Goal: Obtain resource: Obtain resource

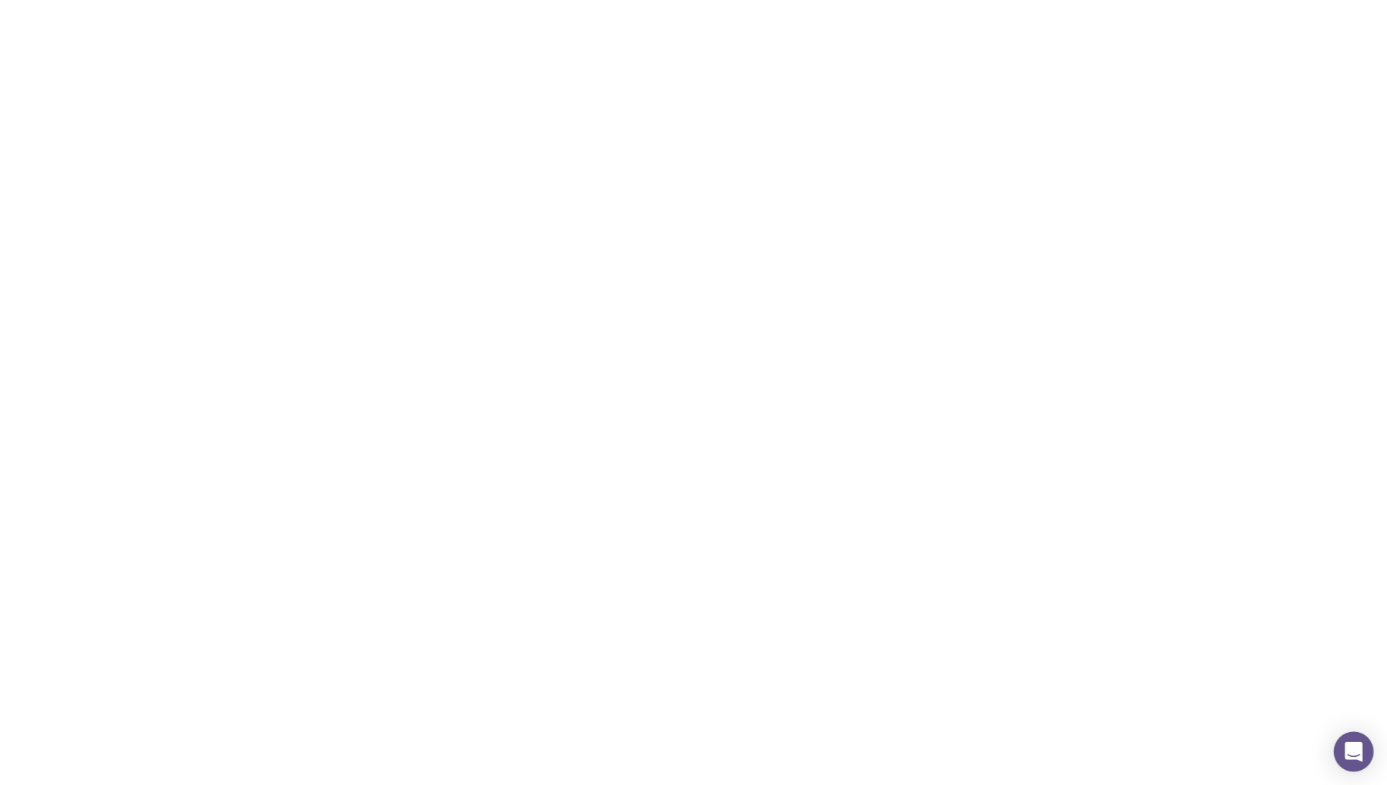
click at [1343, 758] on div "Open Intercom Messenger" at bounding box center [1354, 752] width 40 height 40
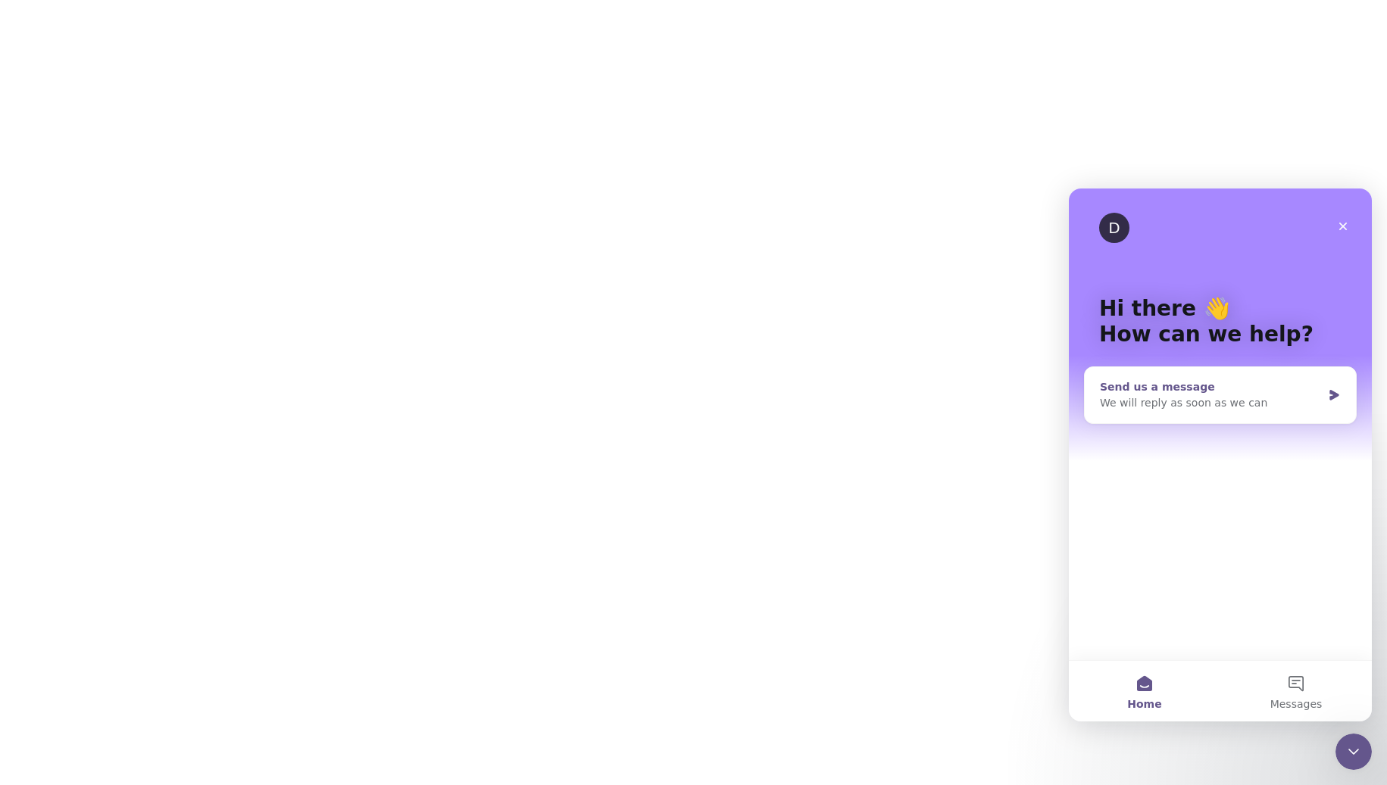
click at [1246, 413] on div "Send us a message We will reply as soon as we can" at bounding box center [1219, 395] width 271 height 56
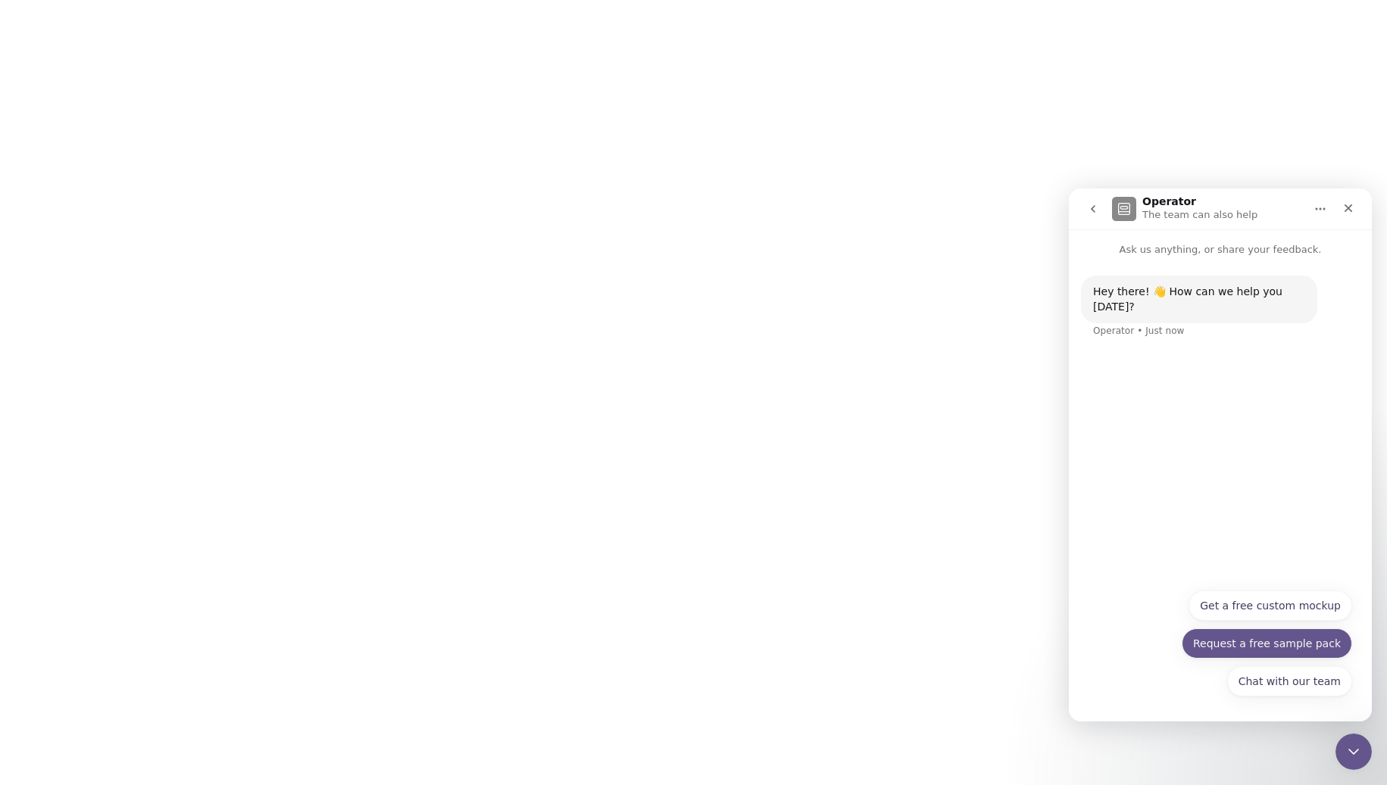
click at [1242, 651] on button "Request a free sample pack" at bounding box center [1266, 644] width 170 height 30
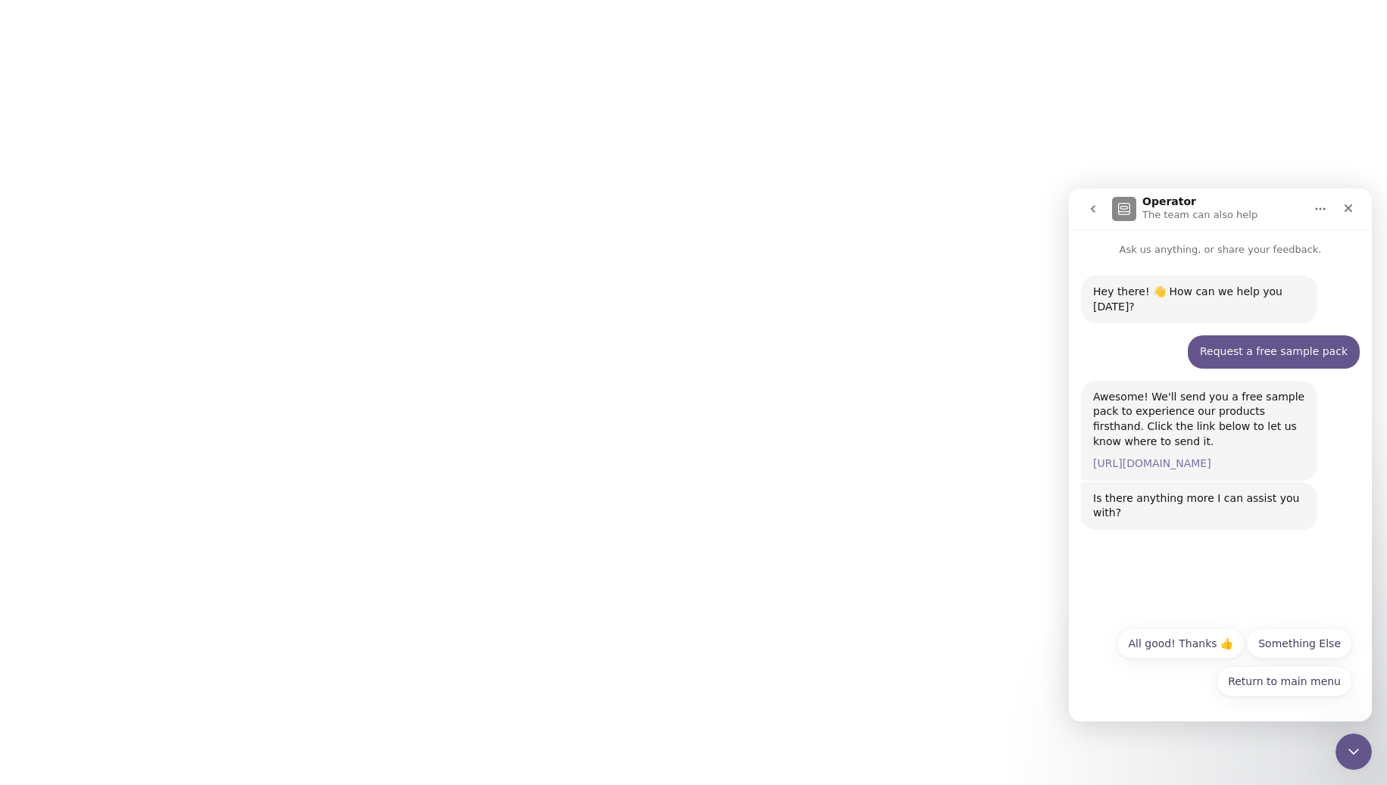
click at [1187, 457] on link "https://www.sendjolly.com.au/request-sample" at bounding box center [1152, 463] width 118 height 12
click at [1346, 203] on icon "Close" at bounding box center [1348, 208] width 12 height 12
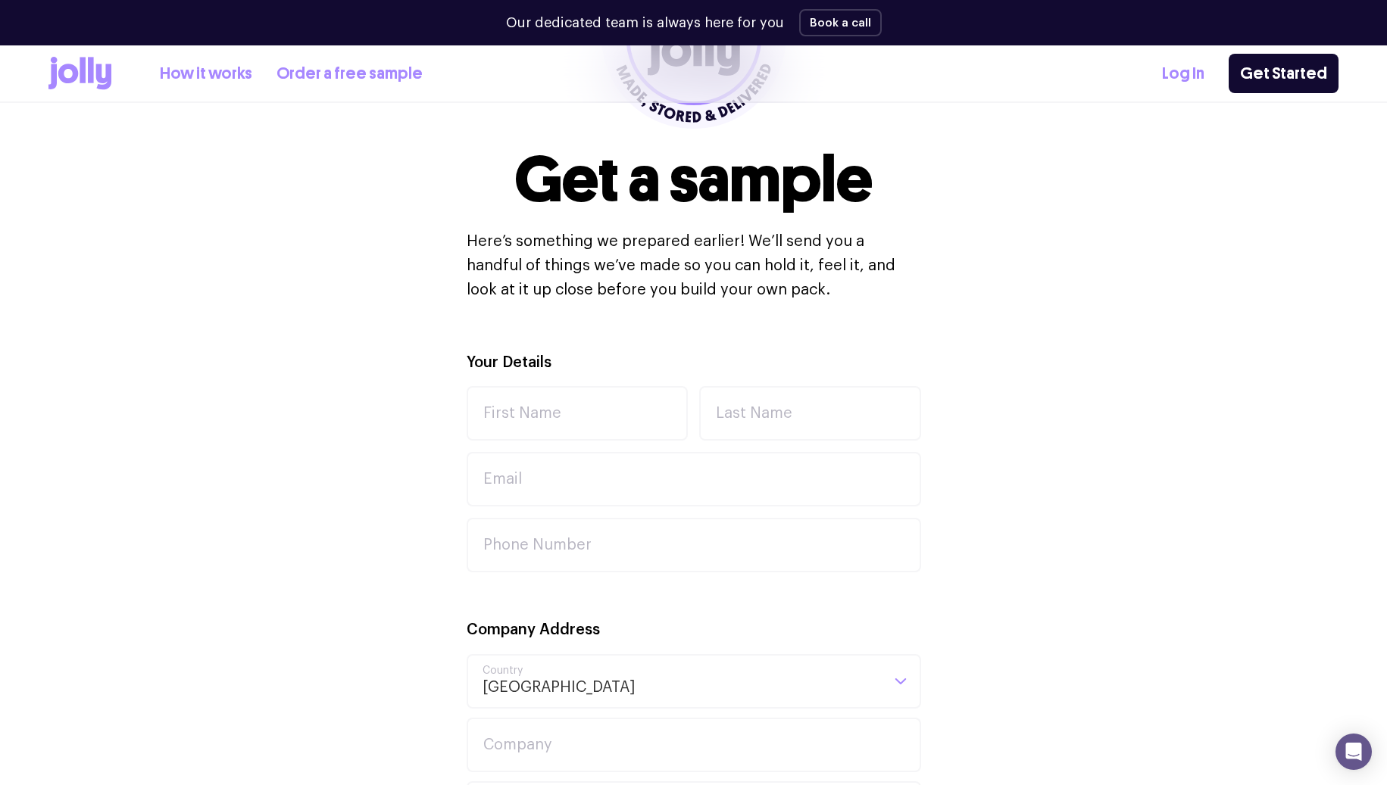
scroll to position [322, 0]
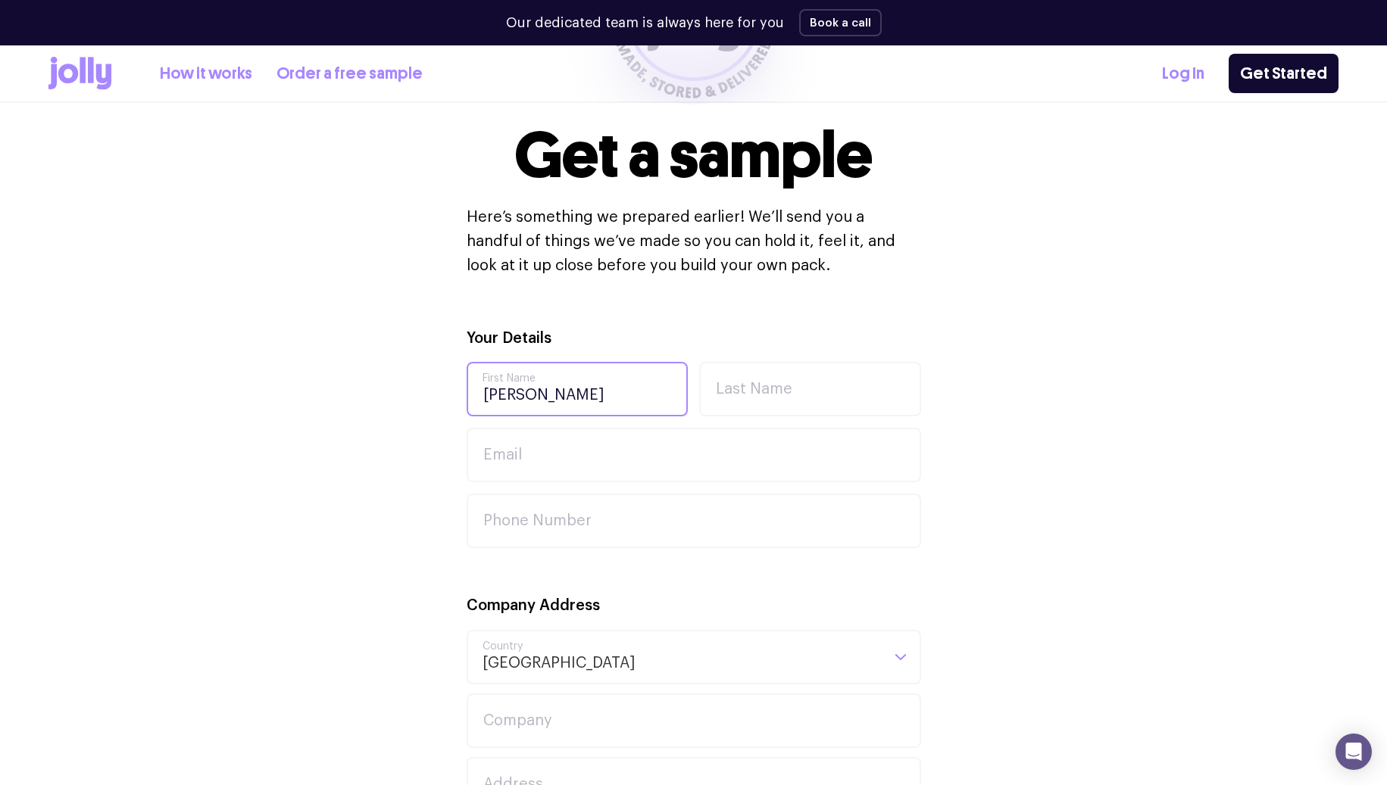
type input "[PERSON_NAME]"
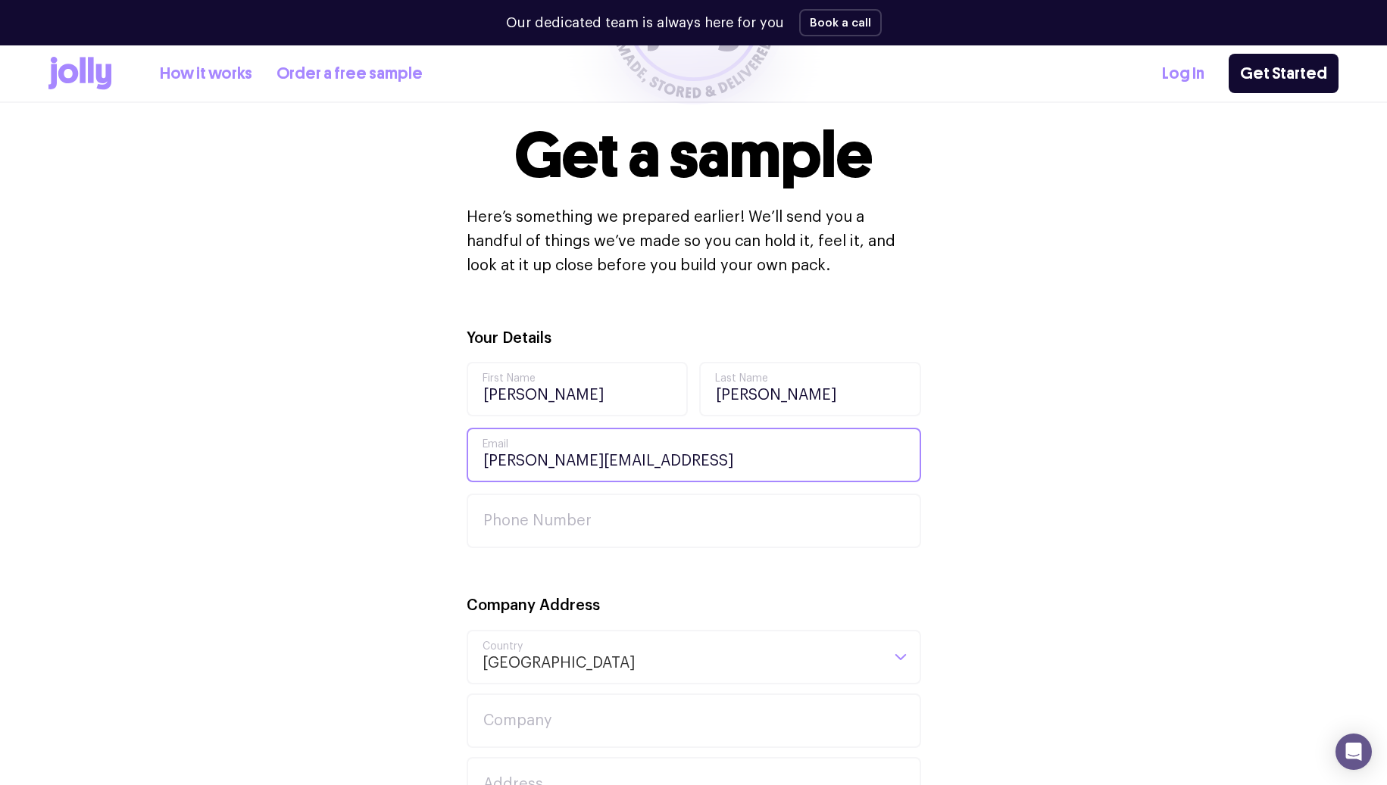
click at [710, 450] on input "ryan@mystudiomanager.ay" at bounding box center [694, 455] width 454 height 55
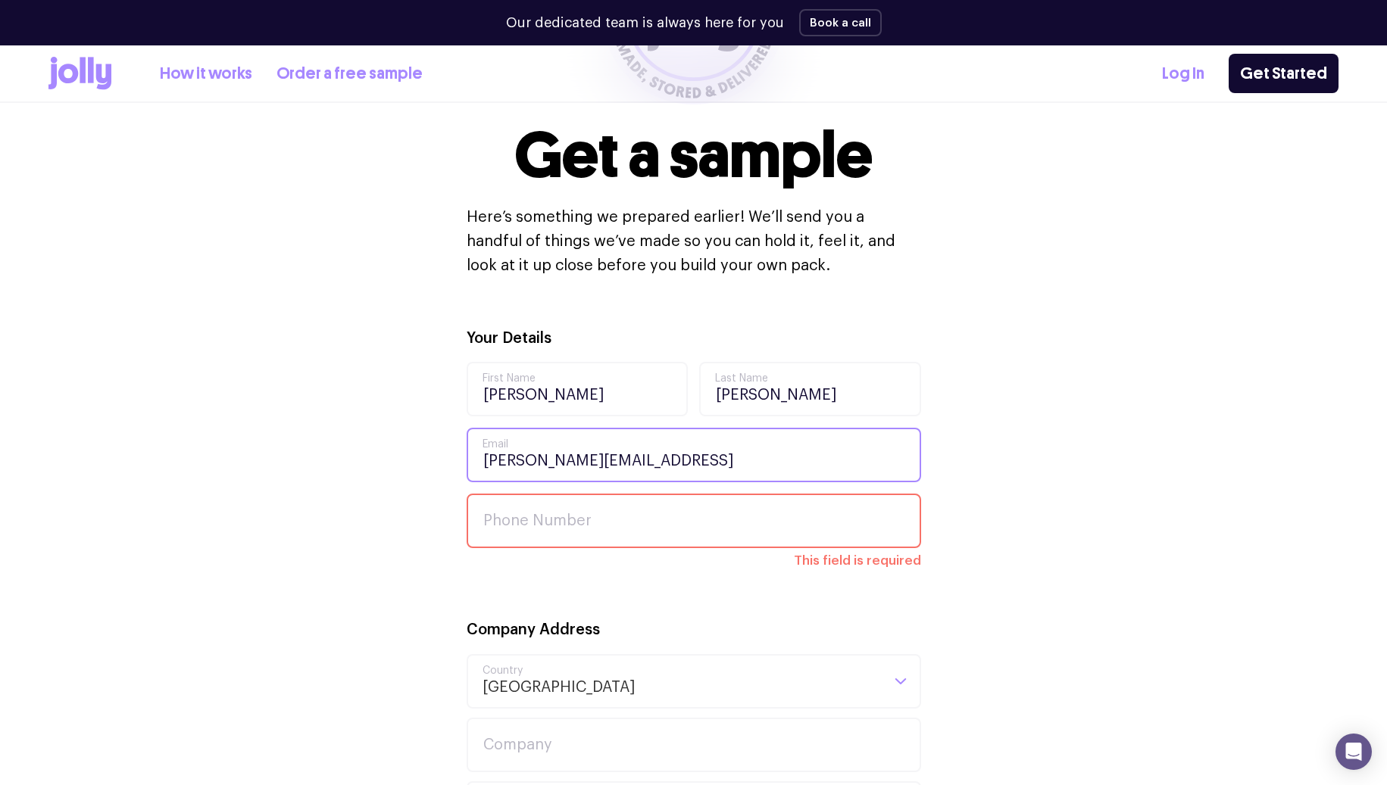
click at [710, 455] on input "ryan@mystudiomanager.ay" at bounding box center [694, 455] width 454 height 55
type input "[PERSON_NAME][EMAIL_ADDRESS][DOMAIN_NAME]"
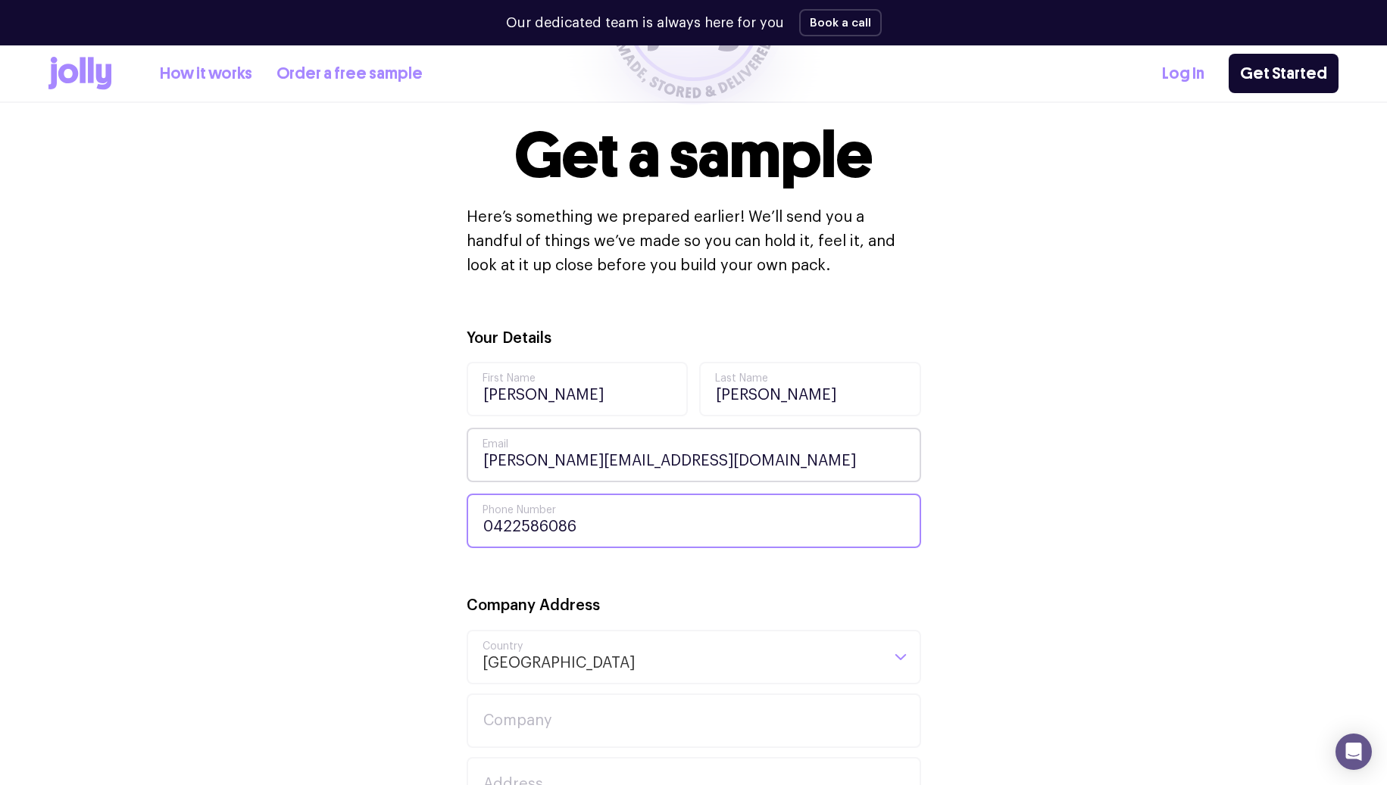
type input "0422586086"
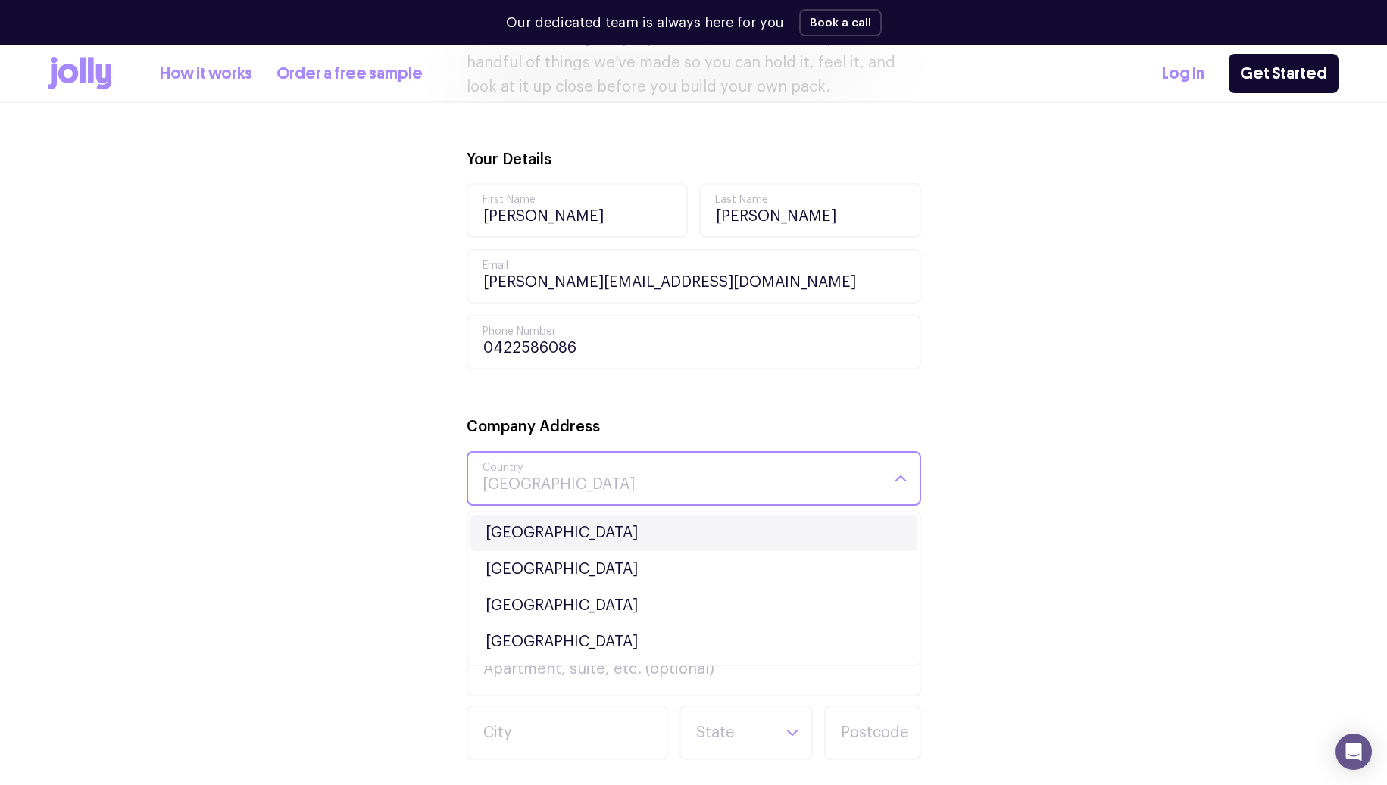
scroll to position [510, 0]
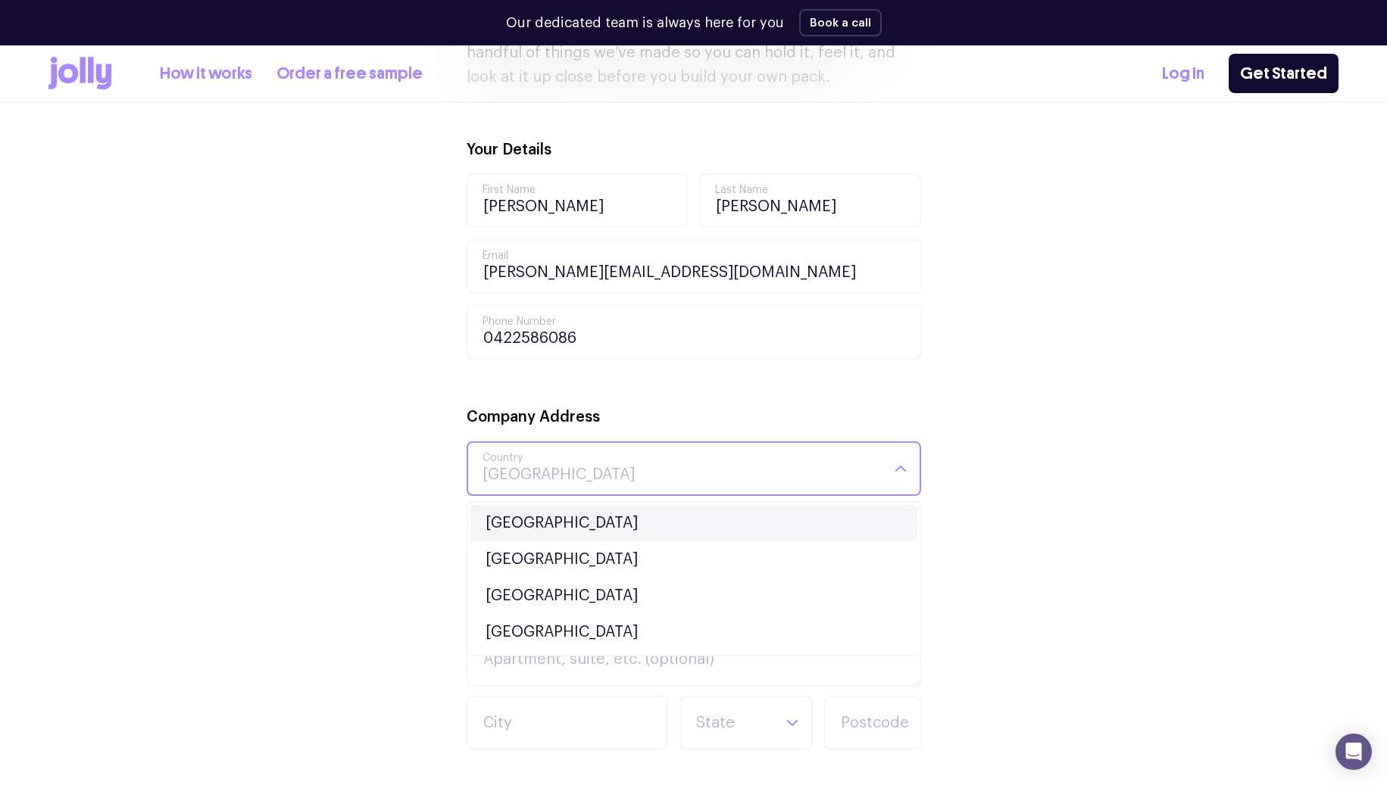
click at [624, 517] on li "Australia" at bounding box center [693, 523] width 447 height 36
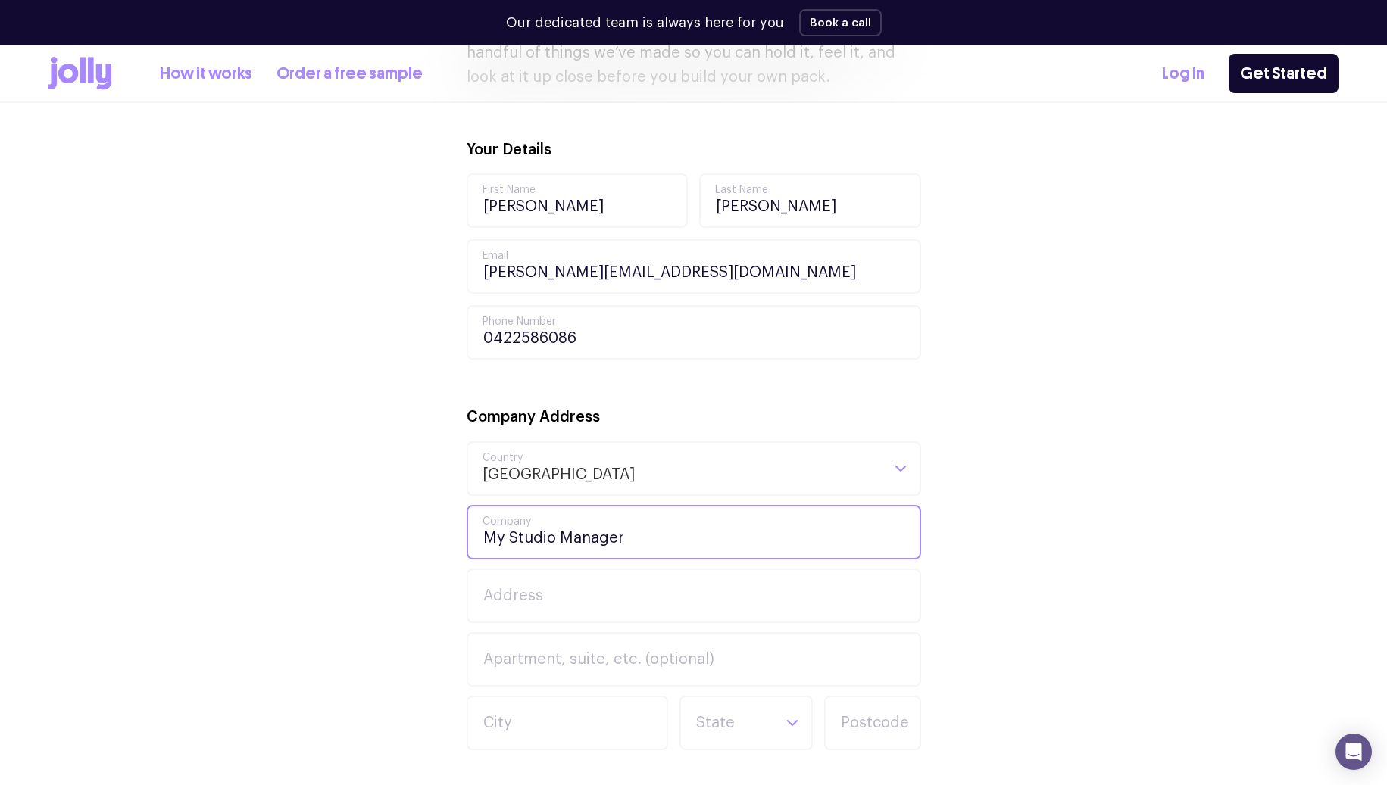
type input "My Studio Manager"
type input "32A Church Street"
type input "South Windsor"
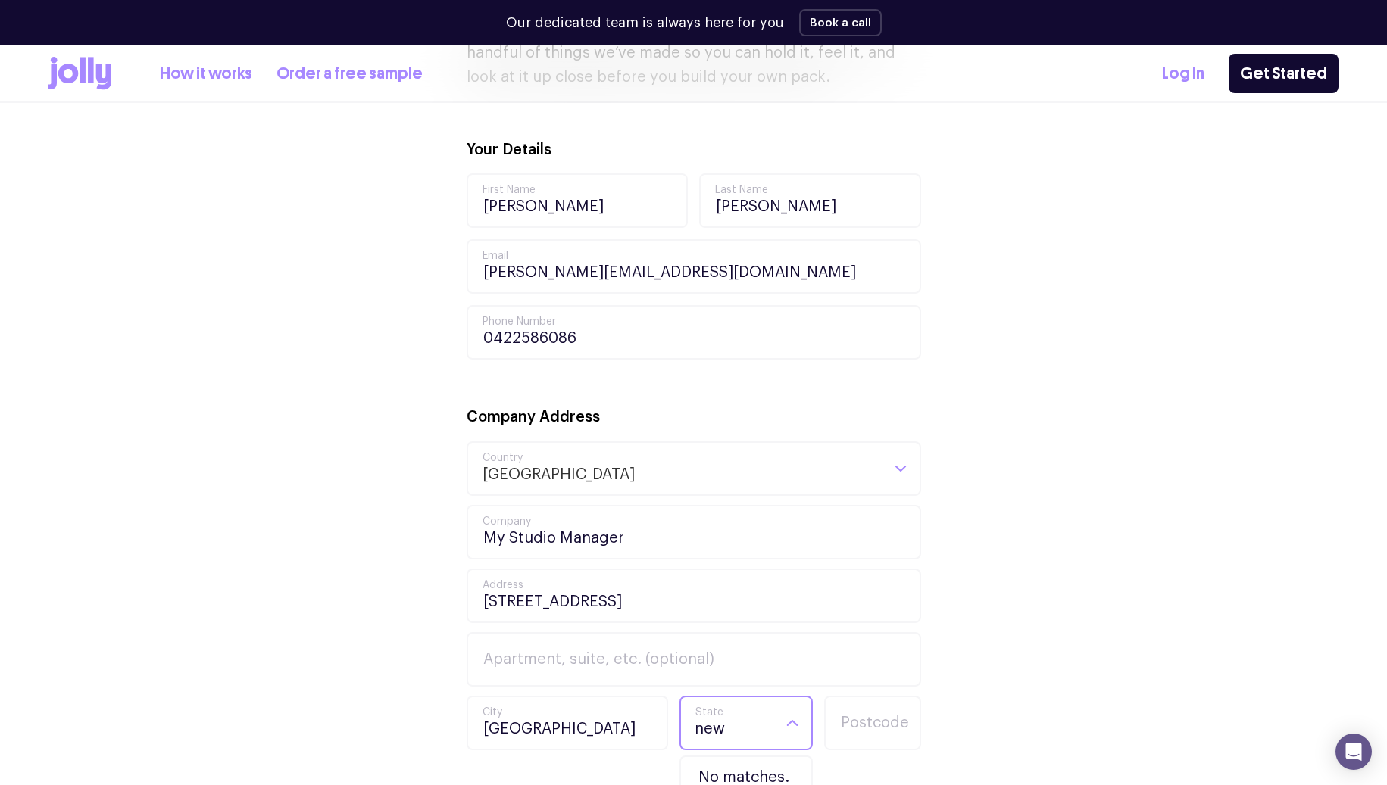
drag, startPoint x: 576, startPoint y: 546, endPoint x: 717, endPoint y: 770, distance: 265.1
click at [717, 770] on li "No matches." at bounding box center [746, 778] width 126 height 36
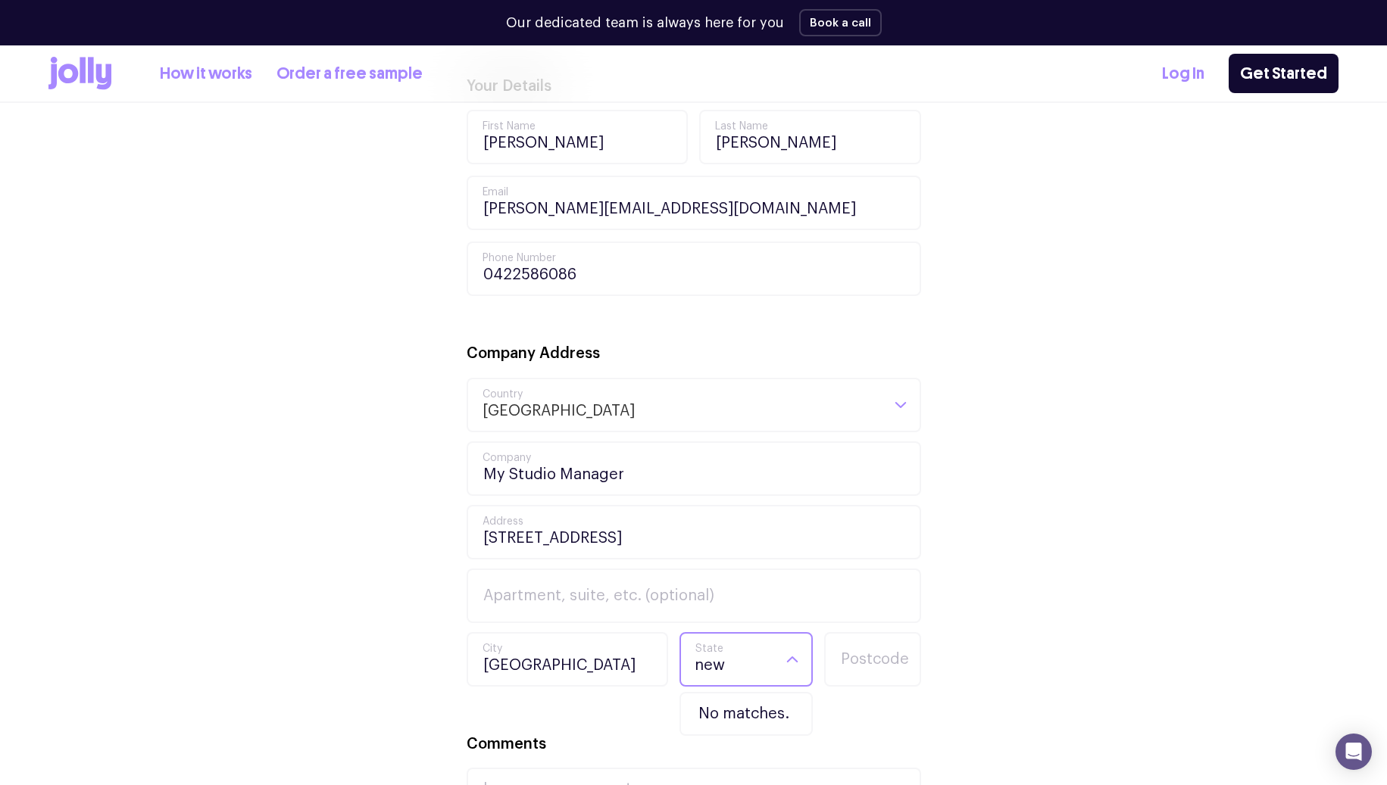
scroll to position [576, 0]
drag, startPoint x: 725, startPoint y: 671, endPoint x: 674, endPoint y: 669, distance: 51.5
click at [674, 669] on div "South Windsor City new Loading... No matches. State Postcode" at bounding box center [694, 658] width 454 height 55
type input "NSW"
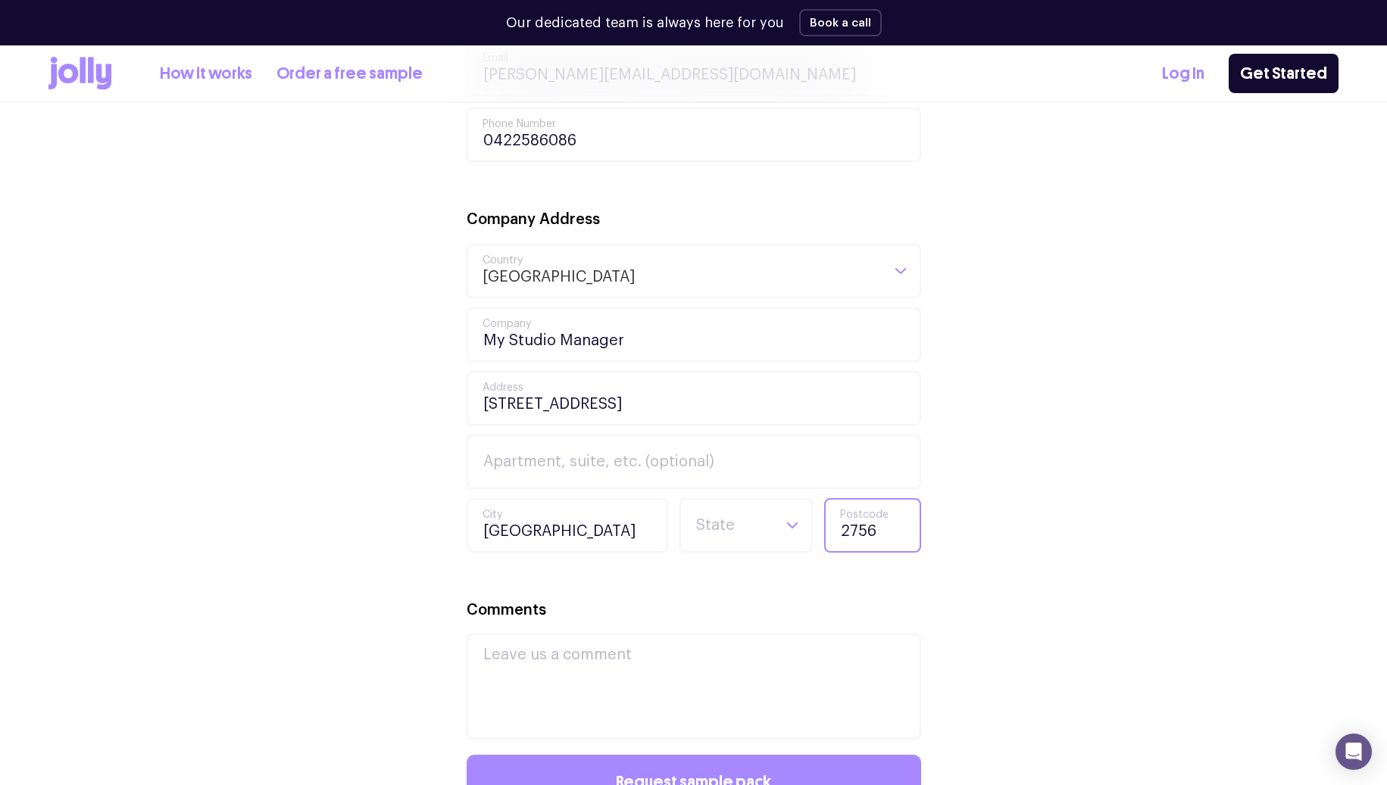
scroll to position [711, 0]
type input "2756"
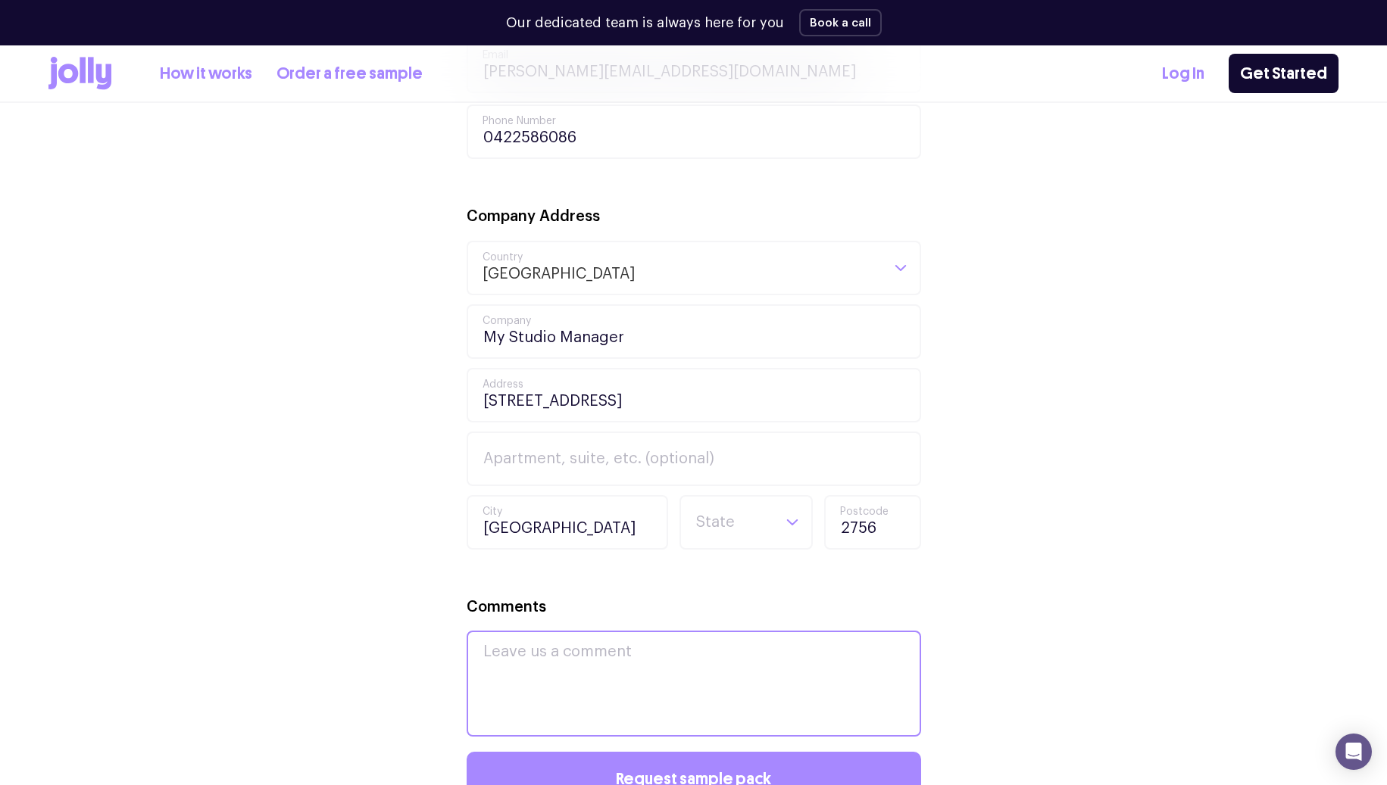
click at [647, 652] on textarea "Comments" at bounding box center [694, 684] width 454 height 106
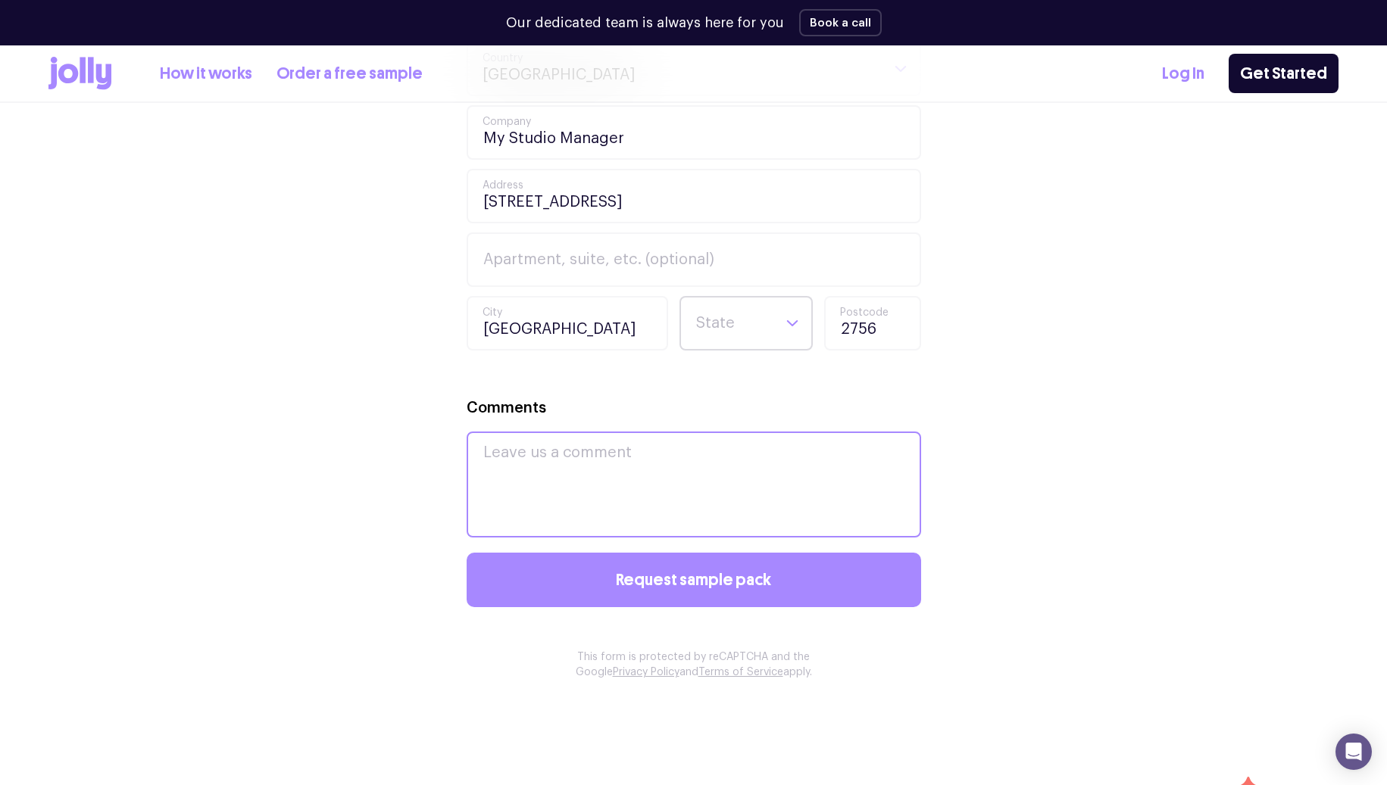
scroll to position [910, 0]
click at [794, 310] on div "Loading..." at bounding box center [792, 323] width 38 height 51
click at [717, 420] on li "NSW" at bounding box center [746, 414] width 126 height 36
click at [626, 451] on textarea "Comments" at bounding box center [694, 485] width 454 height 106
type textarea "N"
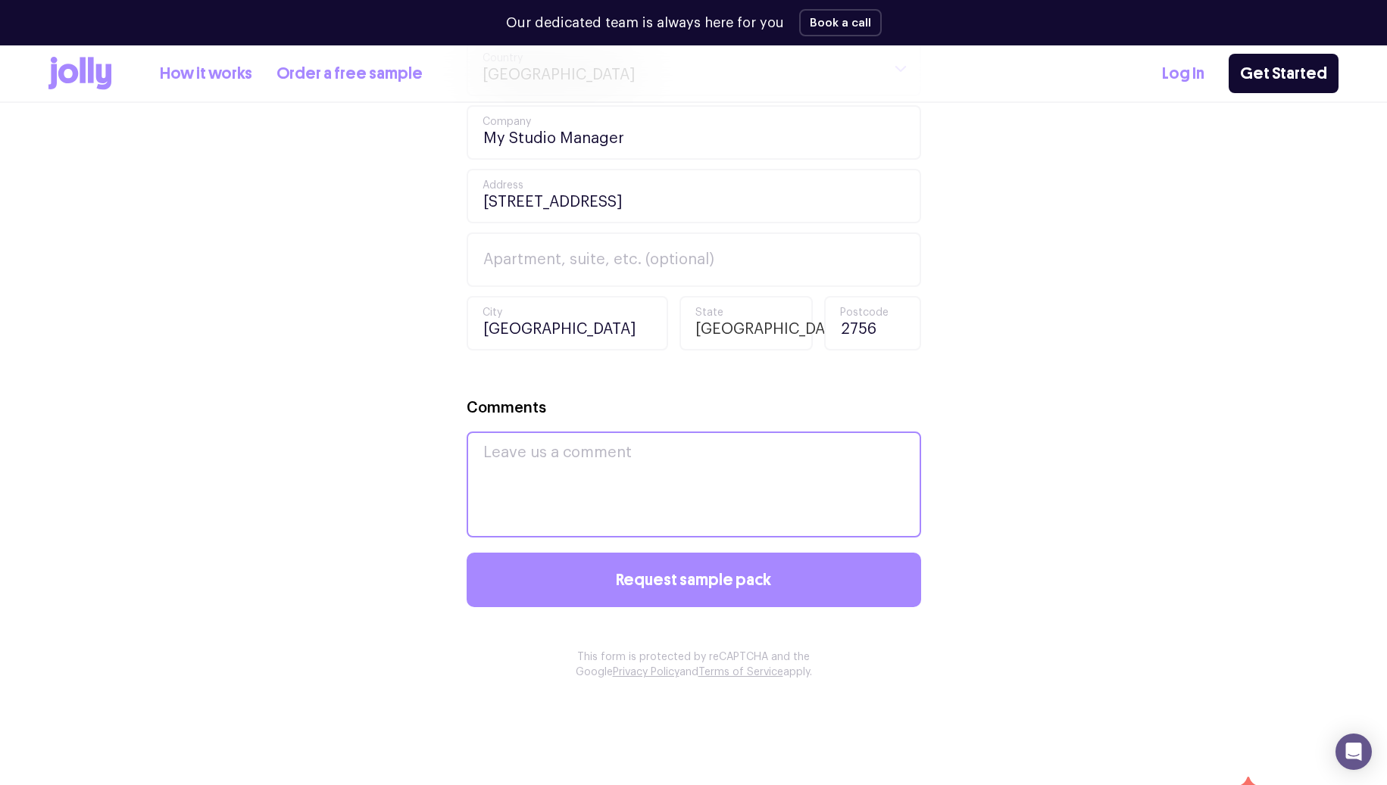
click at [714, 482] on textarea "Comments" at bounding box center [694, 485] width 454 height 106
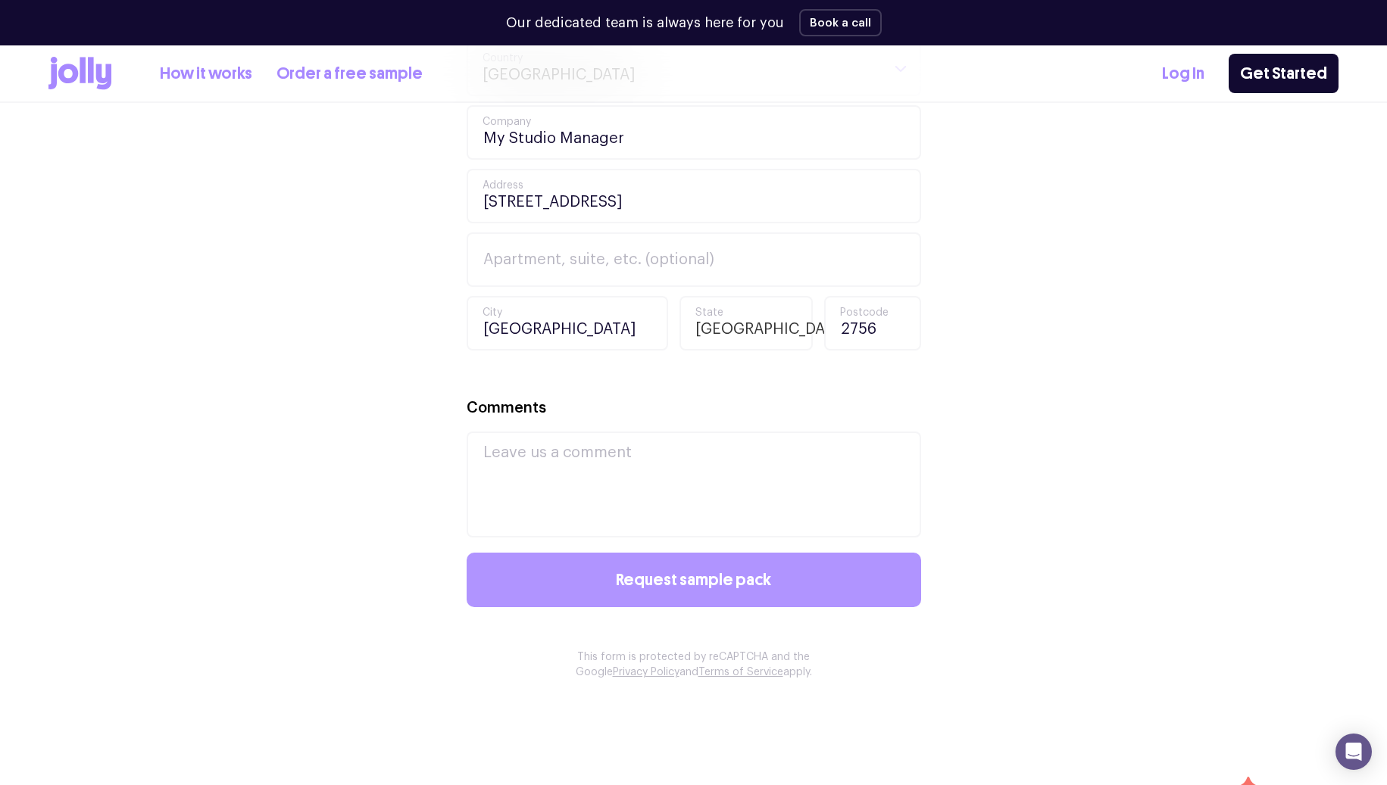
click at [725, 563] on button "Request sample pack" at bounding box center [694, 580] width 454 height 55
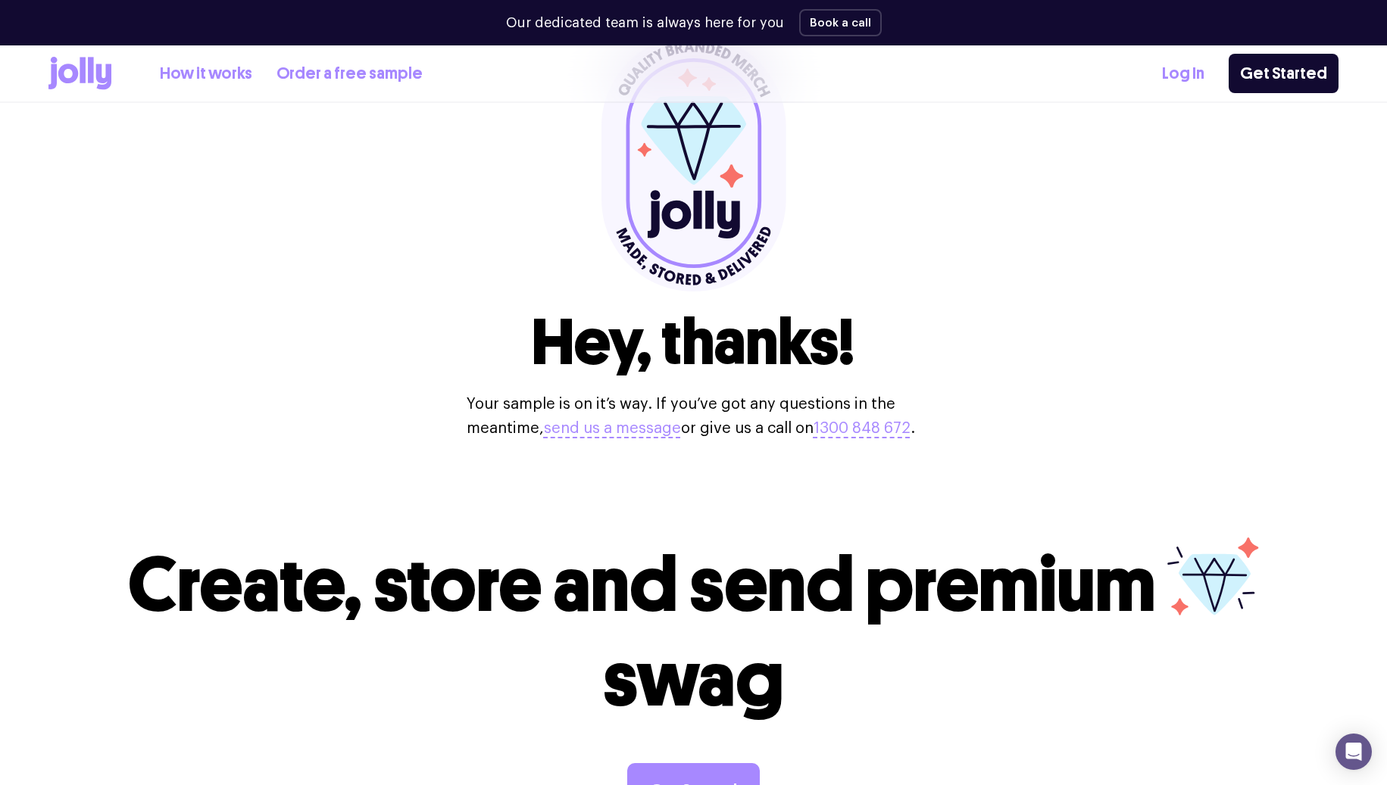
scroll to position [129, 0]
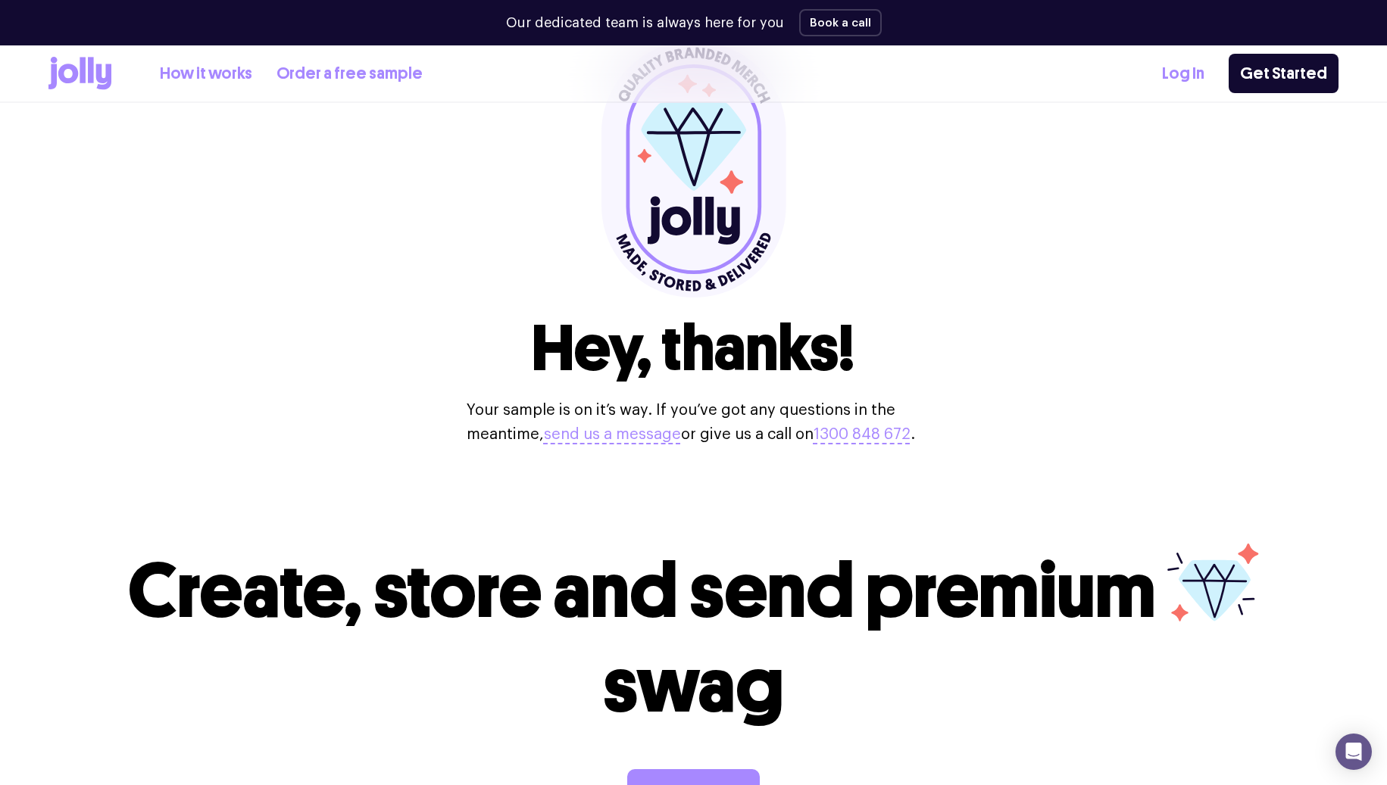
click at [1187, 71] on link "Log In" at bounding box center [1183, 73] width 42 height 25
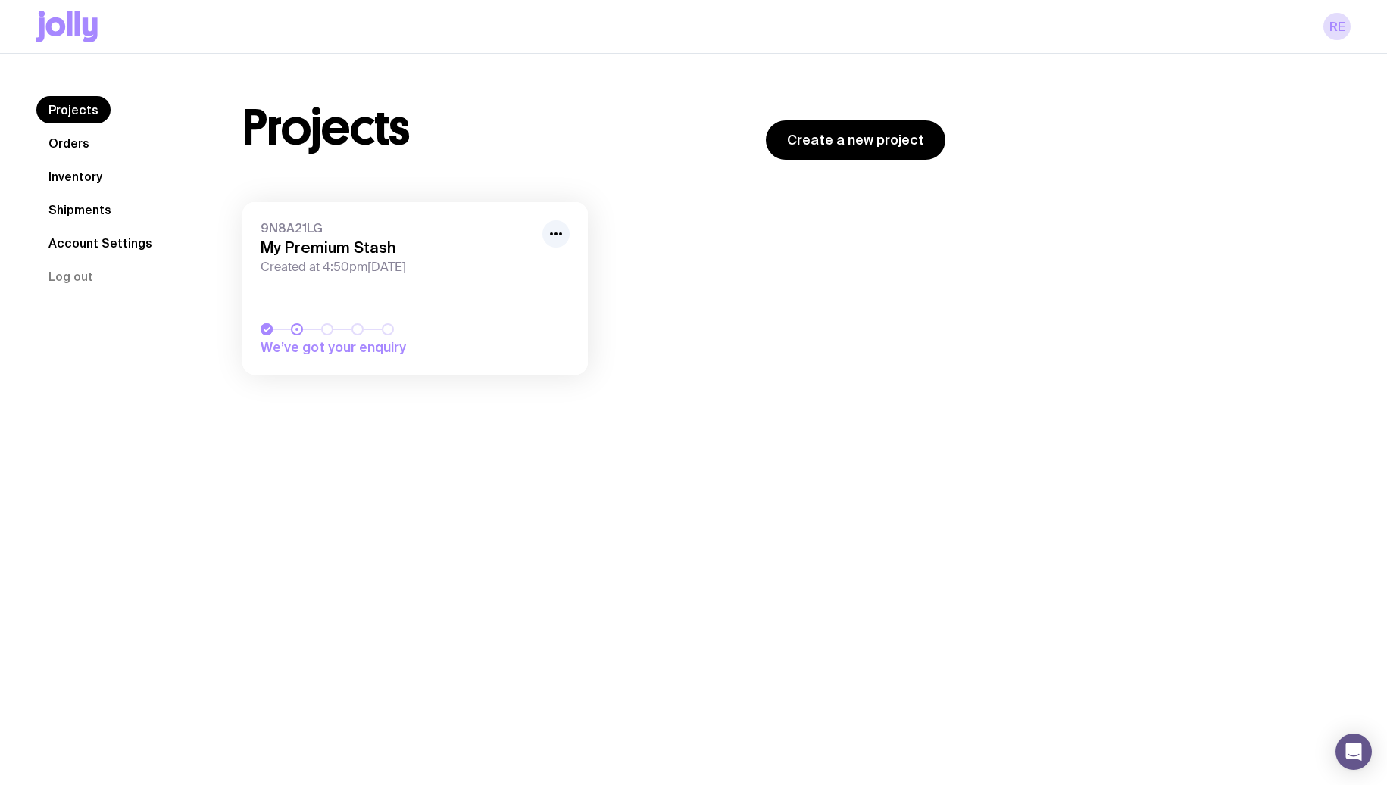
click at [392, 351] on span "We’ve got your enquiry" at bounding box center [367, 348] width 212 height 18
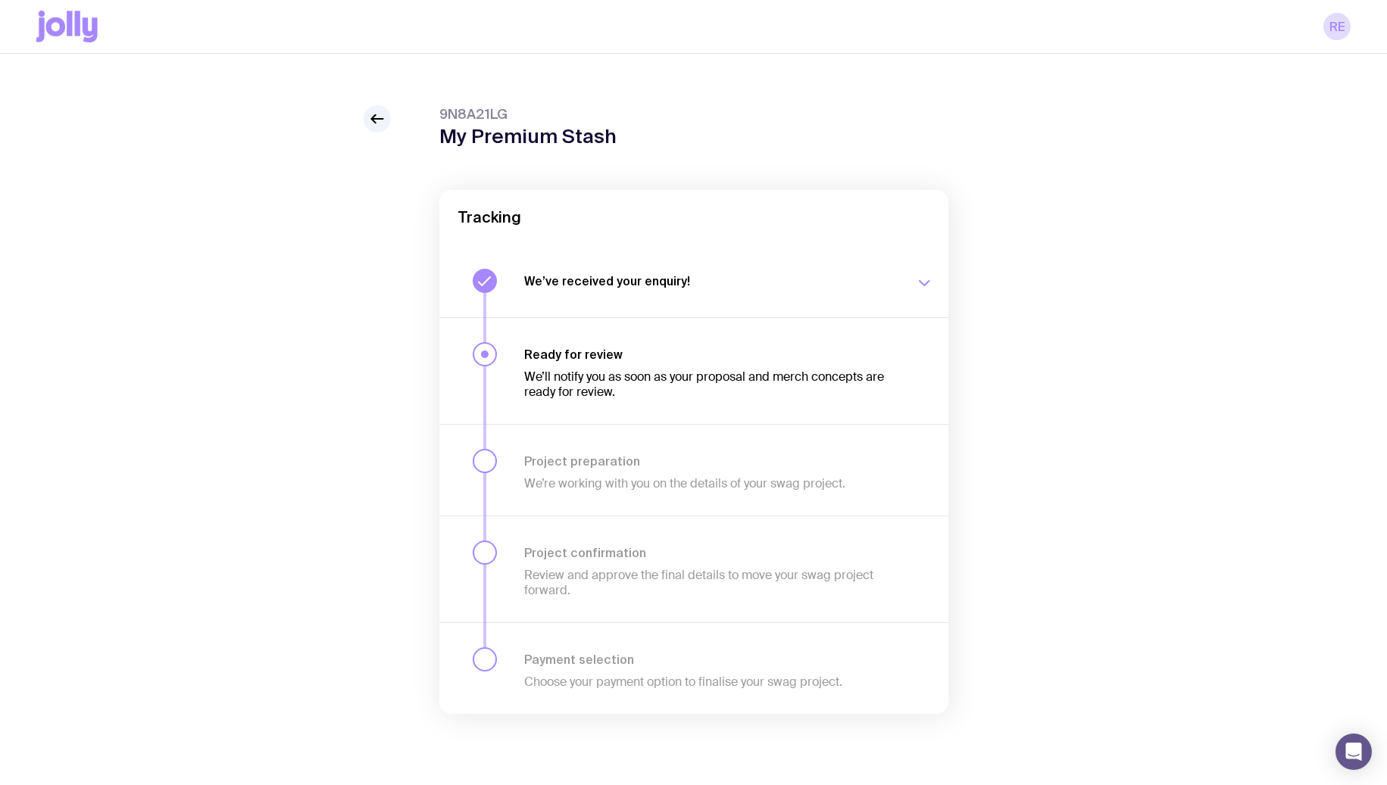
scroll to position [13, 0]
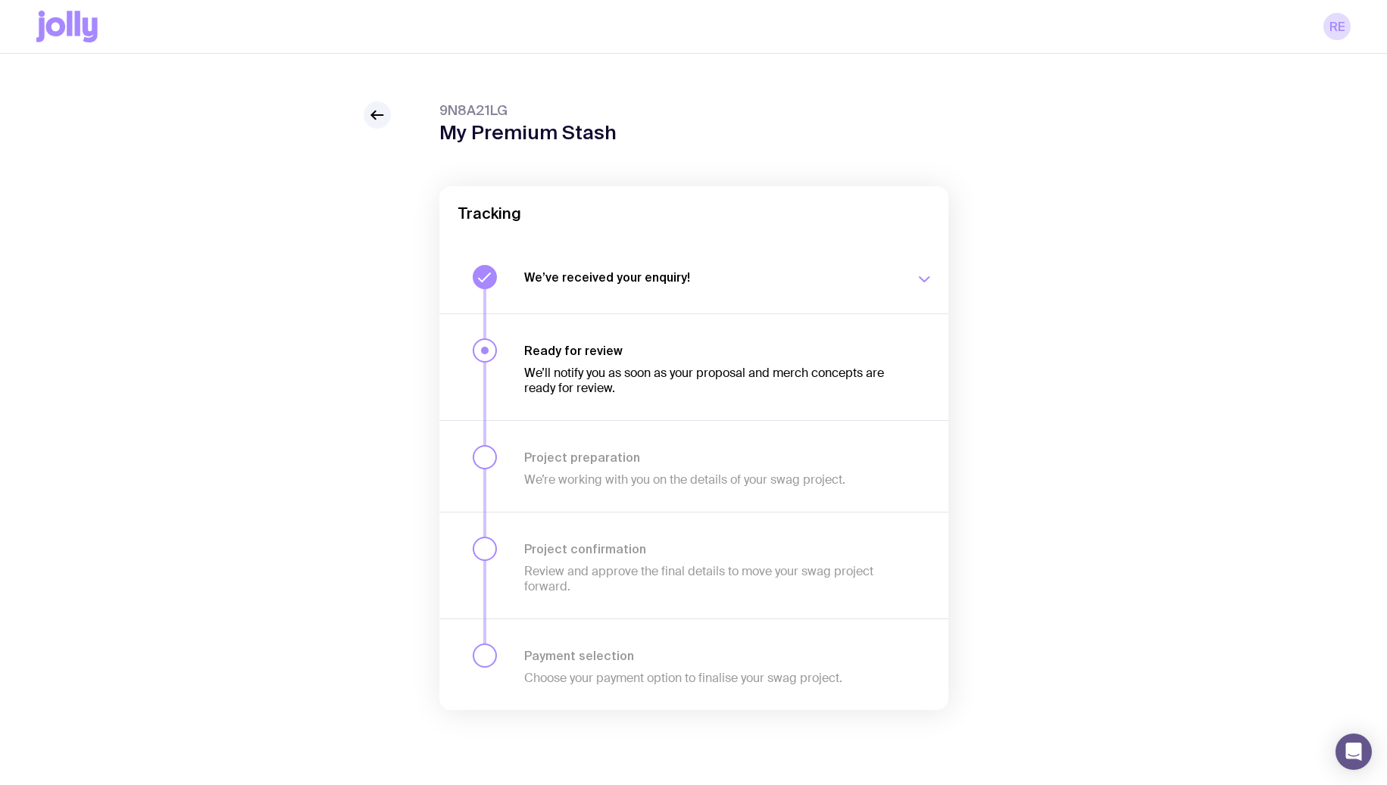
click at [644, 360] on div "We’ll notify you as soon as your proposal and merch concepts are ready for revi…" at bounding box center [710, 377] width 373 height 38
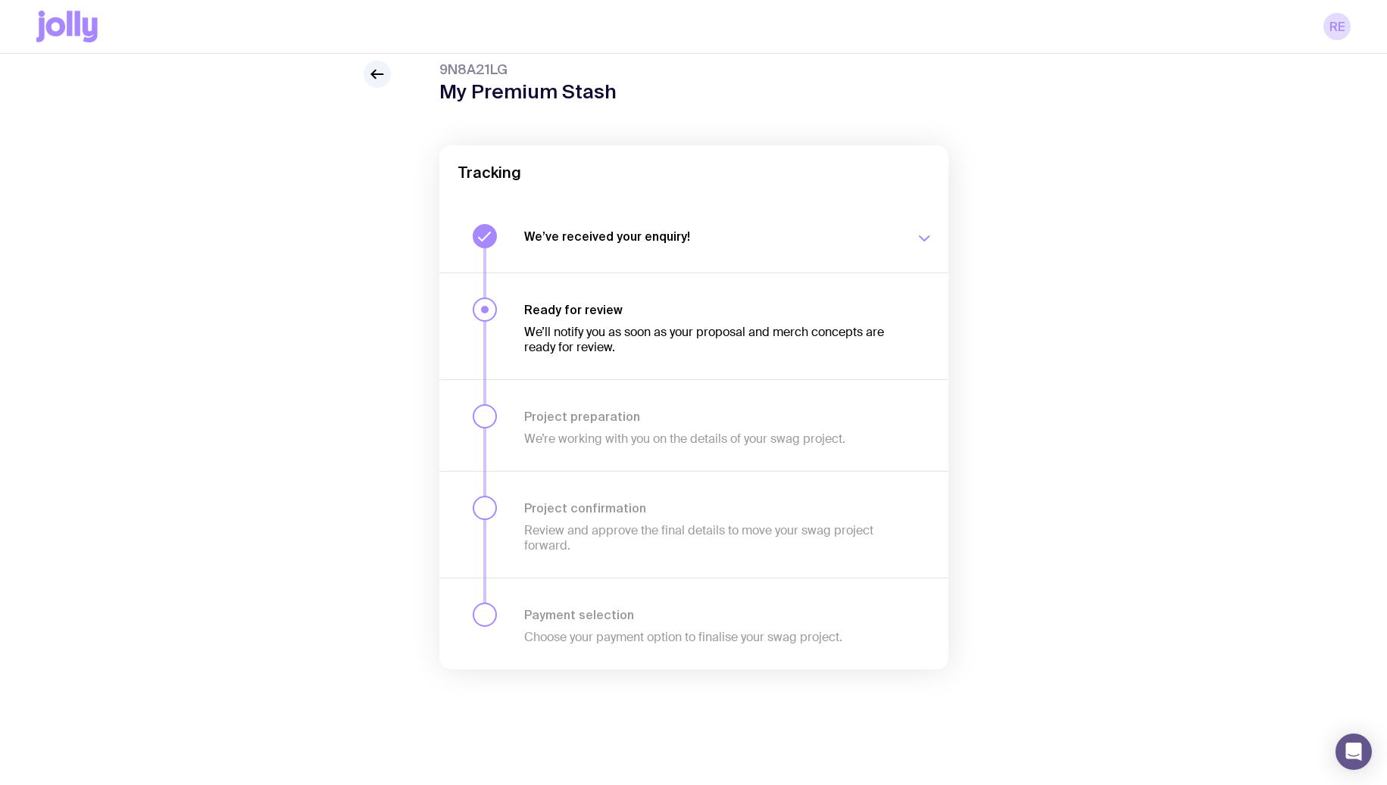
scroll to position [54, 0]
click at [1348, 27] on link "RE" at bounding box center [1336, 26] width 27 height 27
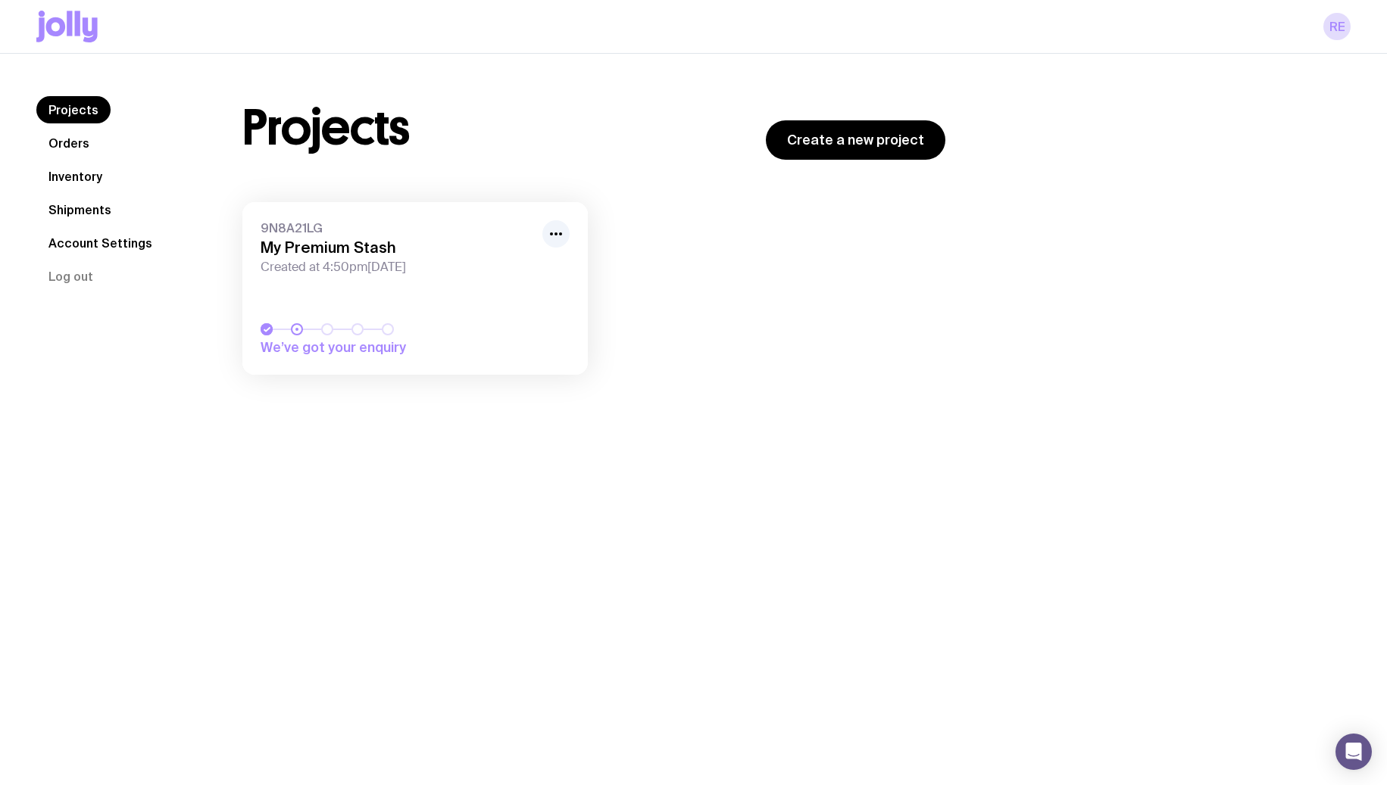
click at [75, 234] on link "Account Settings" at bounding box center [100, 242] width 128 height 27
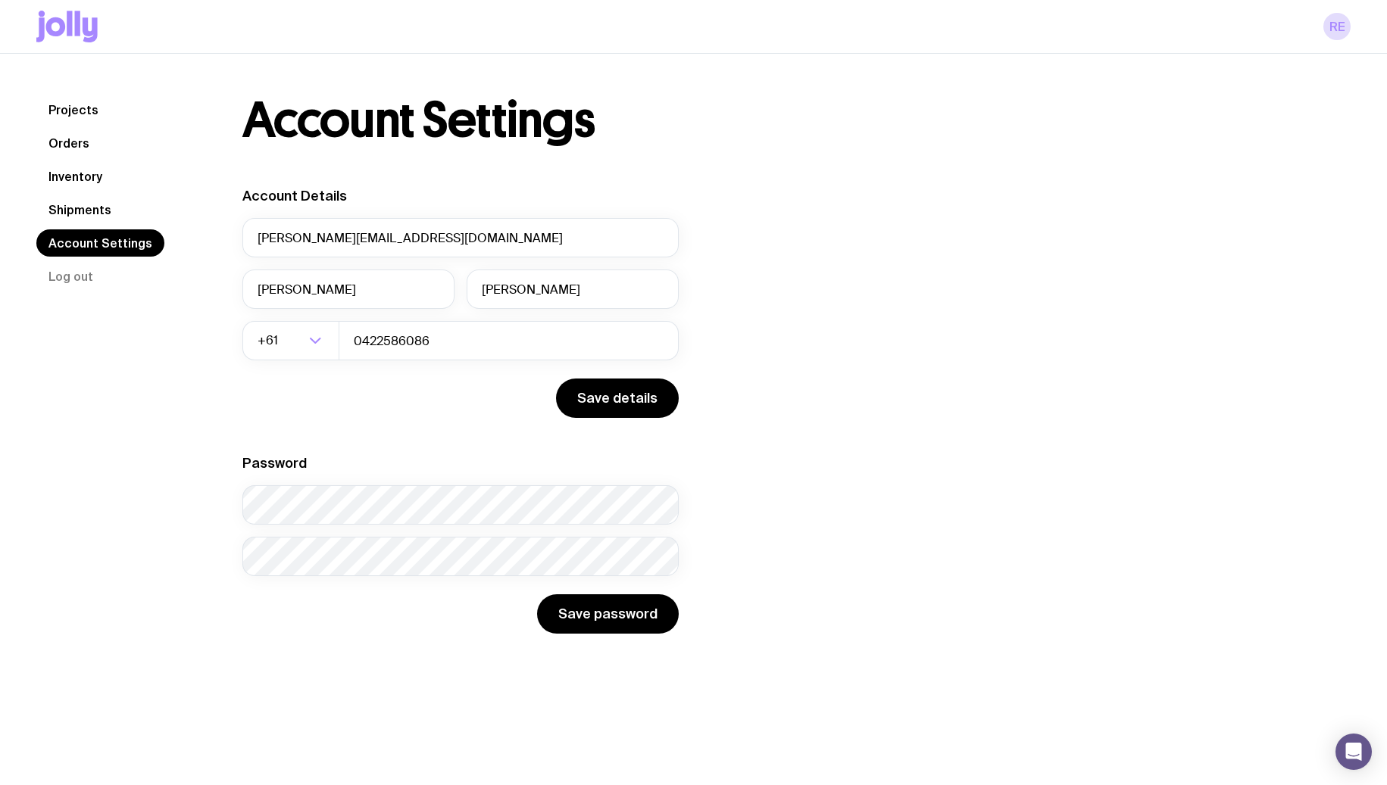
click at [112, 199] on link "Shipments" at bounding box center [79, 209] width 87 height 27
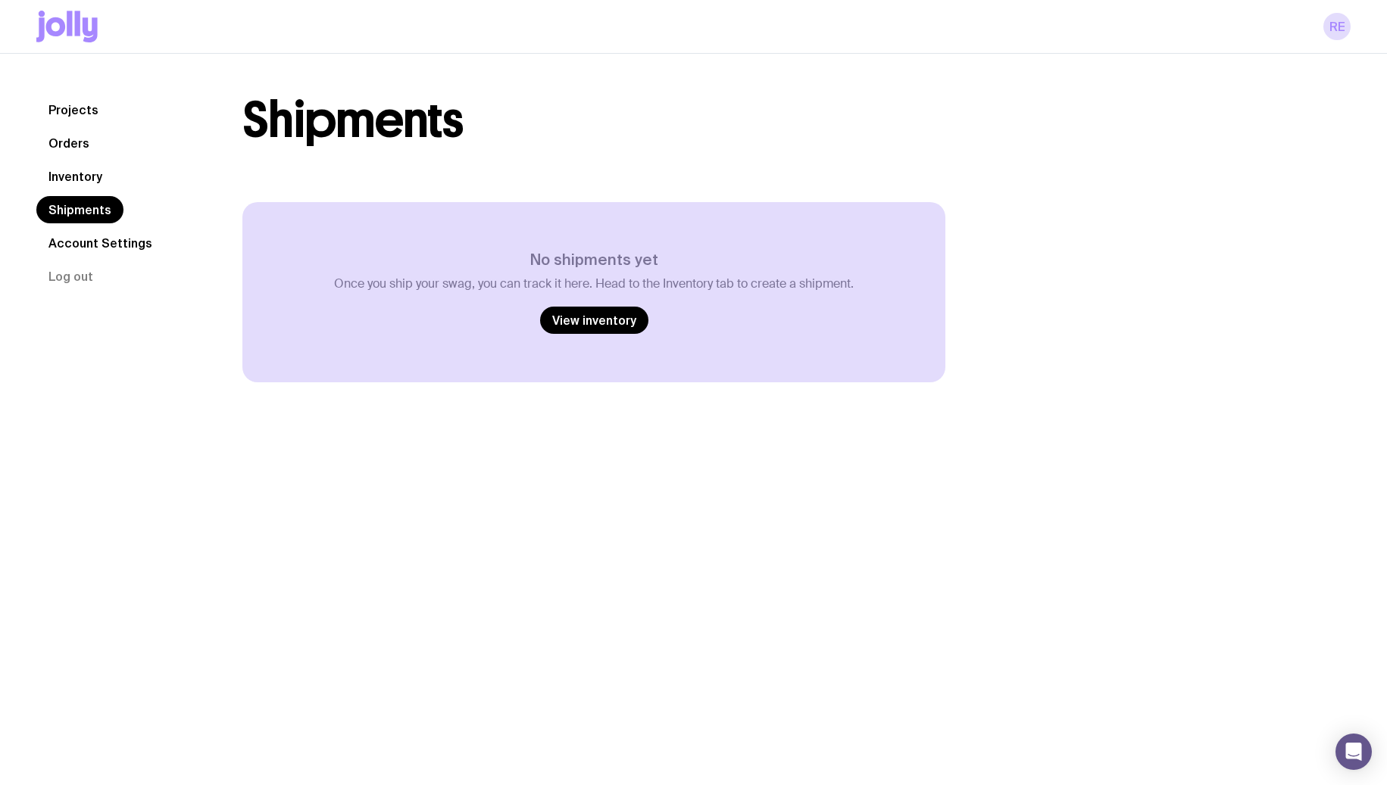
click at [91, 167] on link "Inventory" at bounding box center [75, 176] width 78 height 27
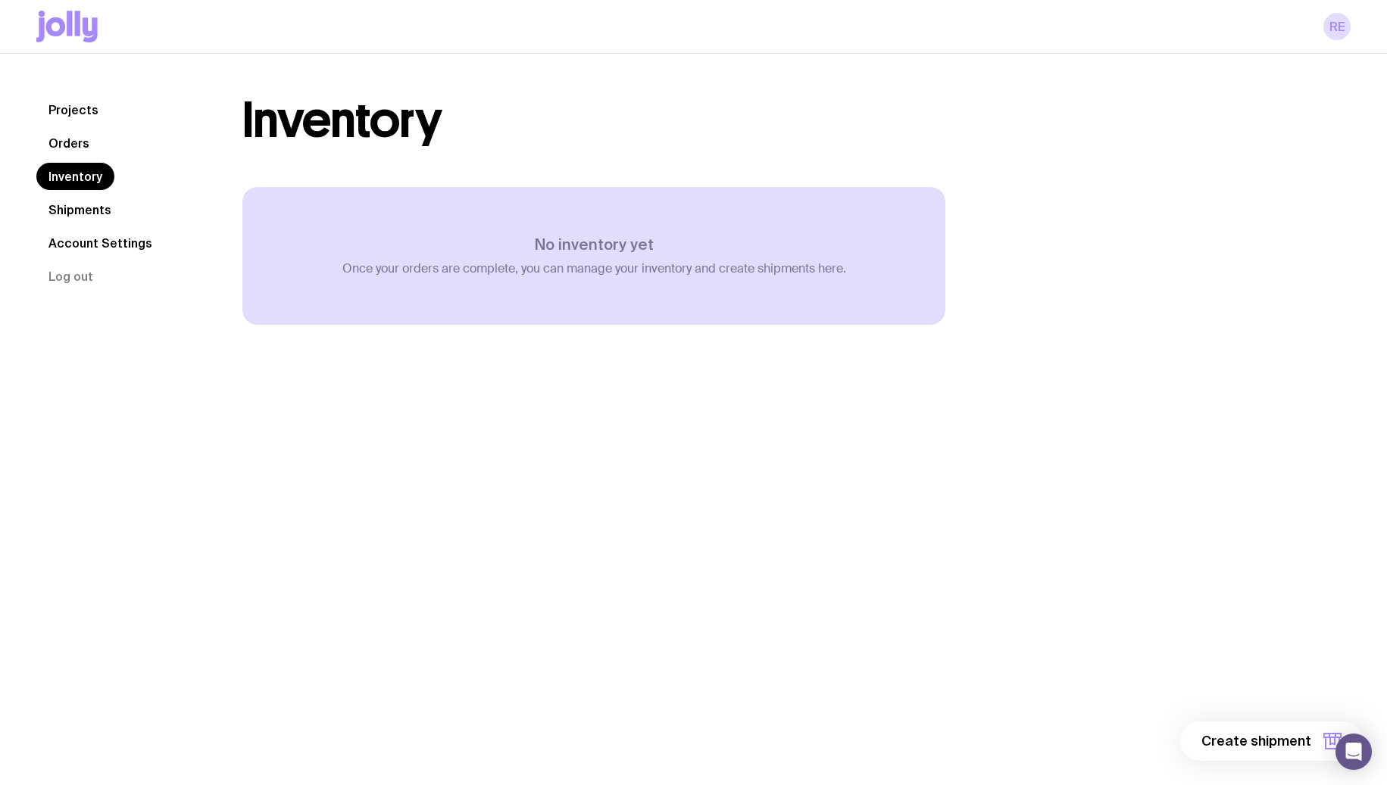
click at [89, 152] on link "Orders" at bounding box center [68, 142] width 65 height 27
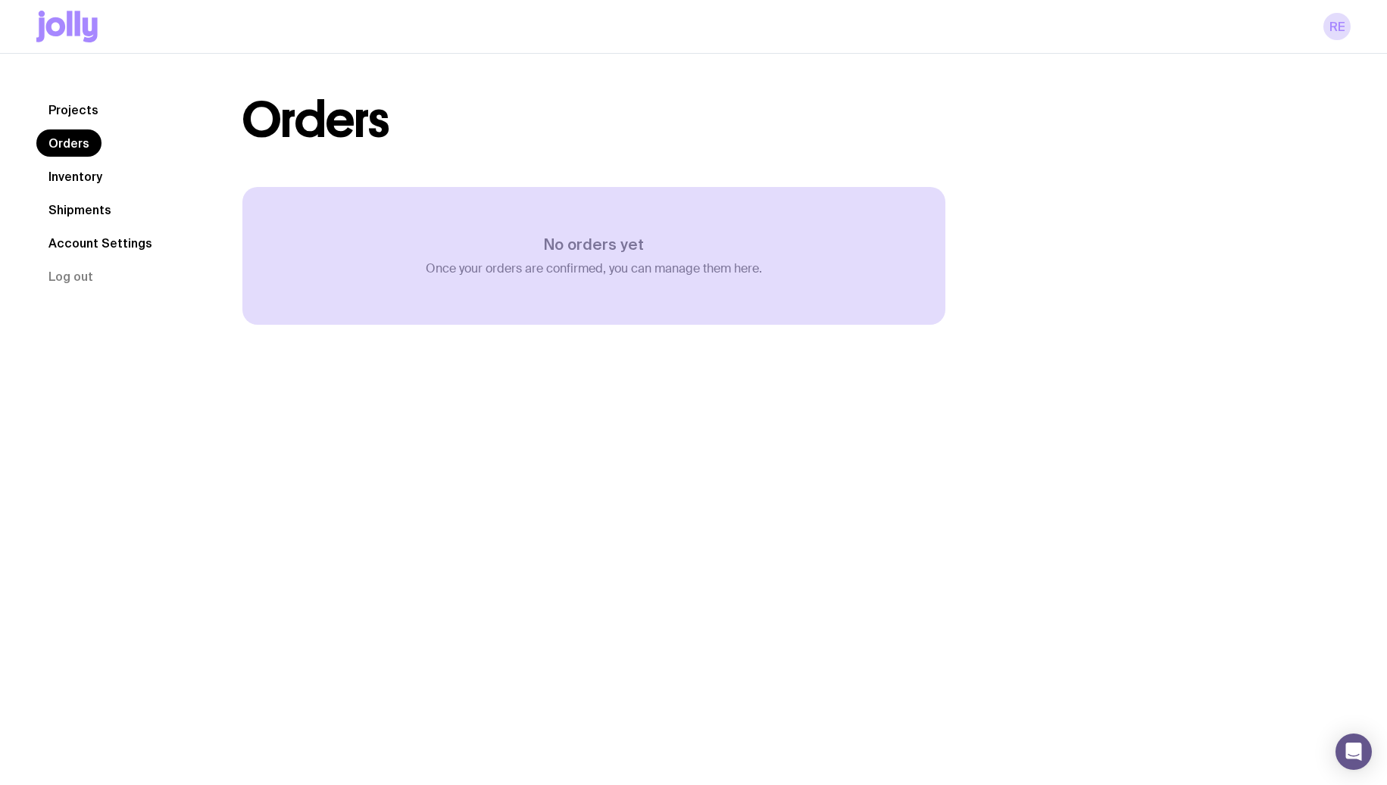
click at [76, 109] on link "Projects" at bounding box center [73, 109] width 74 height 27
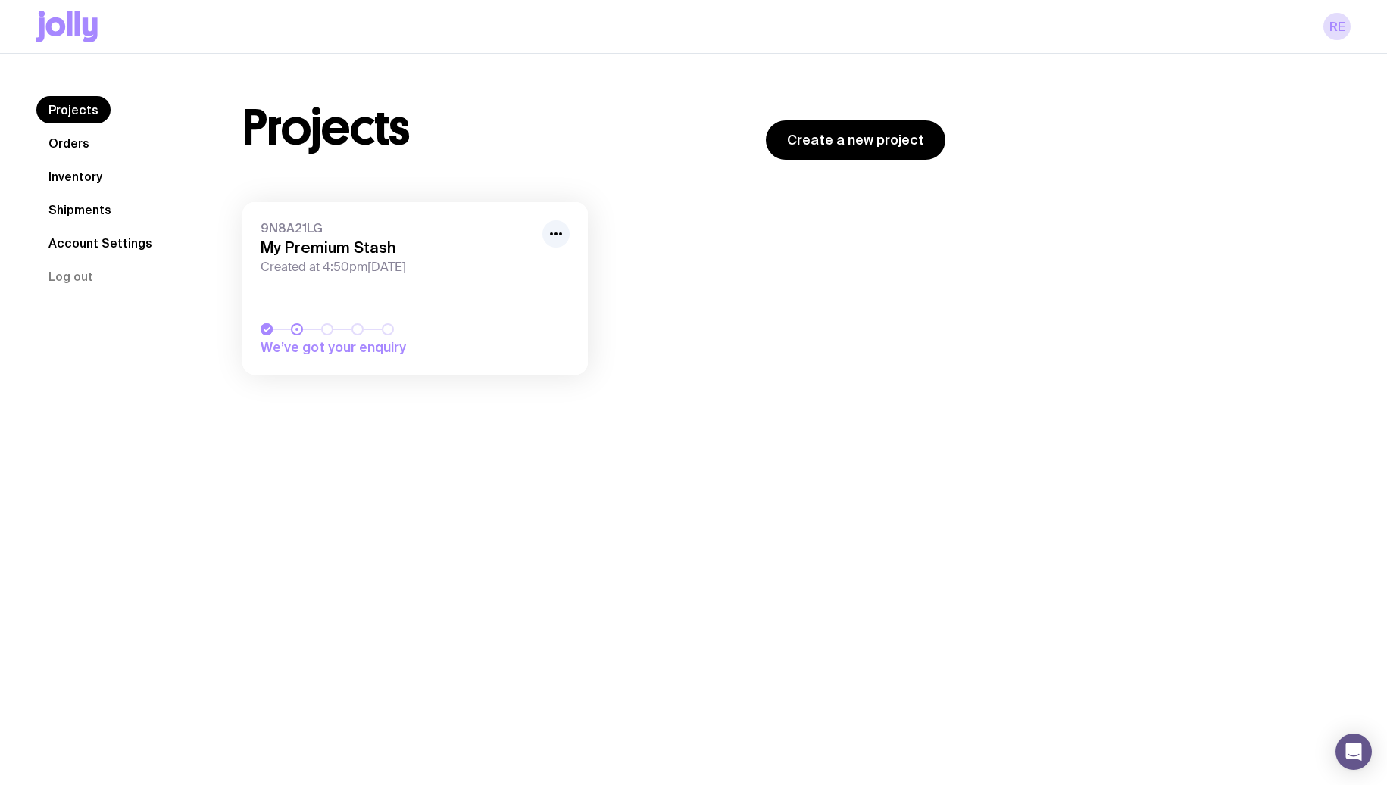
click at [1353, 27] on div "RE" at bounding box center [693, 27] width 1387 height 54
click at [1326, 27] on link "RE" at bounding box center [1336, 26] width 27 height 27
click at [547, 231] on icon "button" at bounding box center [556, 234] width 18 height 18
drag, startPoint x: 842, startPoint y: 482, endPoint x: 832, endPoint y: 474, distance: 13.5
click at [843, 483] on div "Projects Orders Inventory Shipments Account Settings Log out Projects Orders In…" at bounding box center [693, 446] width 1387 height 785
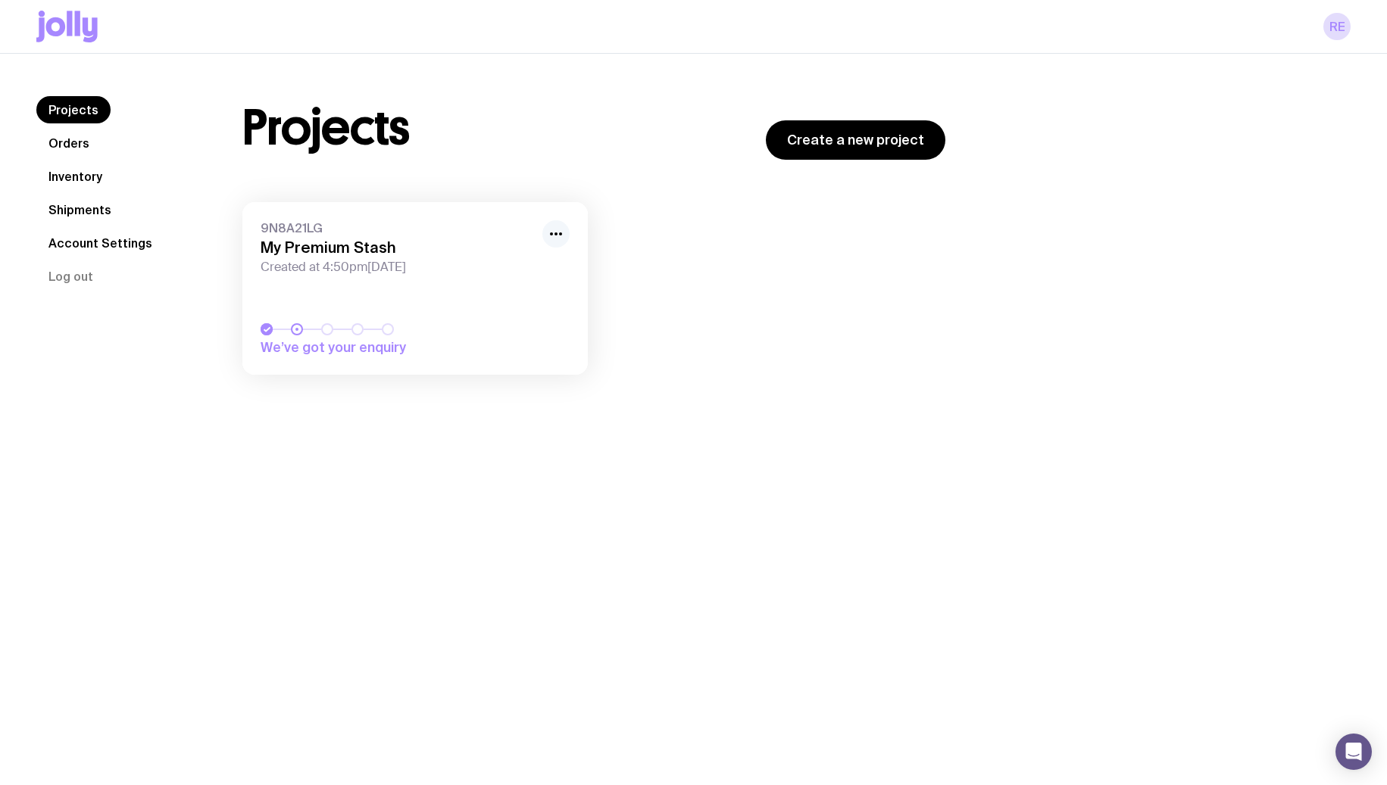
click at [547, 225] on icon "button" at bounding box center [556, 234] width 18 height 18
click at [528, 265] on button "Rename" at bounding box center [521, 267] width 73 height 15
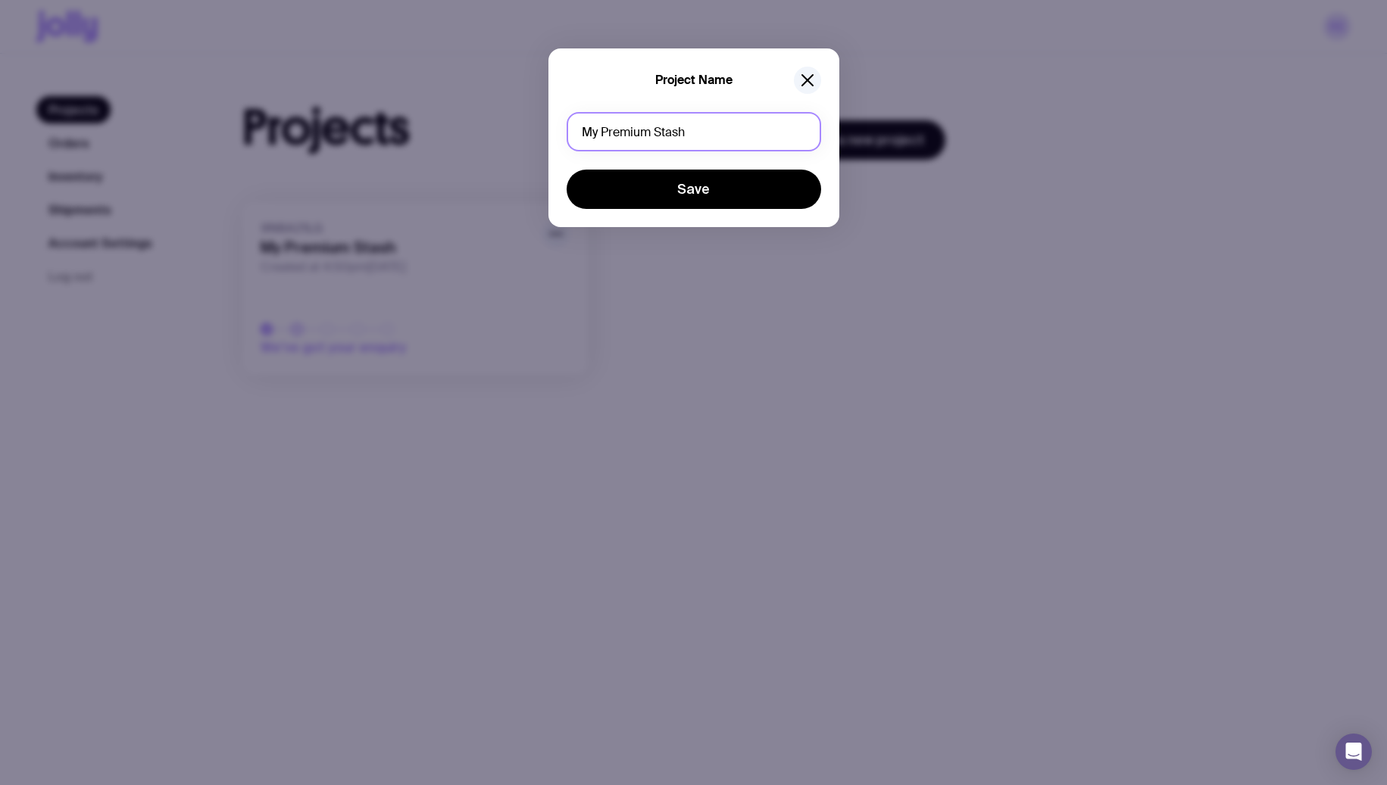
drag, startPoint x: 616, startPoint y: 123, endPoint x: 764, endPoint y: 126, distance: 148.4
click at [764, 126] on input "My Premium Stash" at bounding box center [693, 131] width 254 height 39
type input "My Studio Manager Swag Kits"
click at [693, 189] on button "Save" at bounding box center [693, 189] width 254 height 39
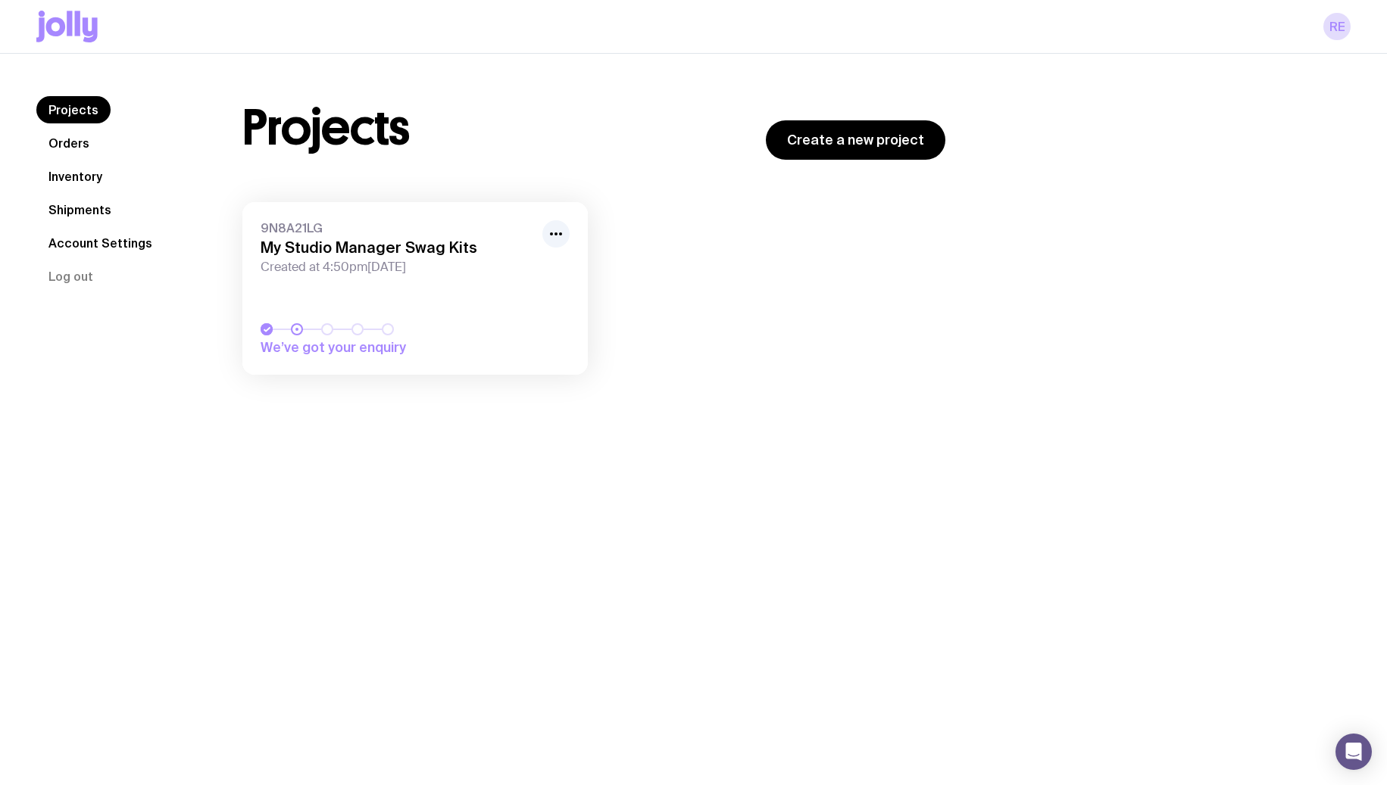
click at [349, 322] on link "9N8A21LG My Studio Manager Swag Kits Created at 4:50pm[DATE] We’ve got your enq…" at bounding box center [414, 288] width 345 height 173
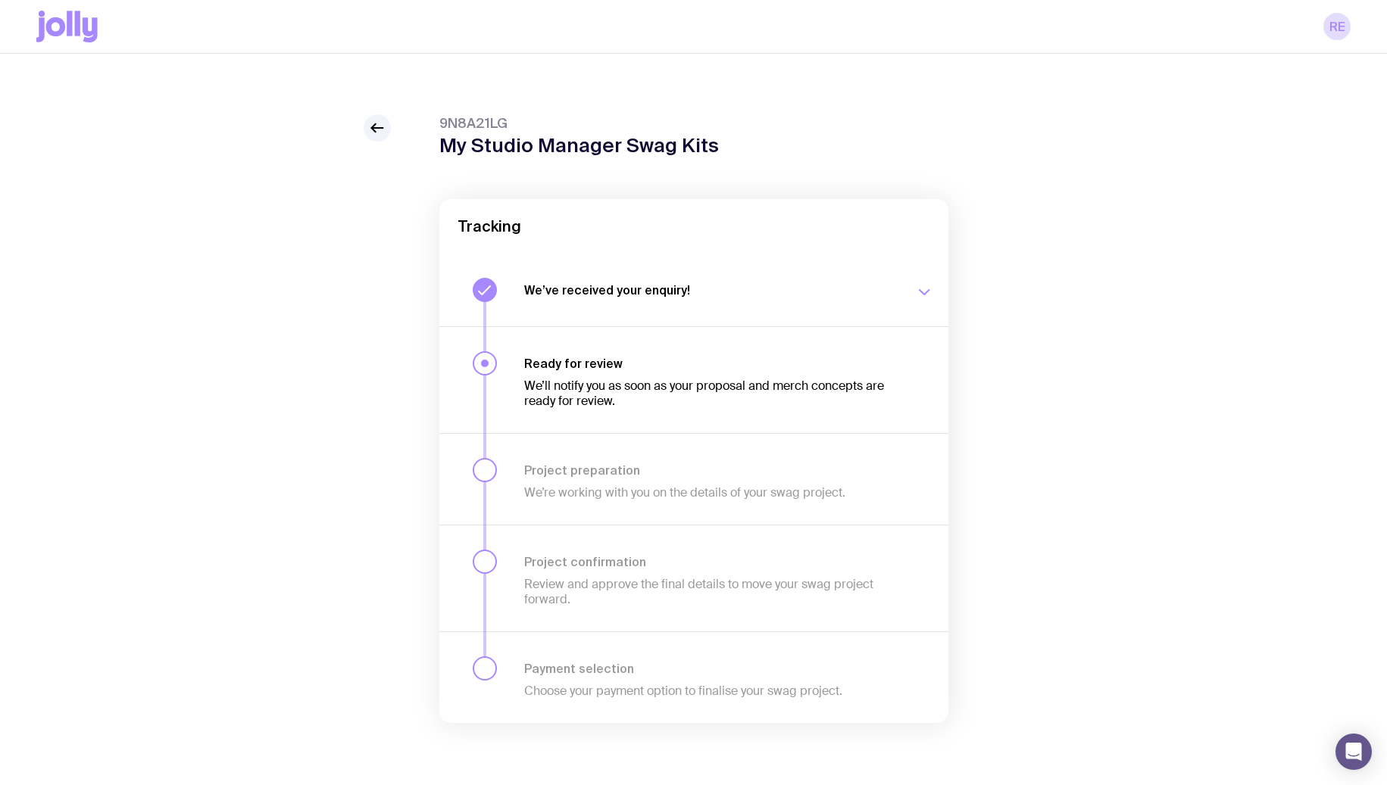
drag, startPoint x: 573, startPoint y: 493, endPoint x: 598, endPoint y: 482, distance: 27.1
click at [573, 493] on p "We’re working with you on the details of your swag project." at bounding box center [710, 492] width 373 height 15
click at [632, 393] on p "We’ll notify you as soon as your proposal and merch concepts are ready for revi…" at bounding box center [710, 394] width 373 height 30
click at [717, 360] on h3 "Ready for review" at bounding box center [710, 363] width 373 height 15
click at [923, 295] on icon "button" at bounding box center [924, 292] width 18 height 18
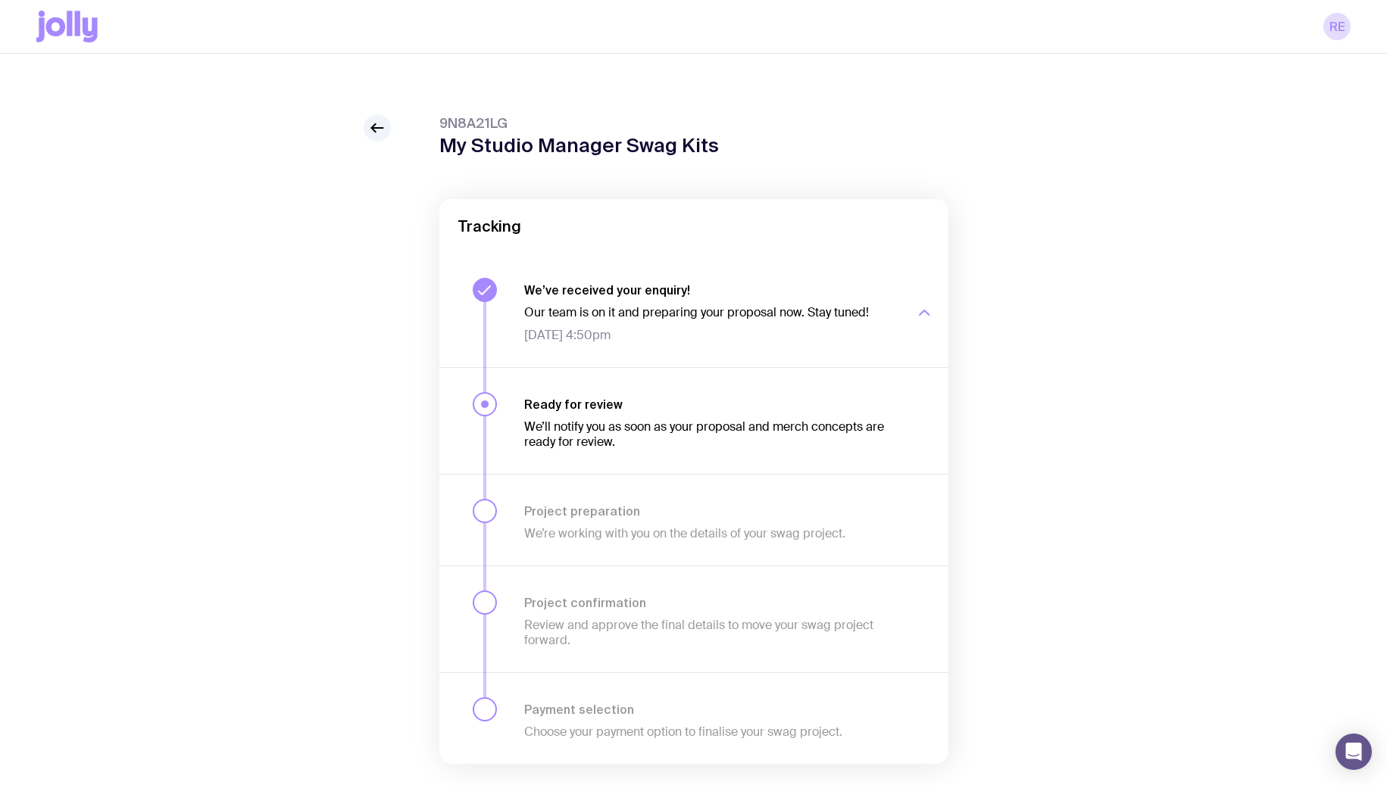
click at [923, 295] on div "button" at bounding box center [924, 312] width 18 height 61
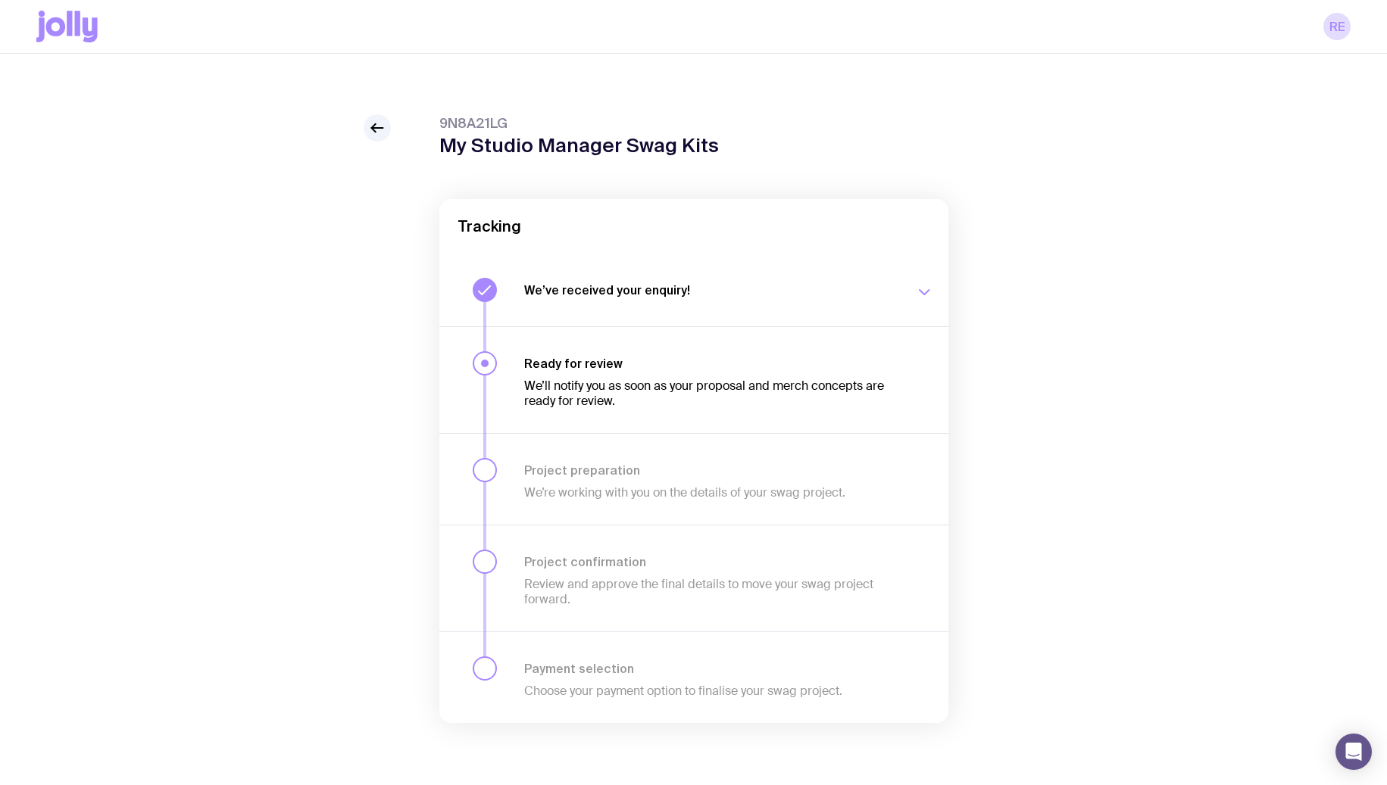
scroll to position [1, 0]
click at [50, 30] on icon at bounding box center [56, 26] width 20 height 19
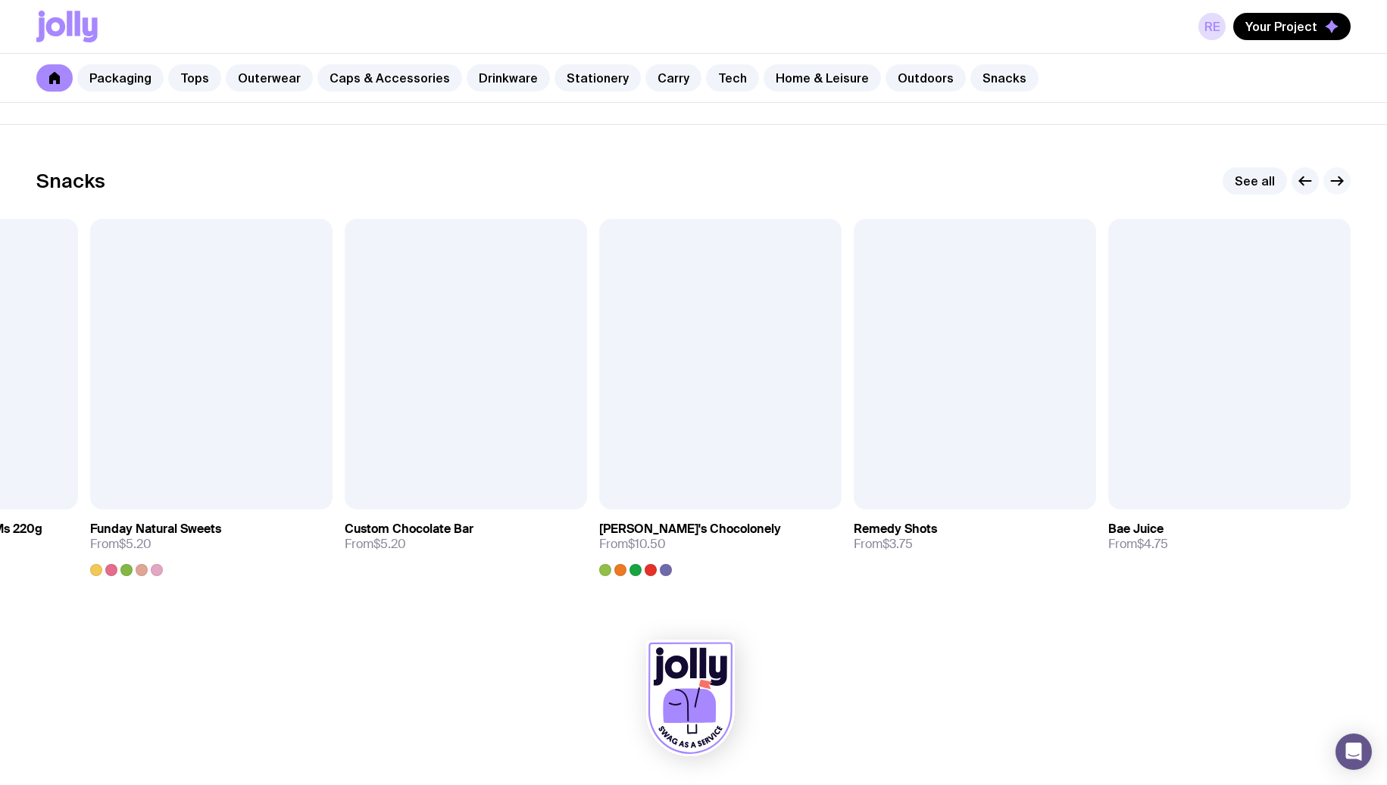
scroll to position [5130, 0]
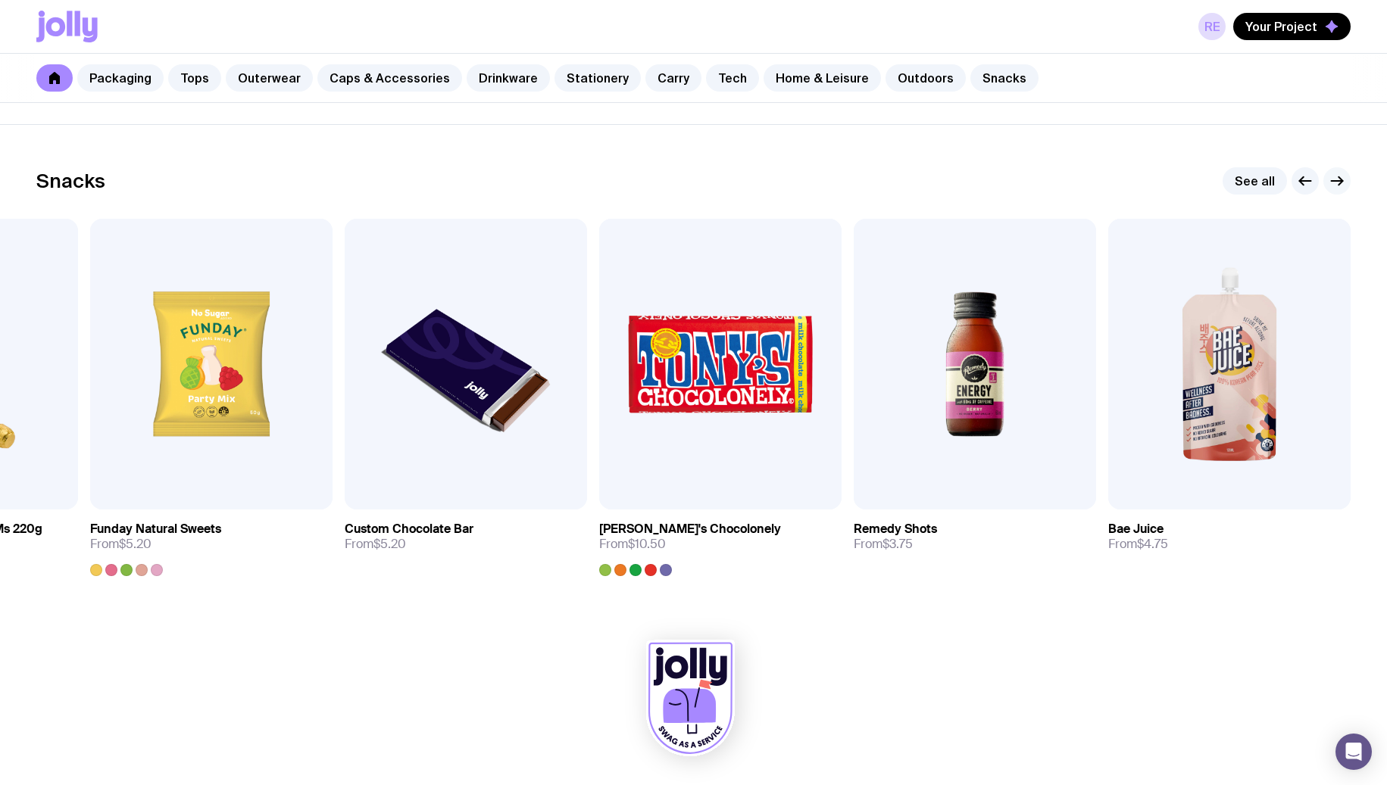
click at [1341, 183] on icon "button" at bounding box center [1337, 181] width 18 height 18
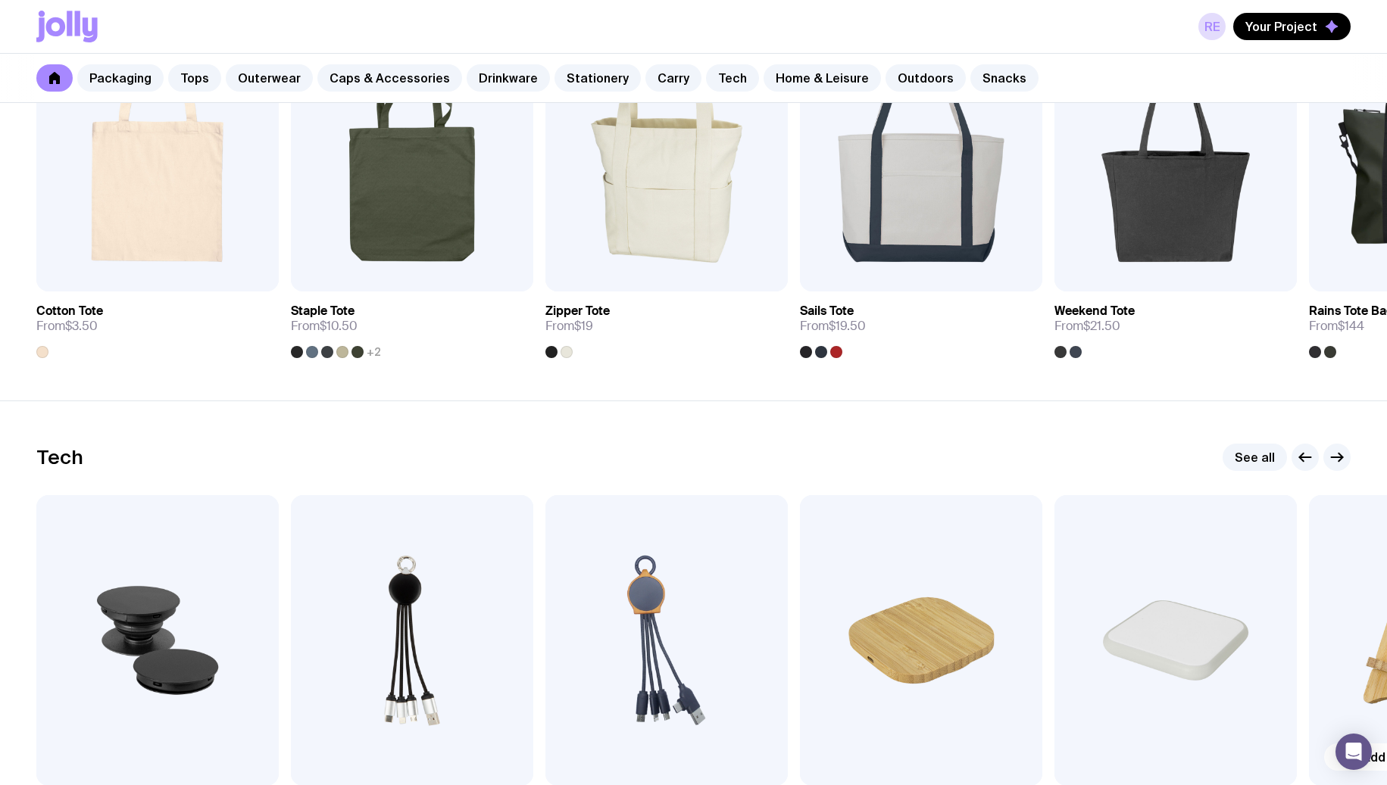
scroll to position [3372, 0]
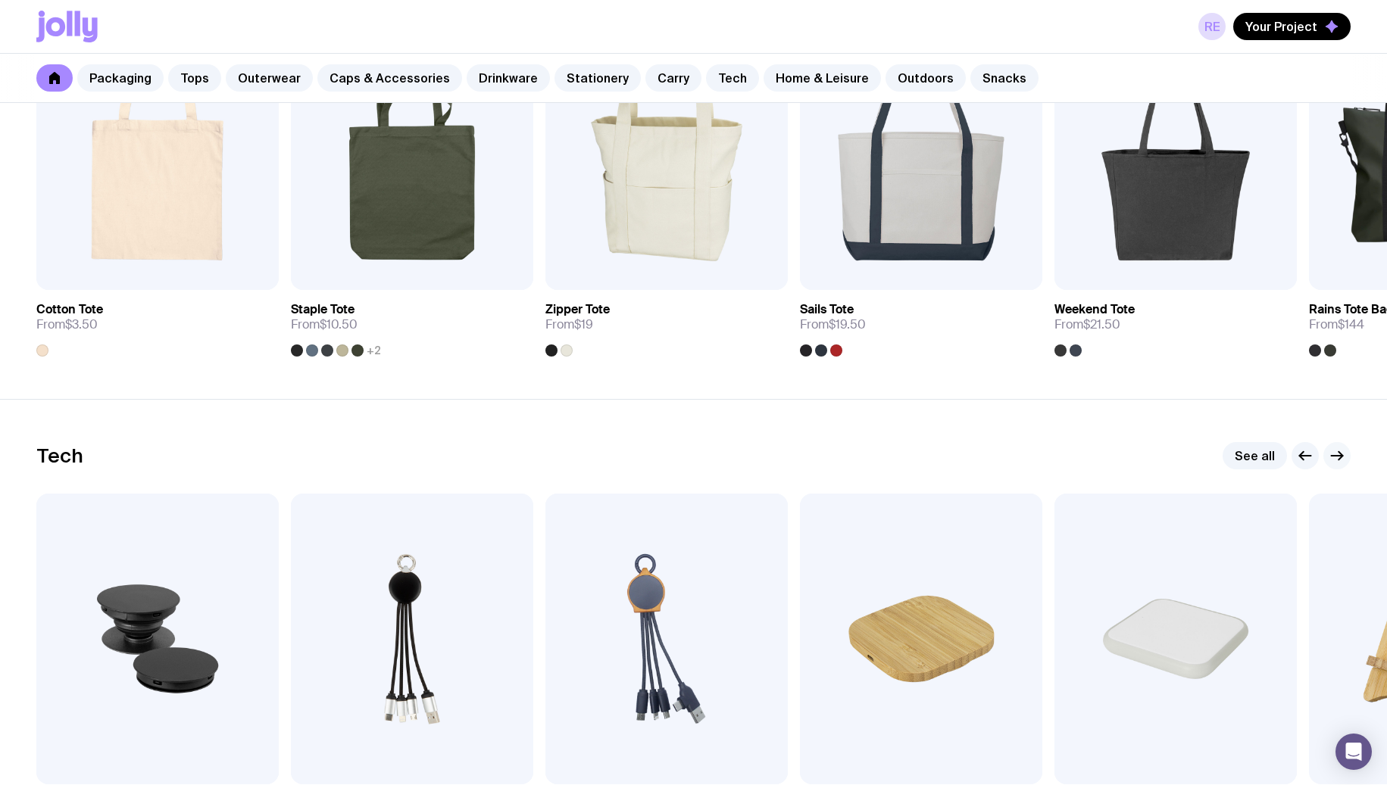
click at [1332, 460] on icon "button" at bounding box center [1337, 456] width 18 height 18
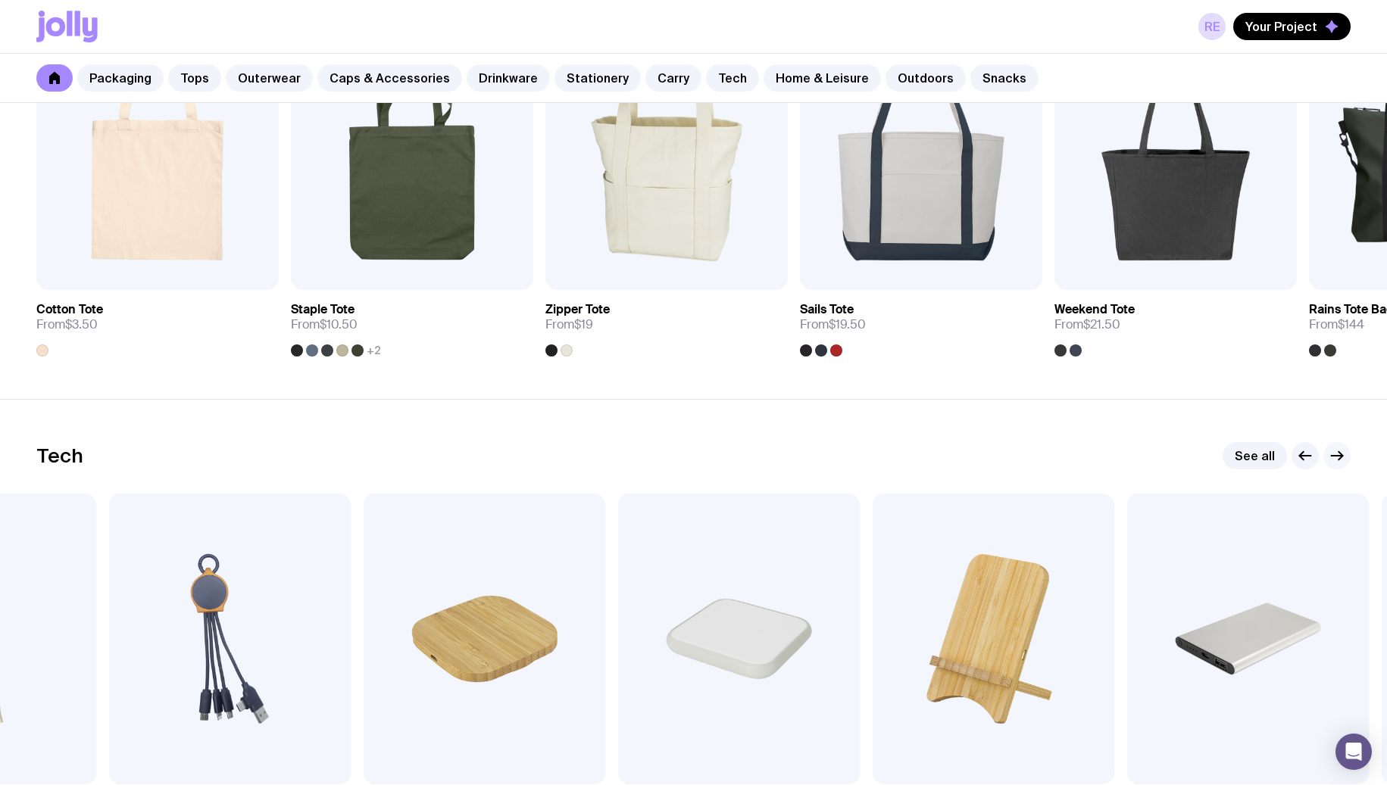
click at [1332, 460] on icon "button" at bounding box center [1337, 456] width 18 height 18
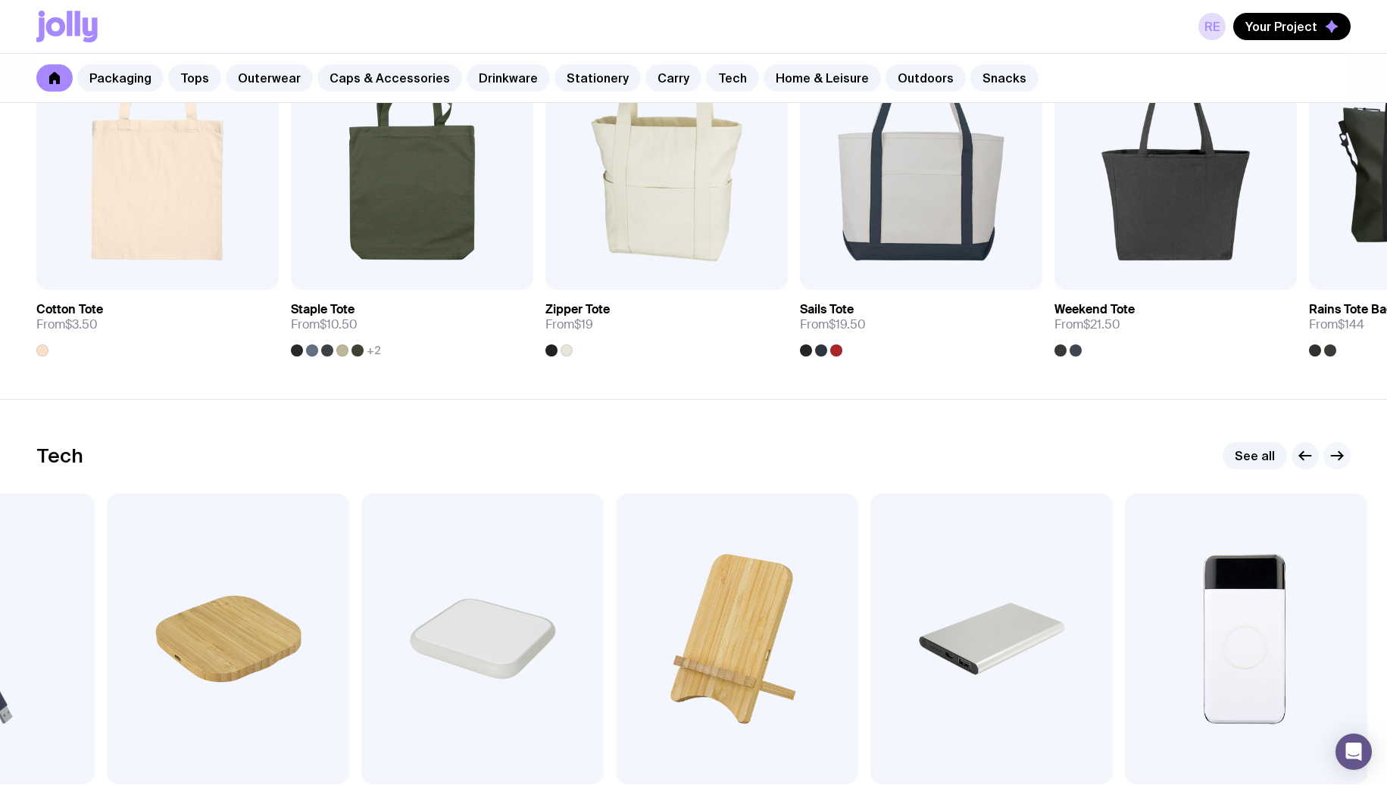
click at [1332, 460] on icon "button" at bounding box center [1337, 456] width 18 height 18
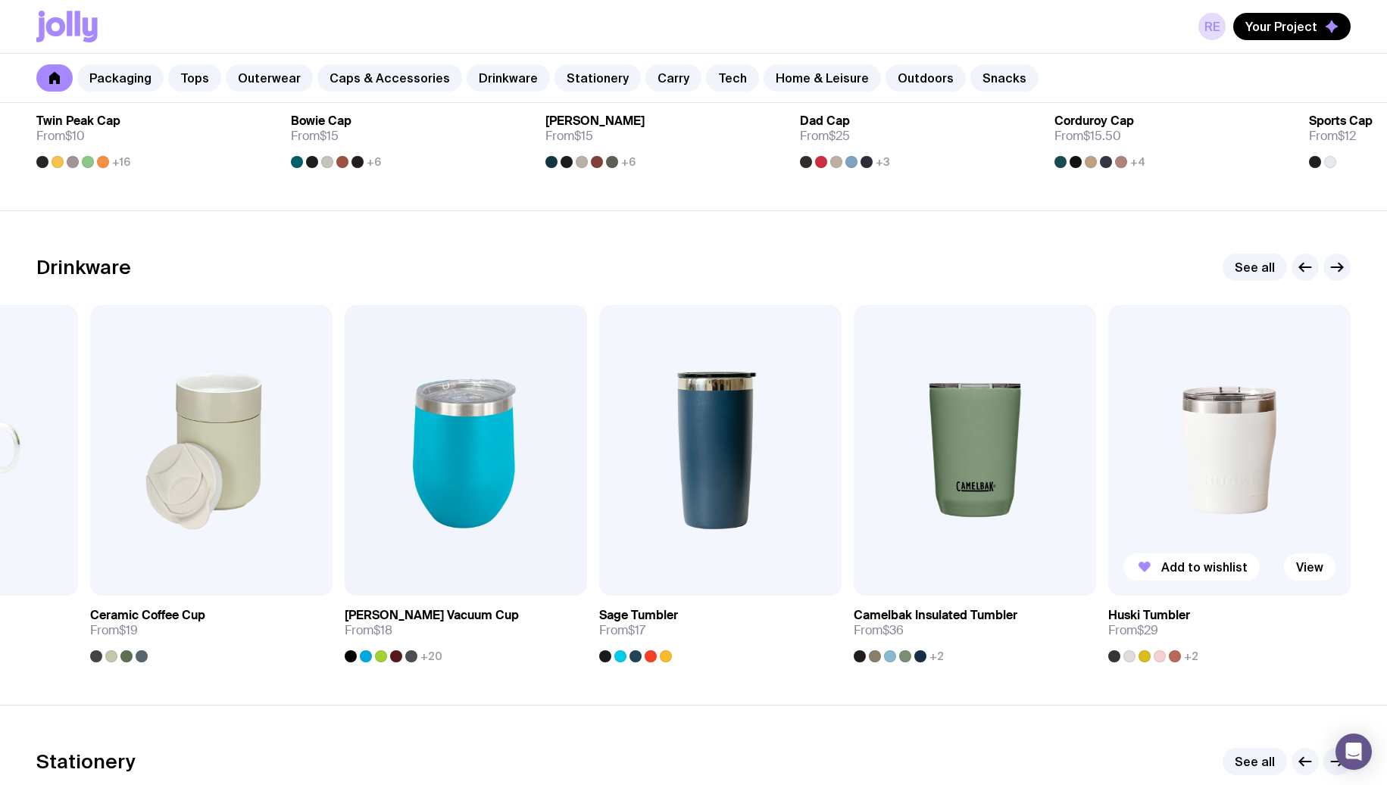
scroll to position [2076, 0]
click at [1338, 259] on icon "button" at bounding box center [1337, 268] width 18 height 18
click at [1335, 264] on icon "button" at bounding box center [1337, 268] width 18 height 18
click at [1303, 270] on icon "button" at bounding box center [1305, 268] width 18 height 18
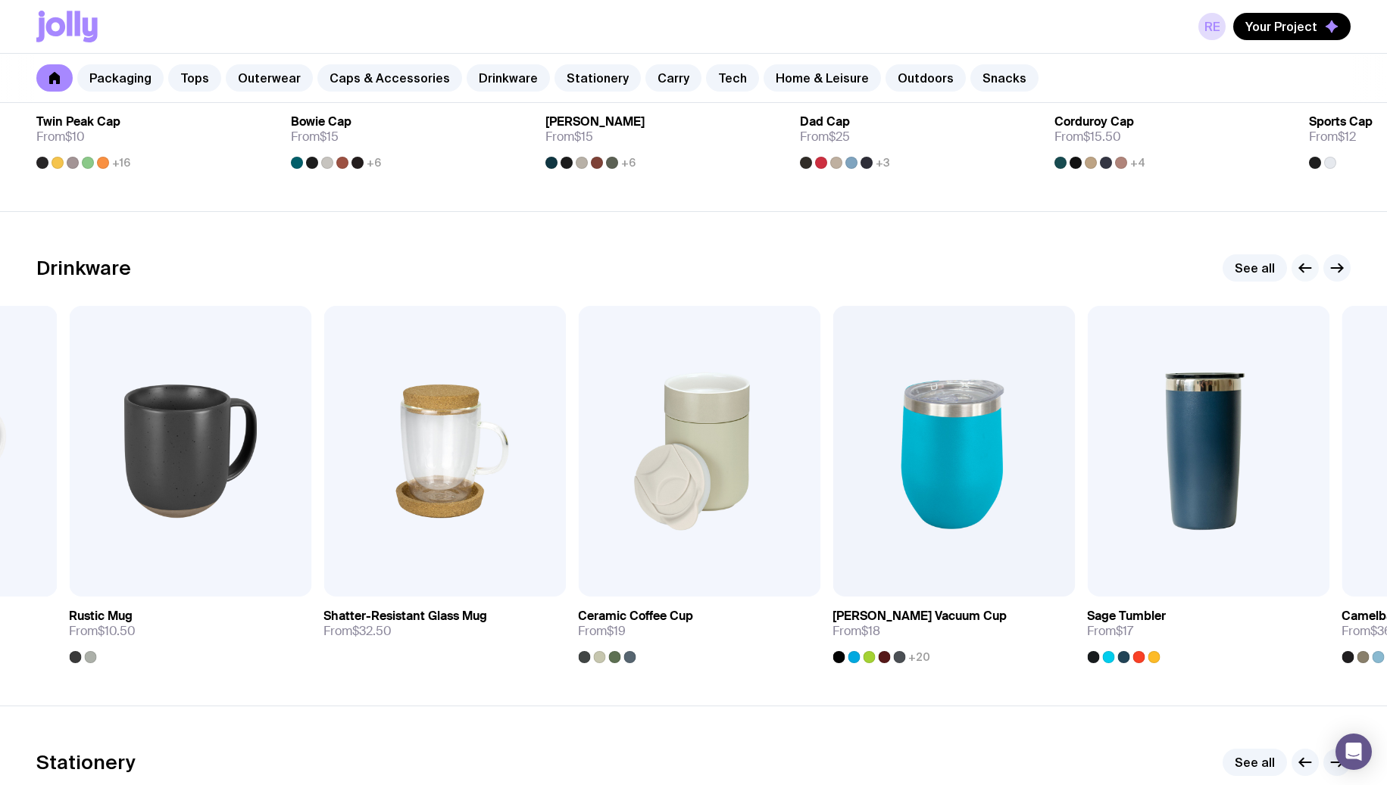
click at [1303, 270] on icon "button" at bounding box center [1305, 268] width 18 height 18
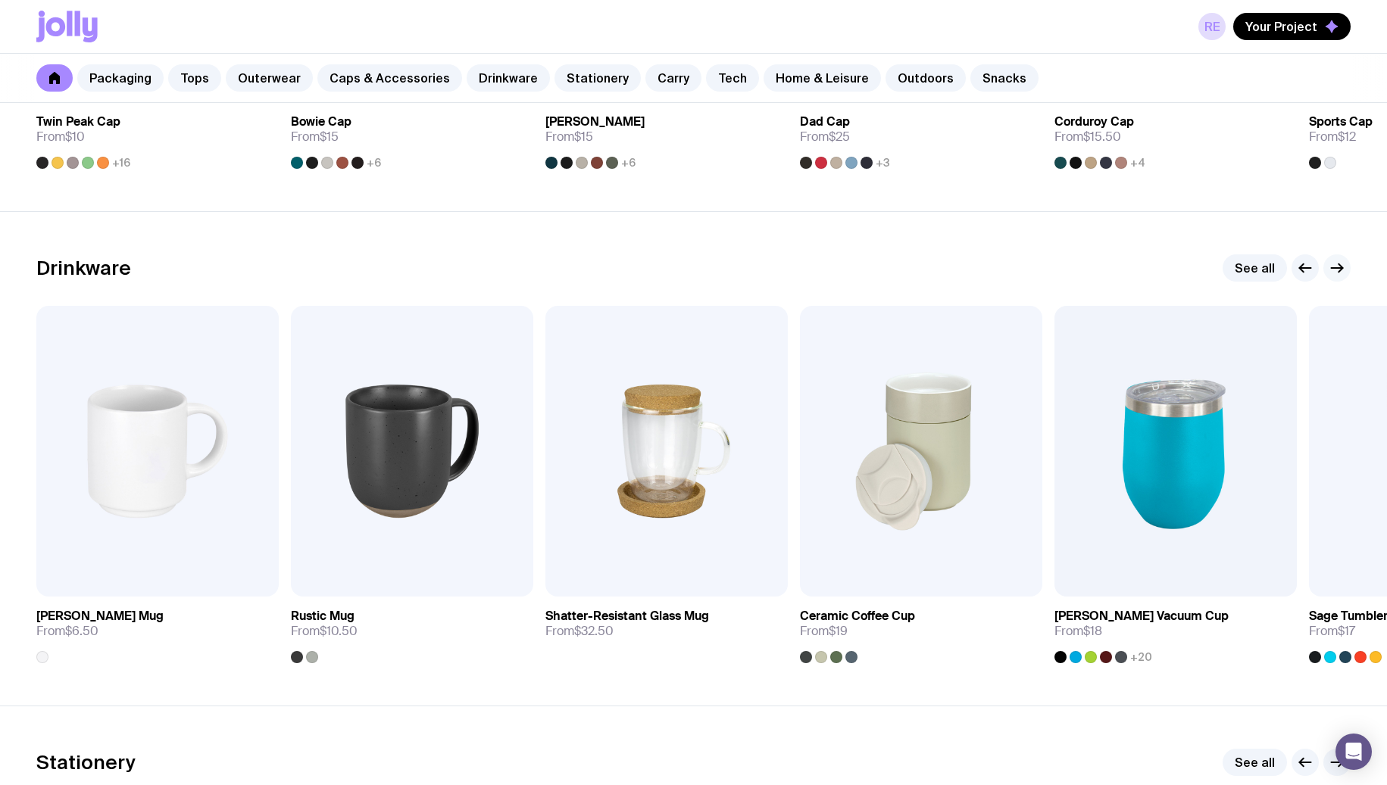
click at [1334, 265] on icon "button" at bounding box center [1337, 268] width 18 height 18
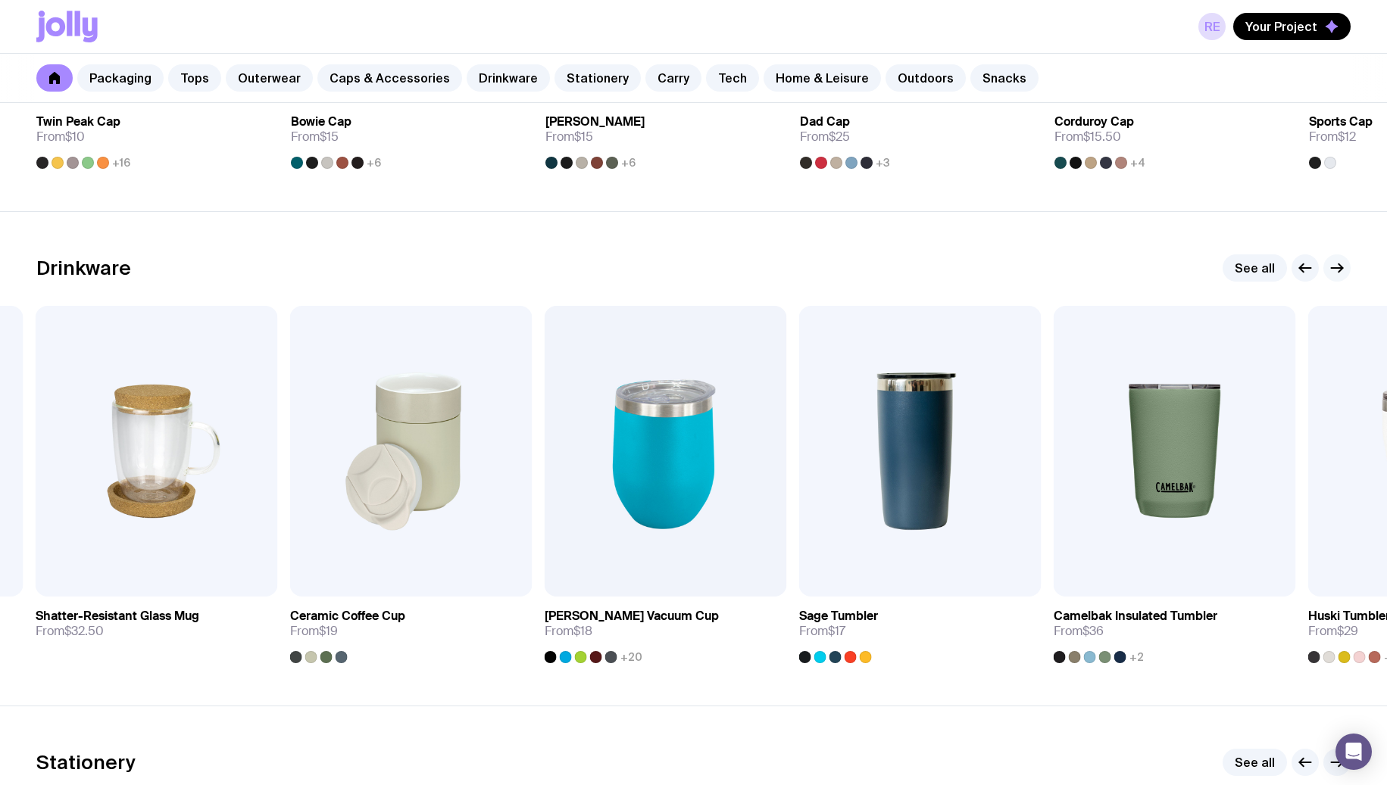
click at [1334, 265] on icon "button" at bounding box center [1337, 268] width 18 height 18
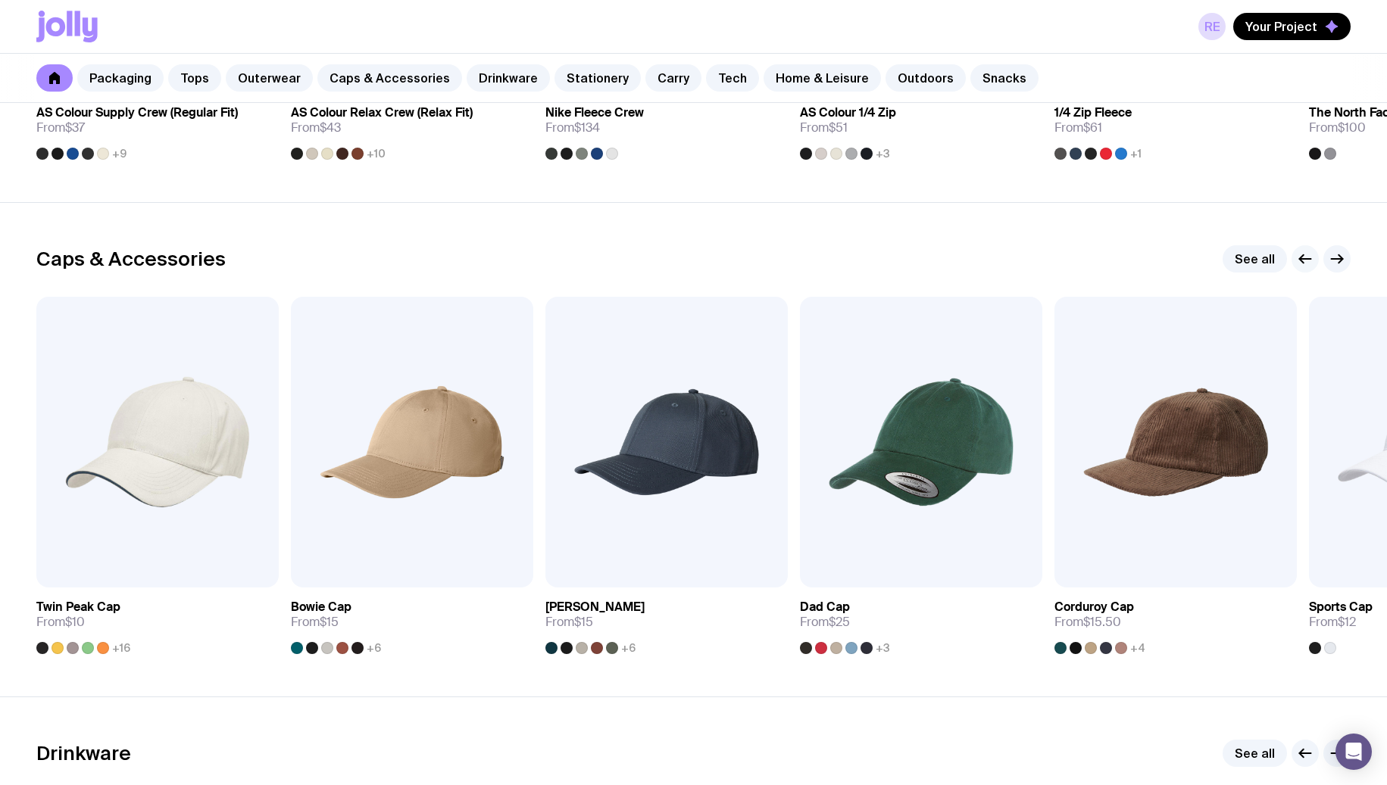
scroll to position [1596, 0]
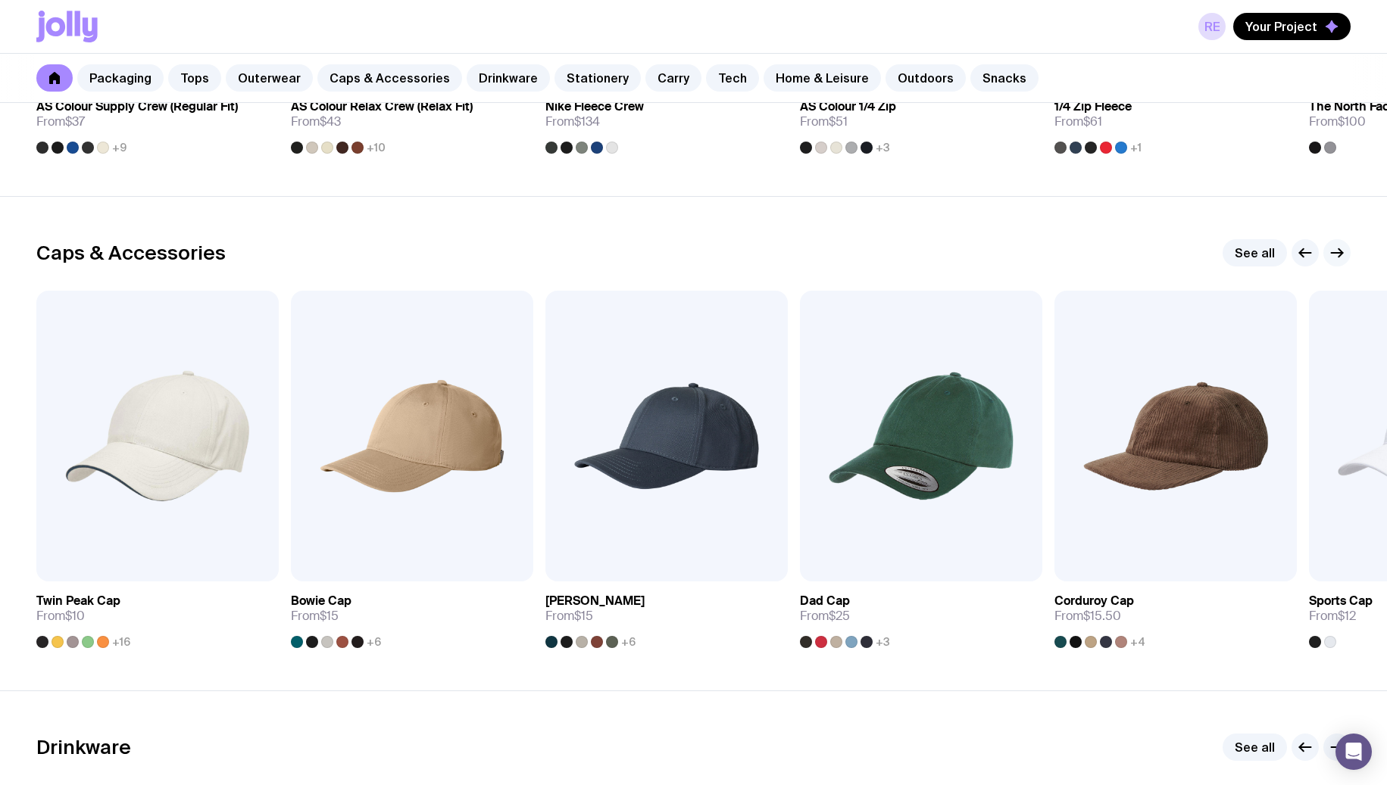
click at [1343, 250] on icon "button" at bounding box center [1337, 253] width 18 height 18
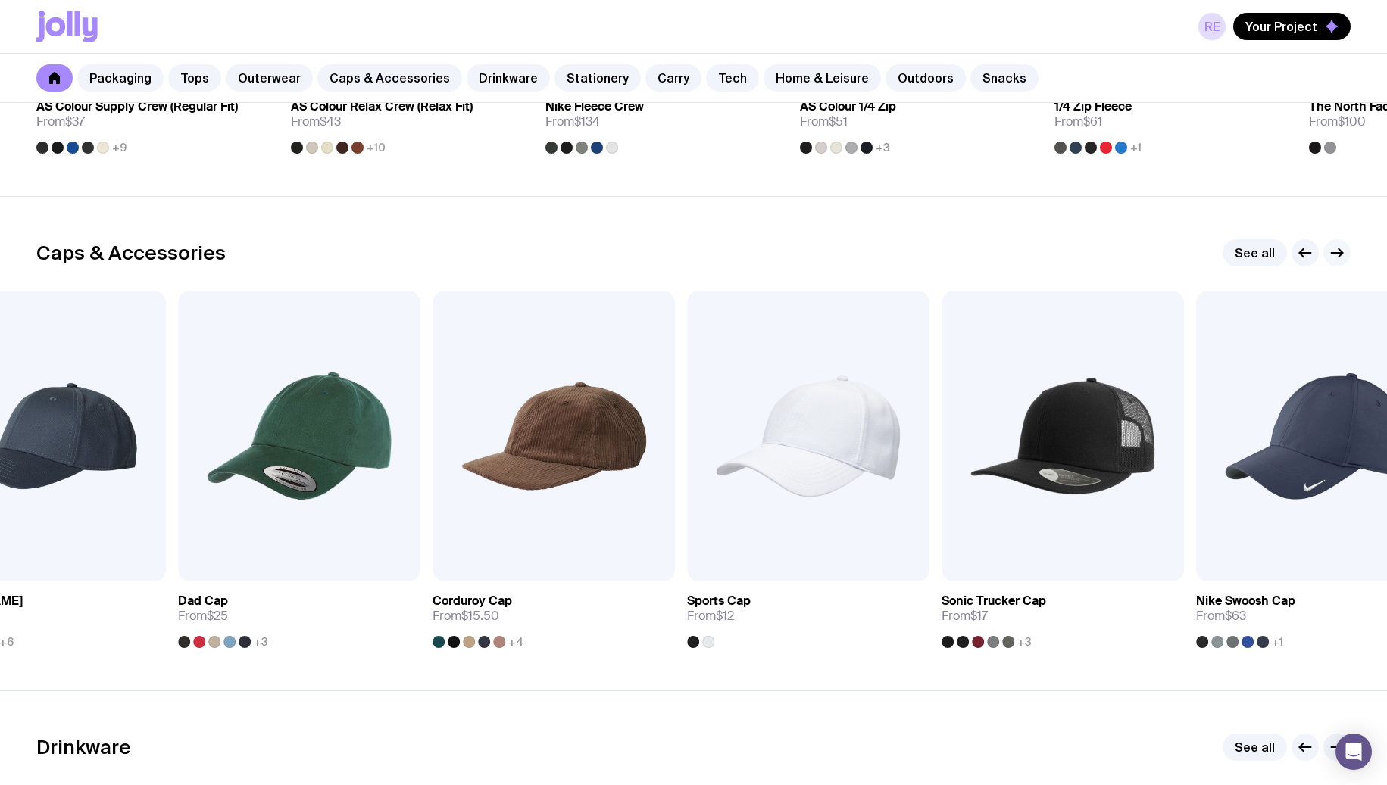
click at [1343, 250] on icon "button" at bounding box center [1337, 253] width 18 height 18
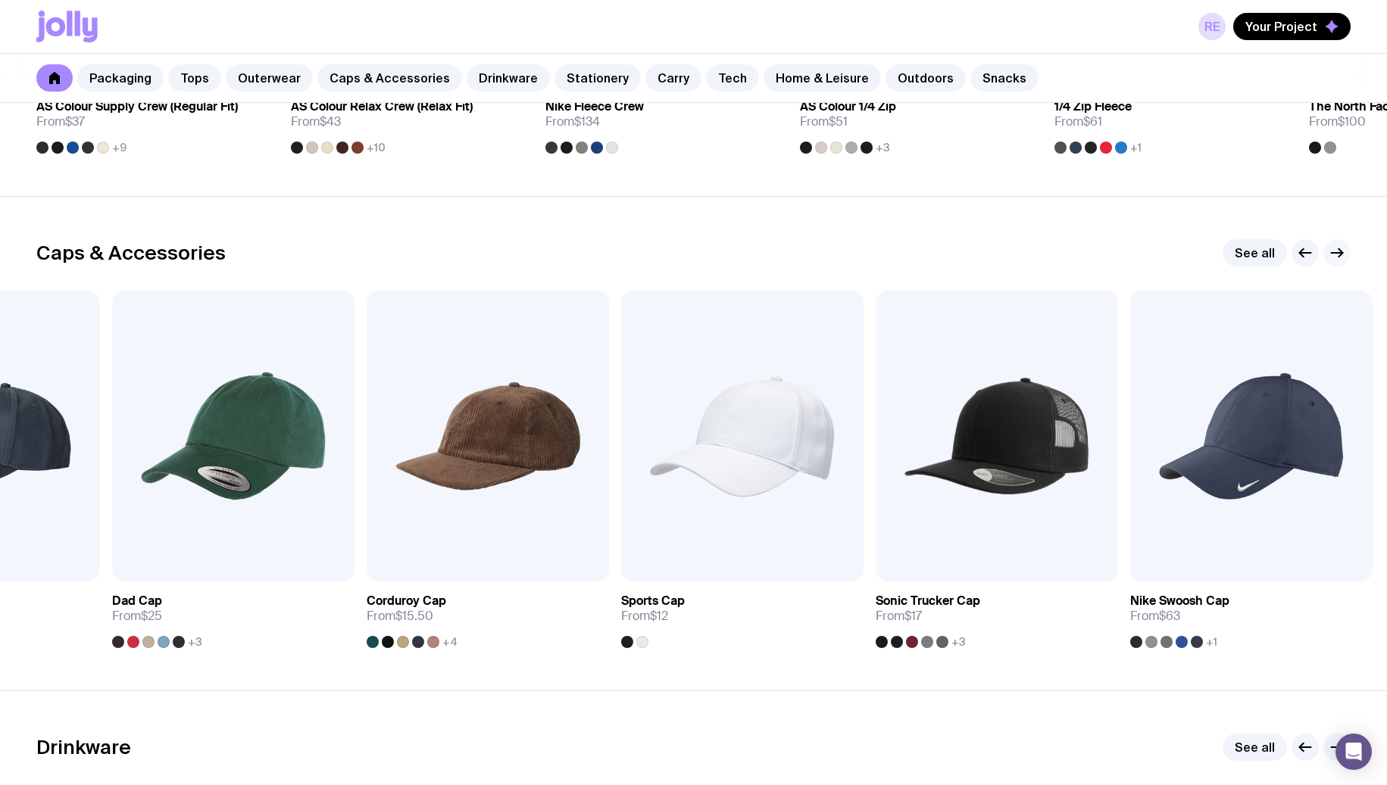
click at [1343, 250] on icon "button" at bounding box center [1337, 253] width 18 height 18
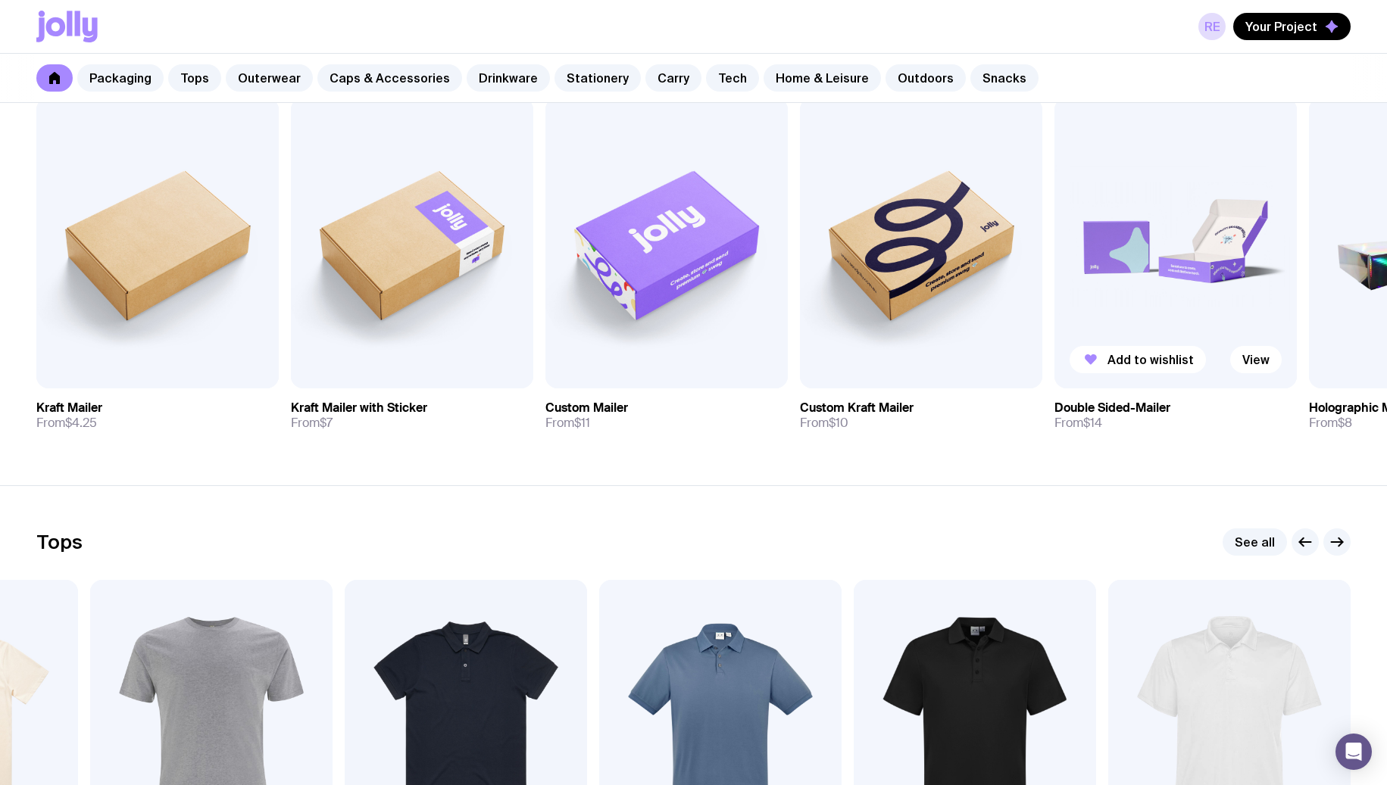
scroll to position [178, 0]
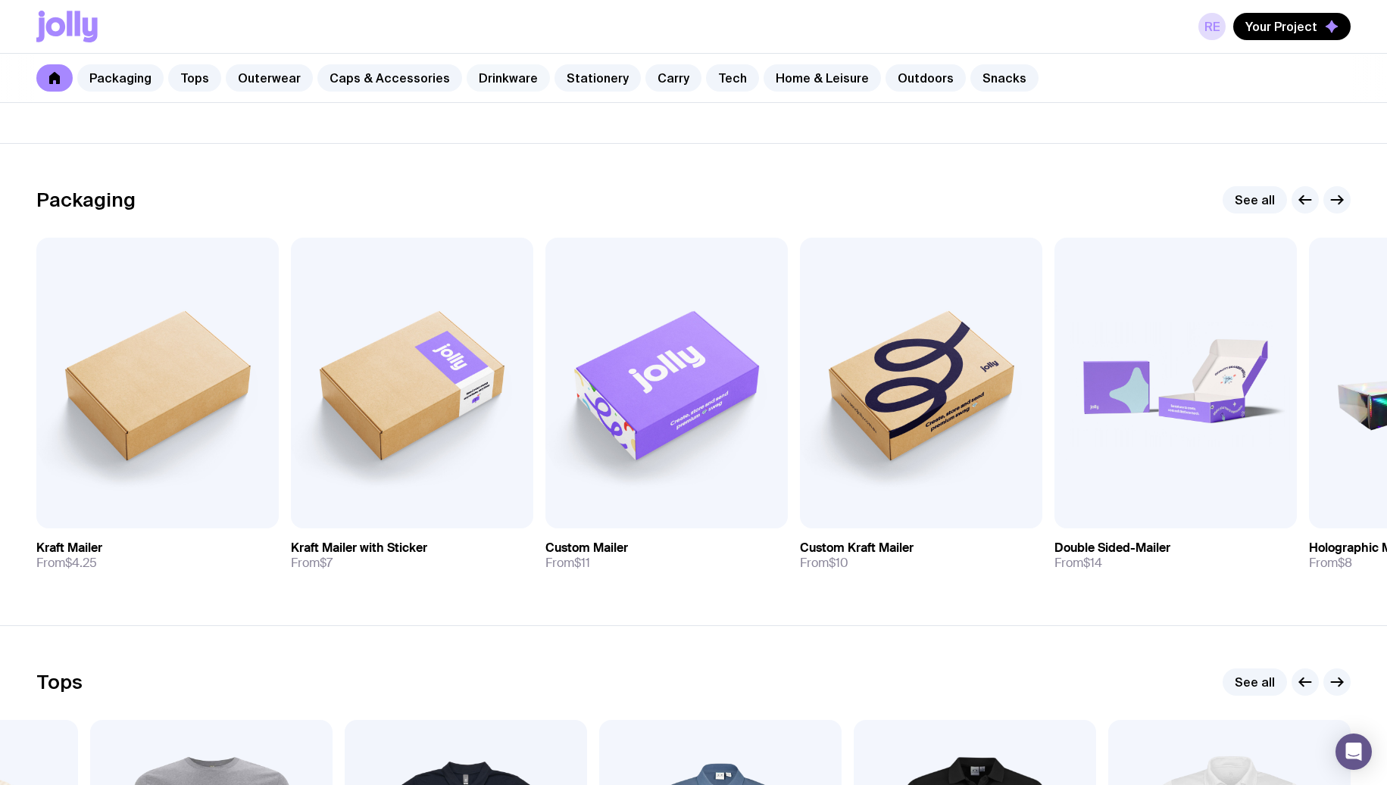
click at [495, 82] on link "Drinkware" at bounding box center [508, 77] width 83 height 27
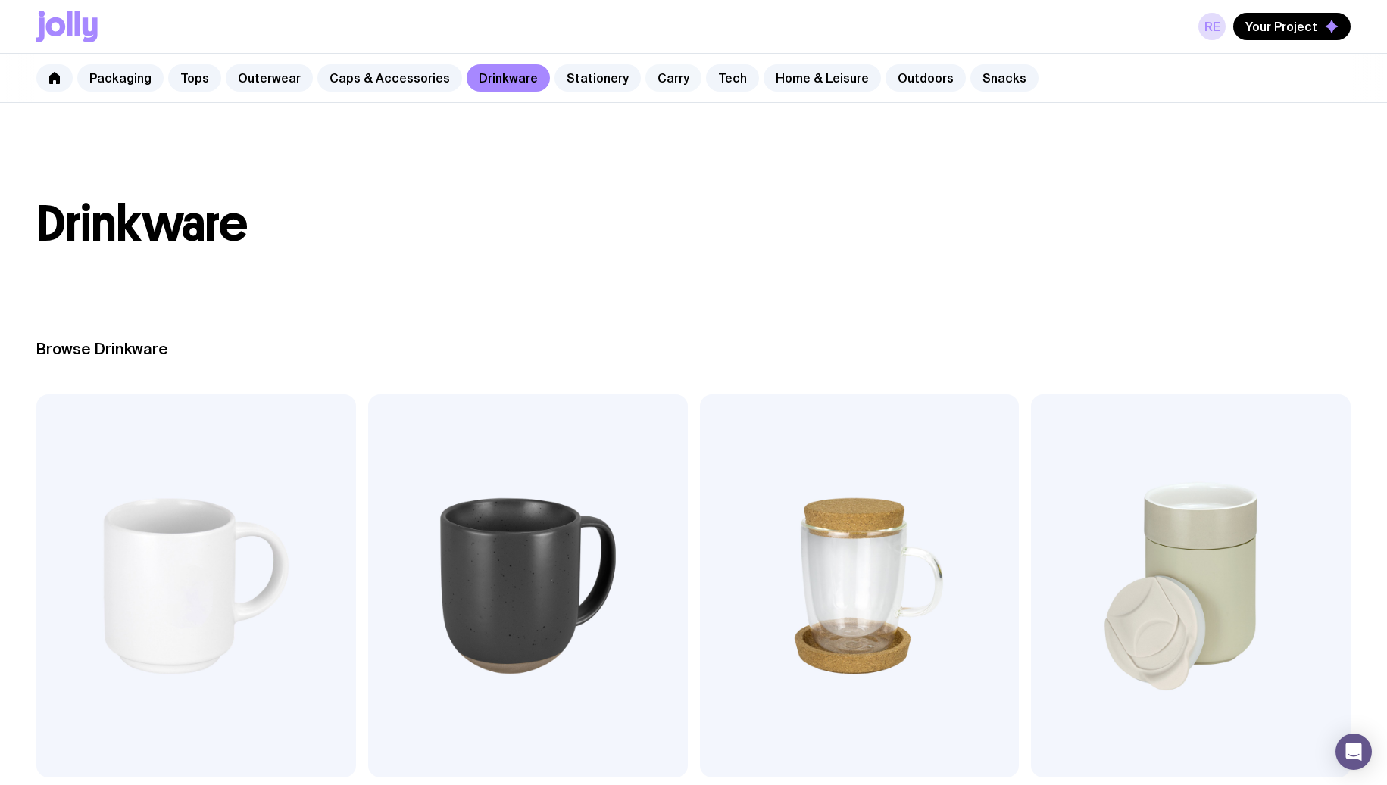
click at [657, 80] on link "Carry" at bounding box center [673, 77] width 56 height 27
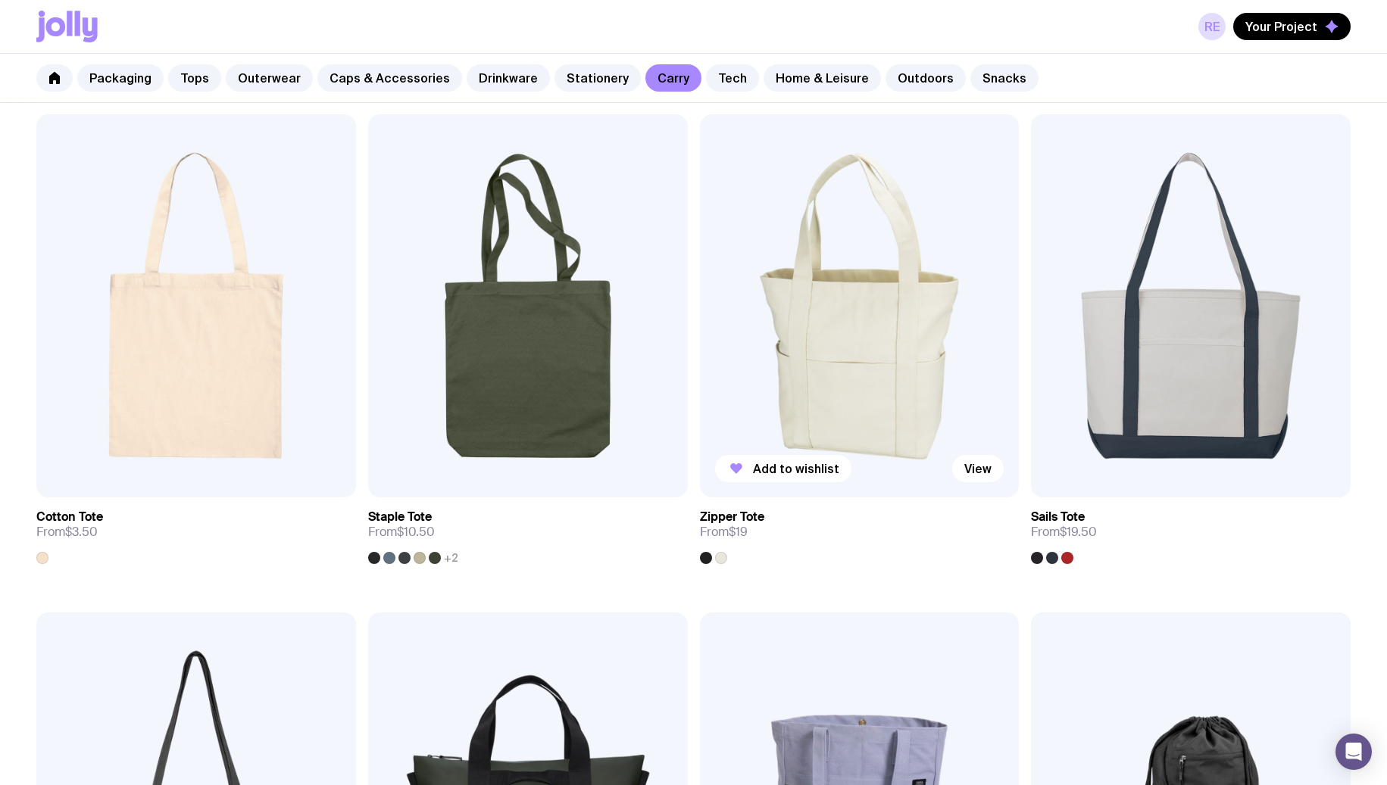
scroll to position [278, 0]
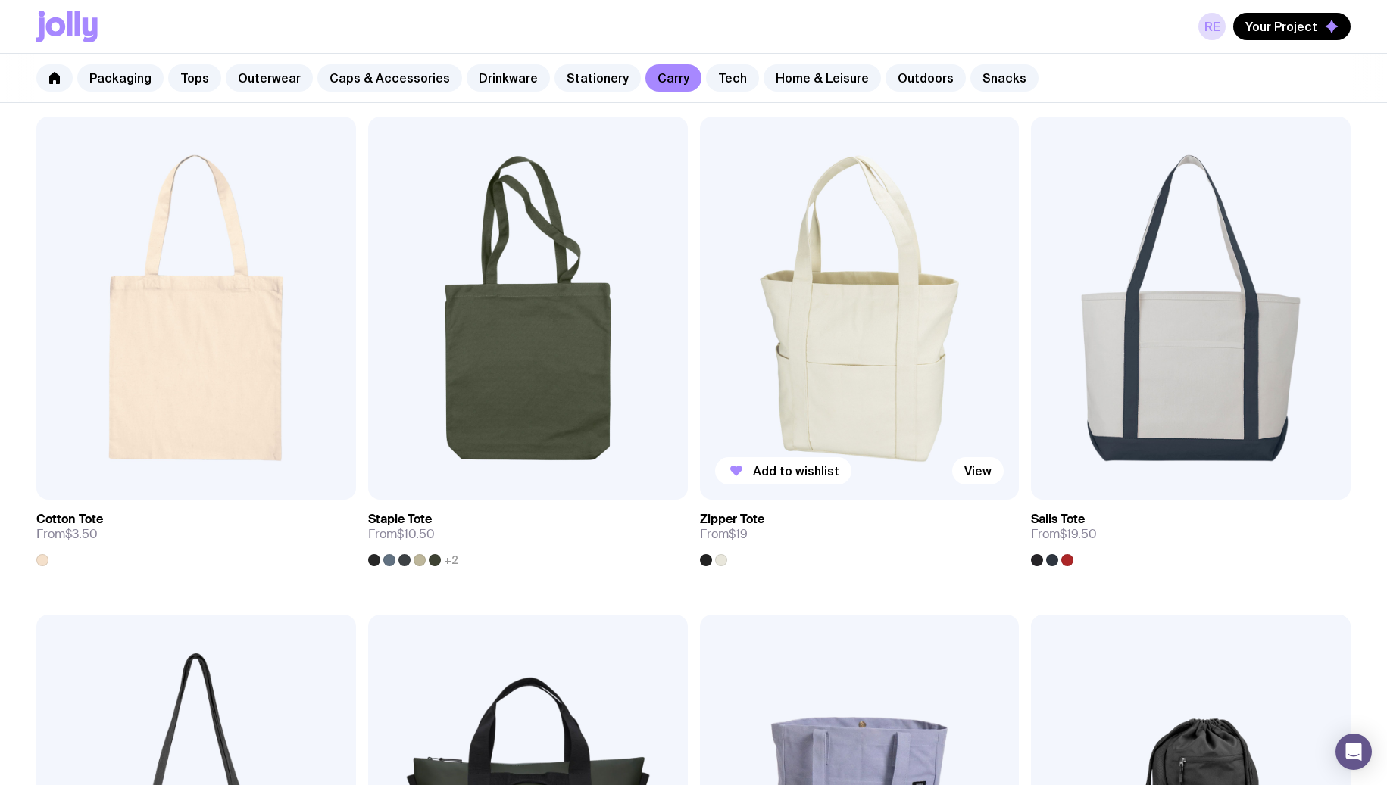
click at [837, 326] on img at bounding box center [860, 308] width 320 height 383
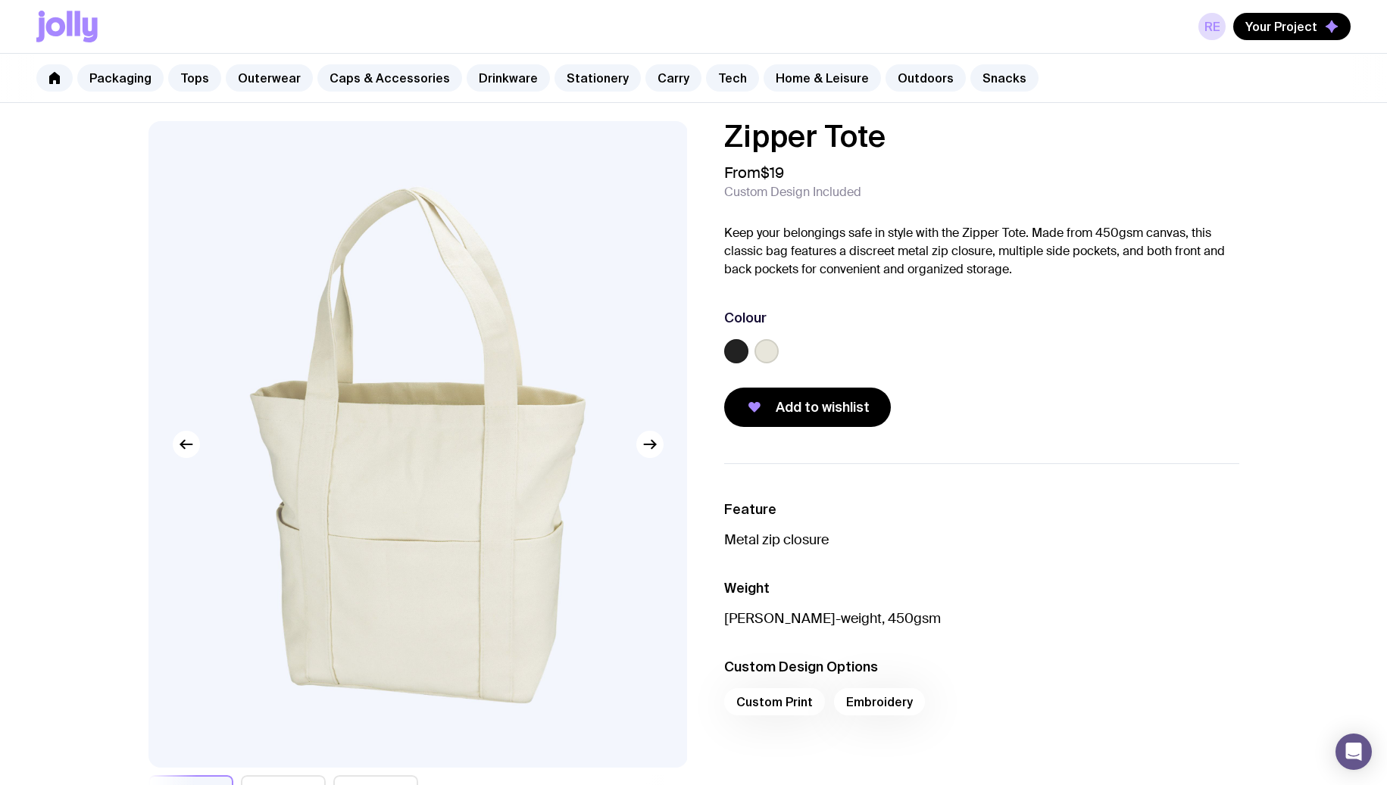
scroll to position [5, 0]
click at [729, 356] on label at bounding box center [736, 353] width 24 height 24
click at [0, 0] on input "radio" at bounding box center [0, 0] width 0 height 0
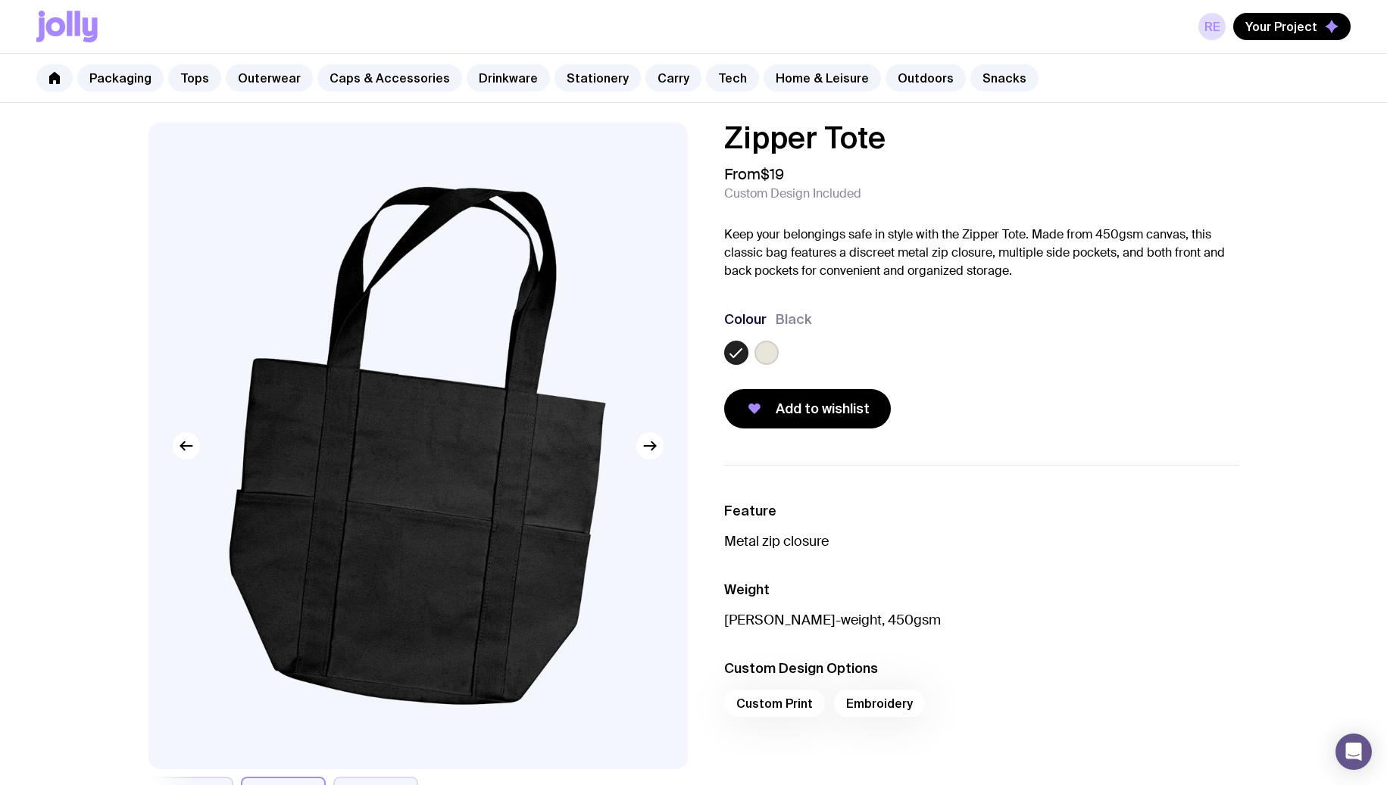
click at [760, 351] on label at bounding box center [766, 353] width 24 height 24
click at [0, 0] on input "radio" at bounding box center [0, 0] width 0 height 0
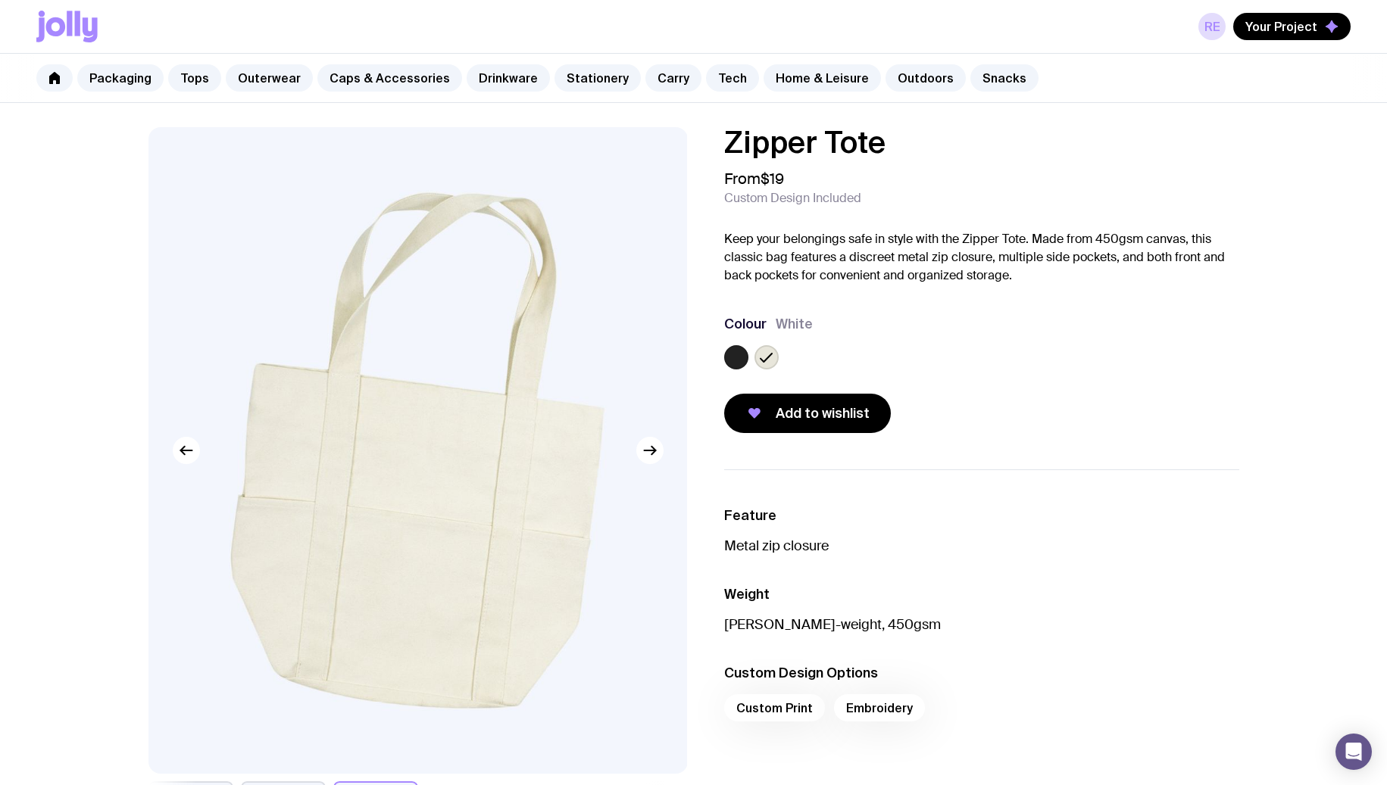
scroll to position [0, 0]
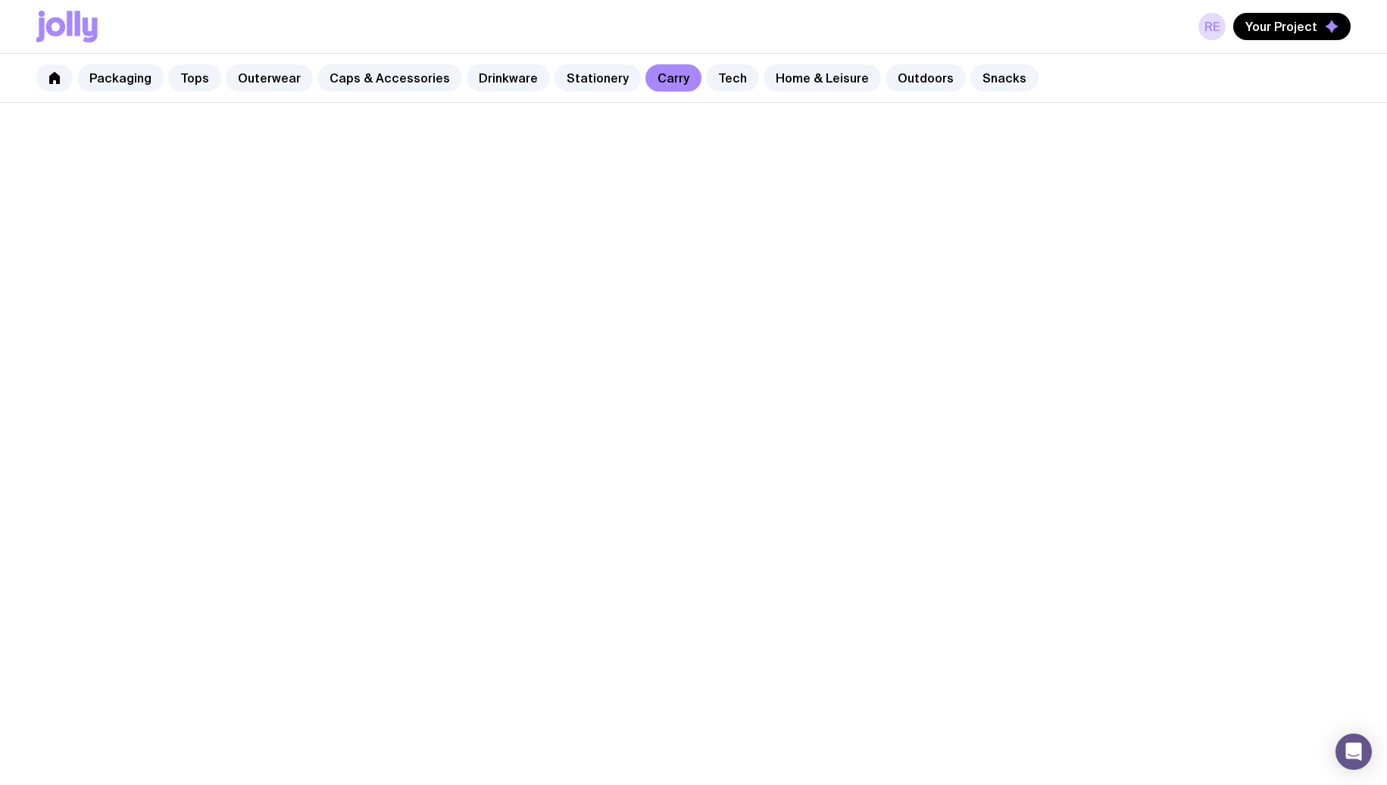
scroll to position [278, 0]
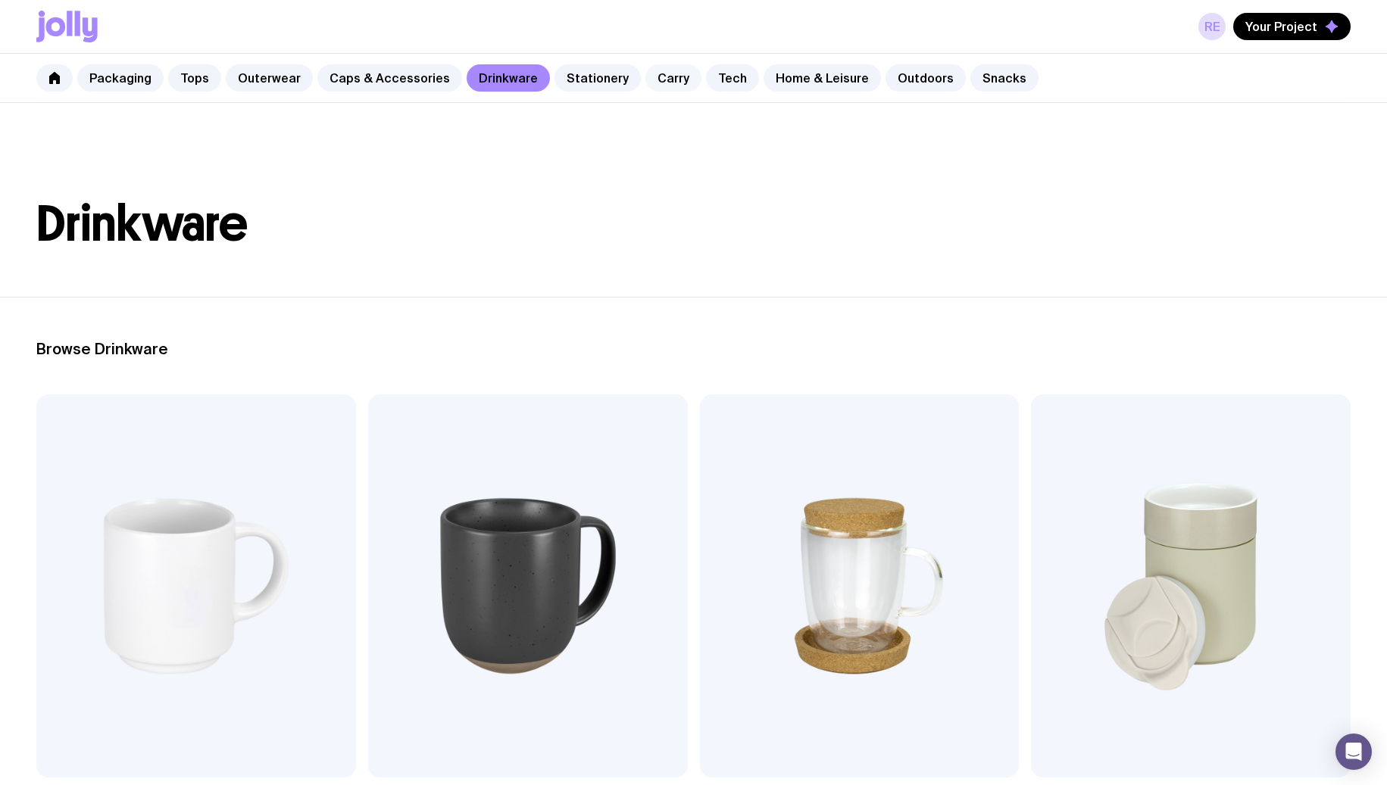
click at [645, 71] on link "Carry" at bounding box center [673, 77] width 56 height 27
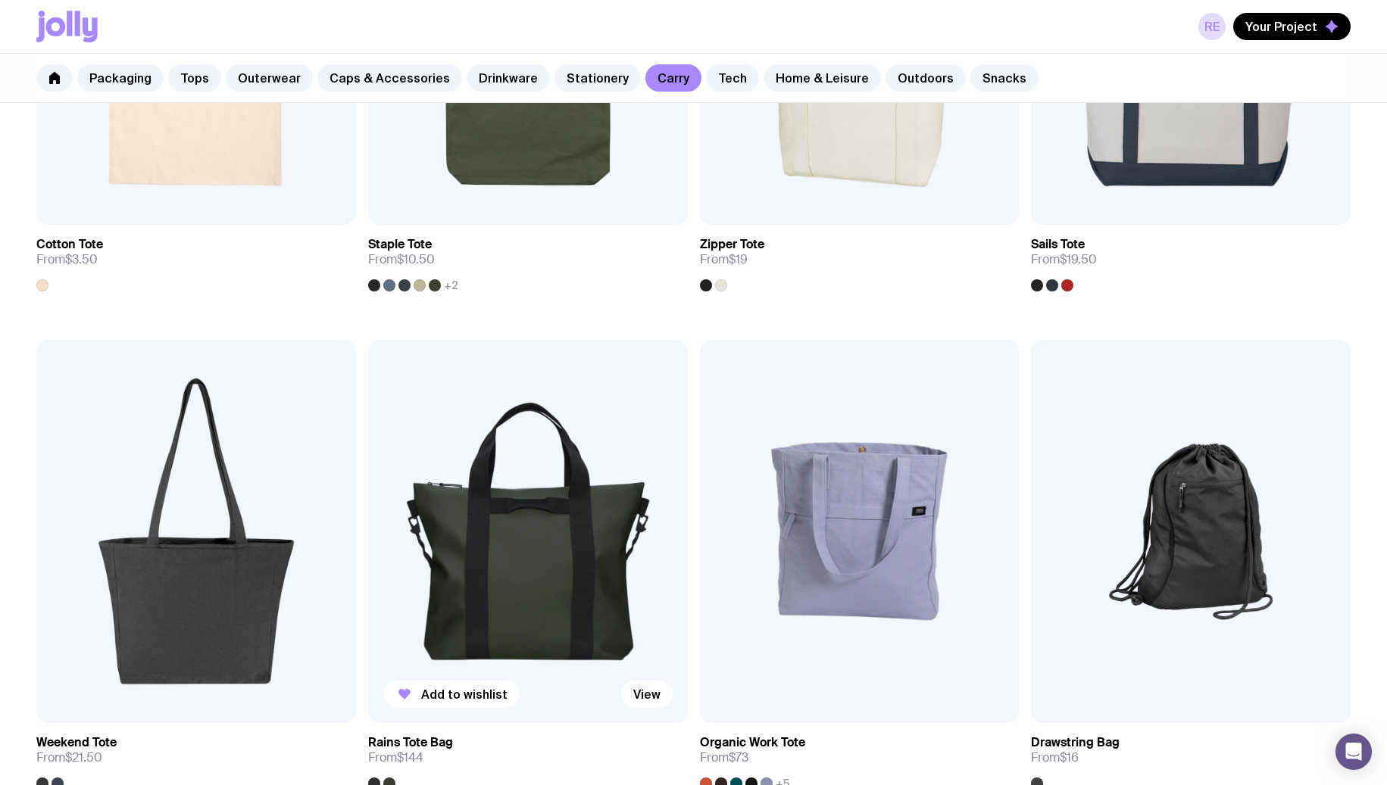
scroll to position [813, 0]
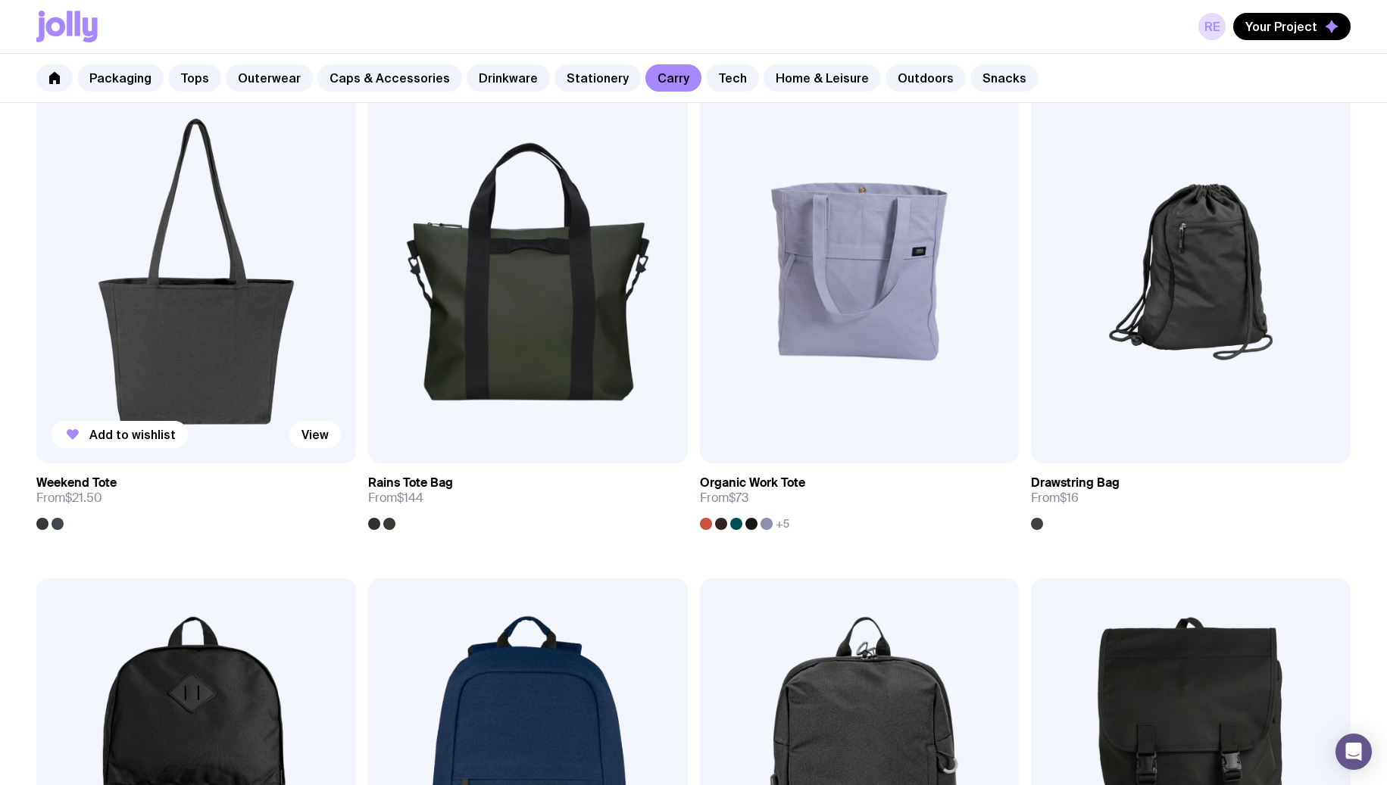
click at [177, 340] on img at bounding box center [196, 271] width 320 height 383
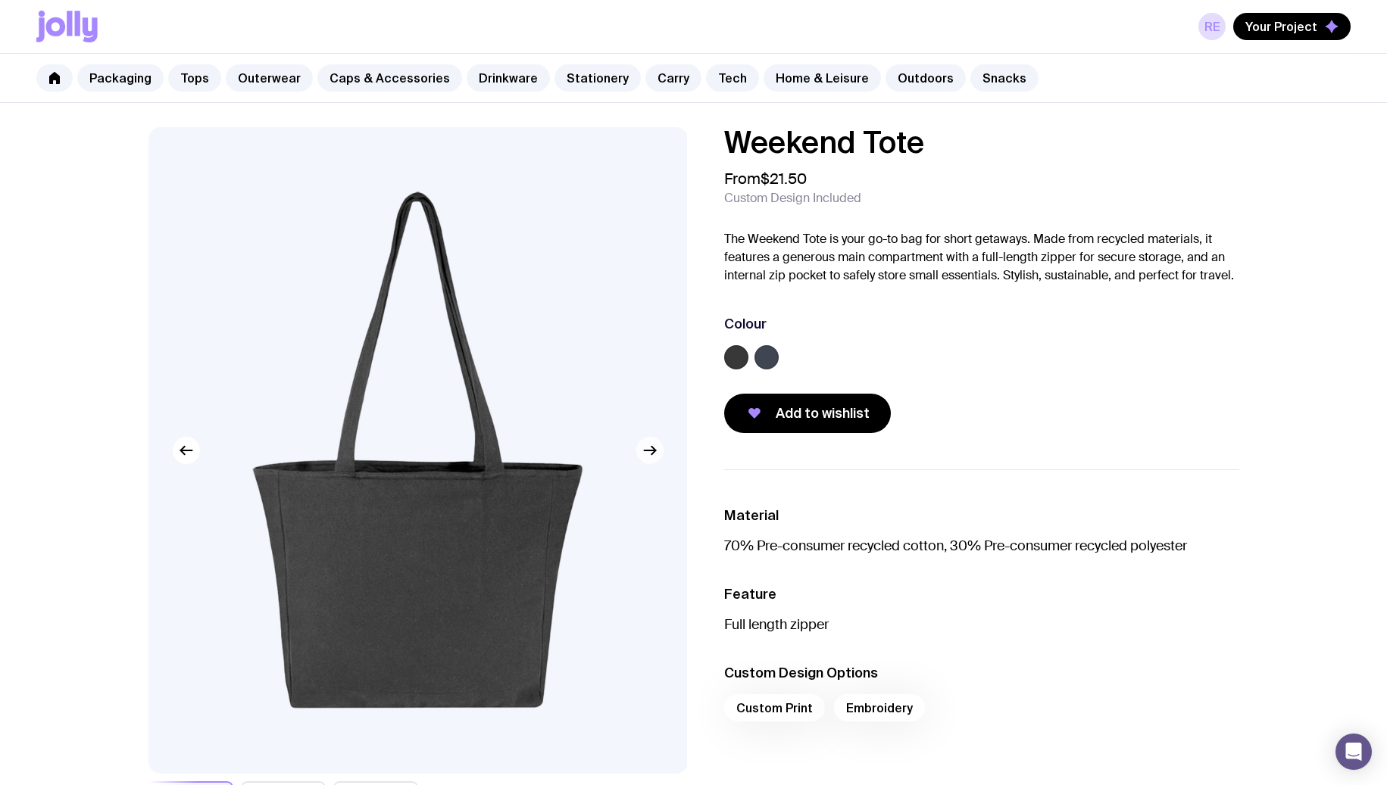
click at [646, 450] on icon "button" at bounding box center [650, 451] width 18 height 18
click at [646, 449] on icon "button" at bounding box center [650, 451] width 18 height 18
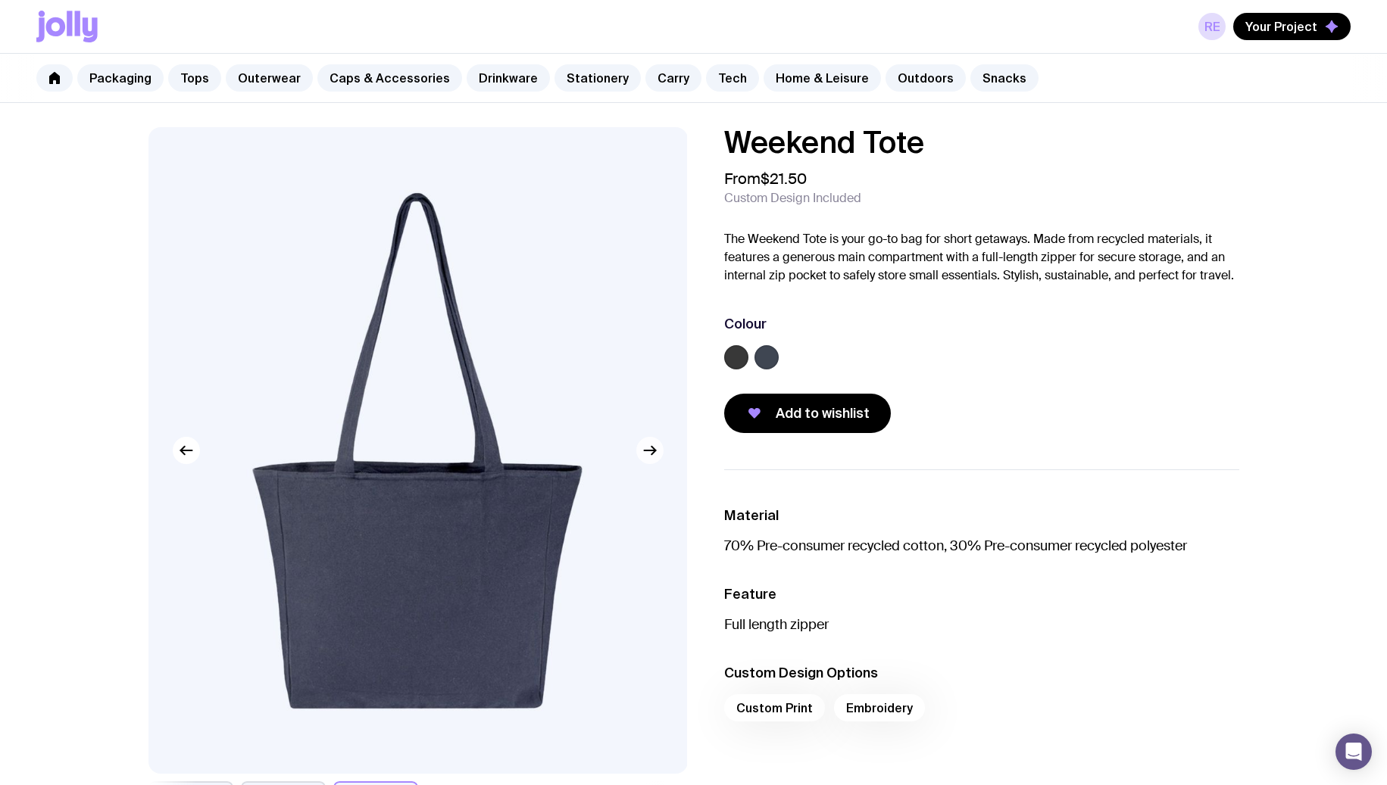
click at [646, 449] on icon "button" at bounding box center [650, 451] width 18 height 18
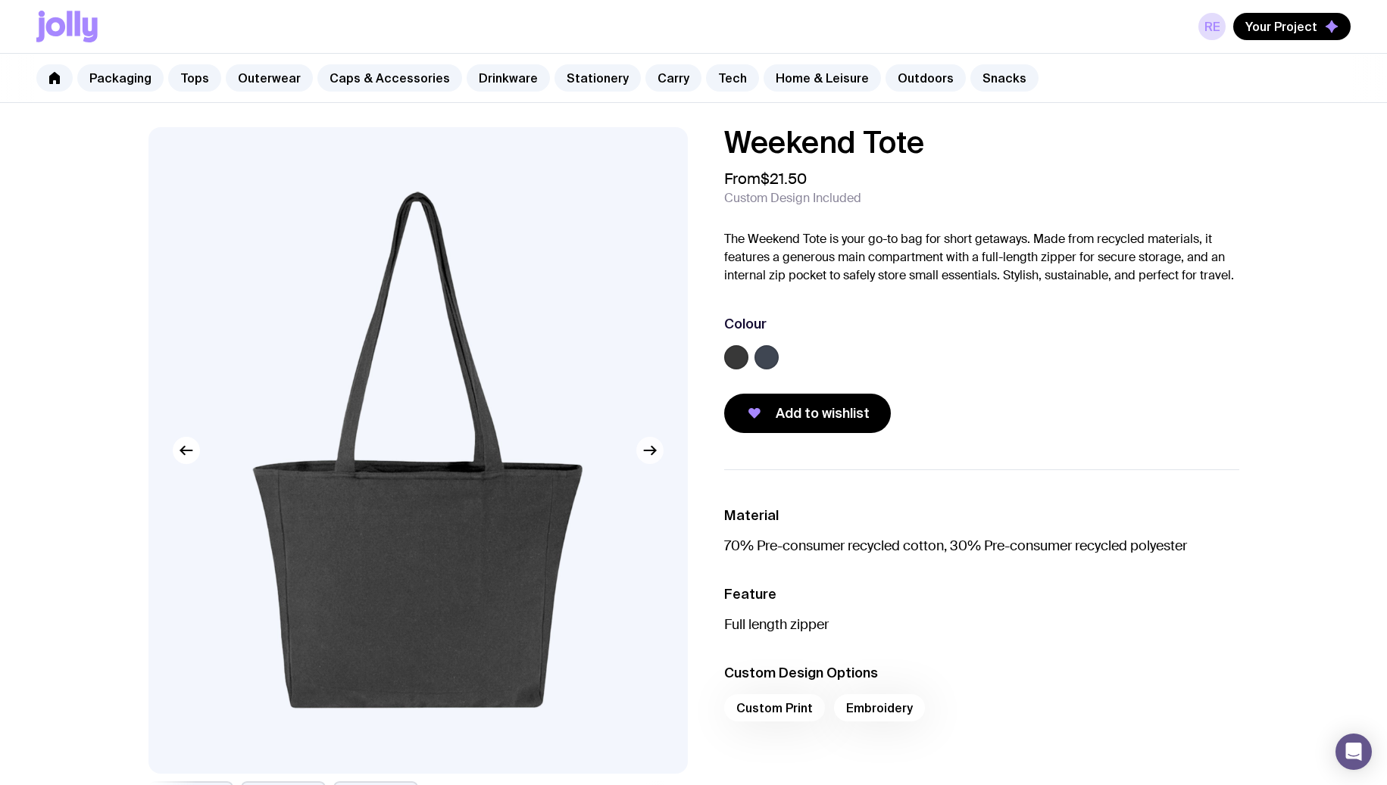
click at [646, 449] on icon "button" at bounding box center [650, 451] width 18 height 18
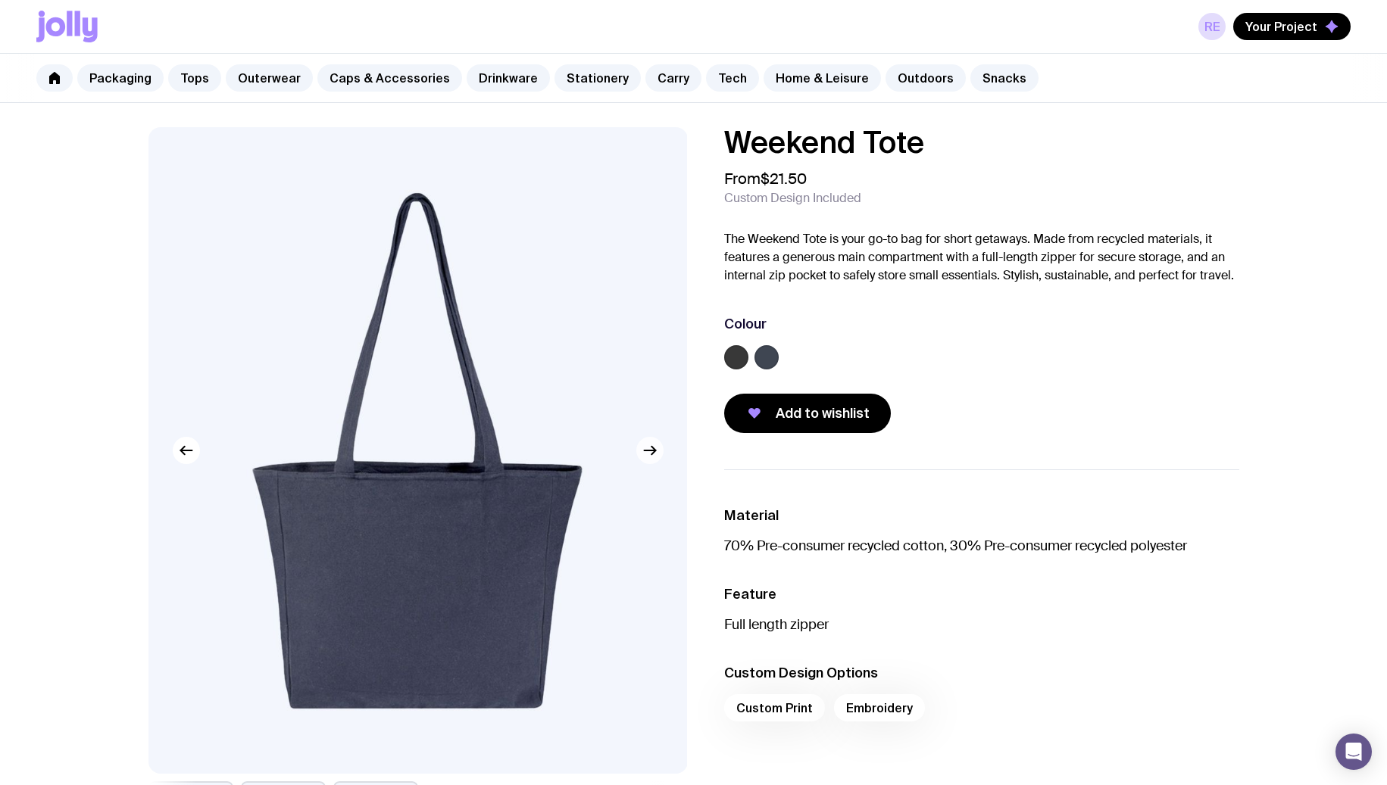
click at [646, 449] on icon "button" at bounding box center [650, 451] width 18 height 18
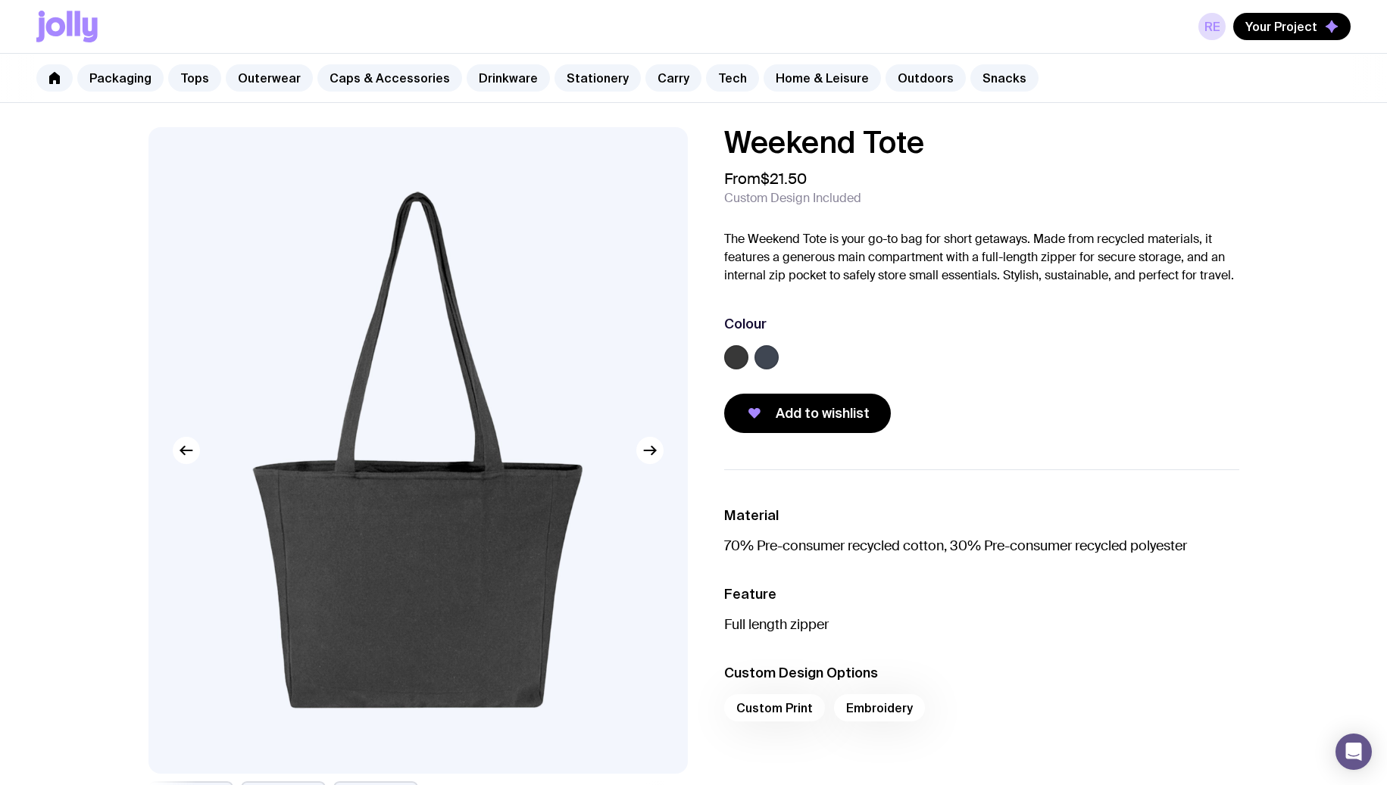
scroll to position [0, 1]
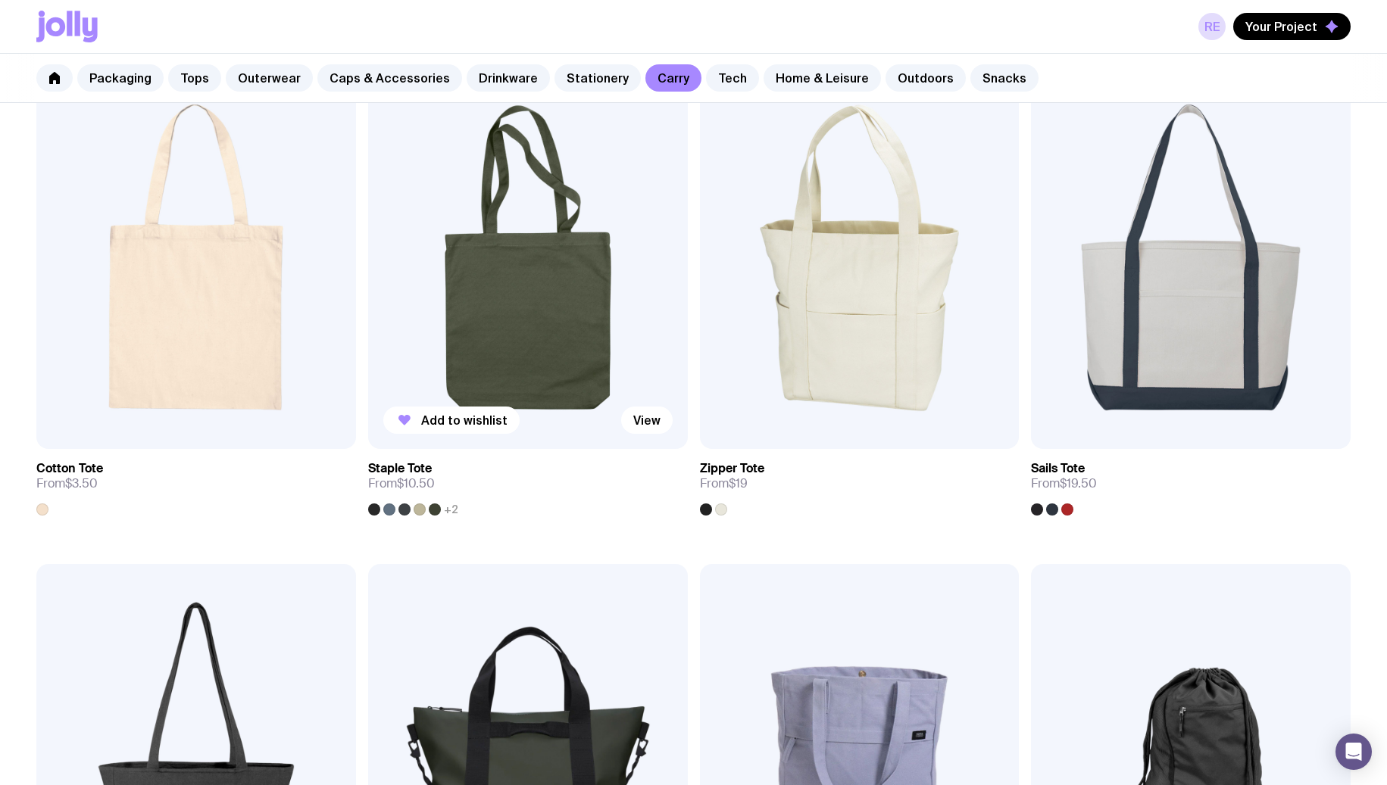
scroll to position [329, 0]
click at [702, 510] on div at bounding box center [706, 509] width 12 height 12
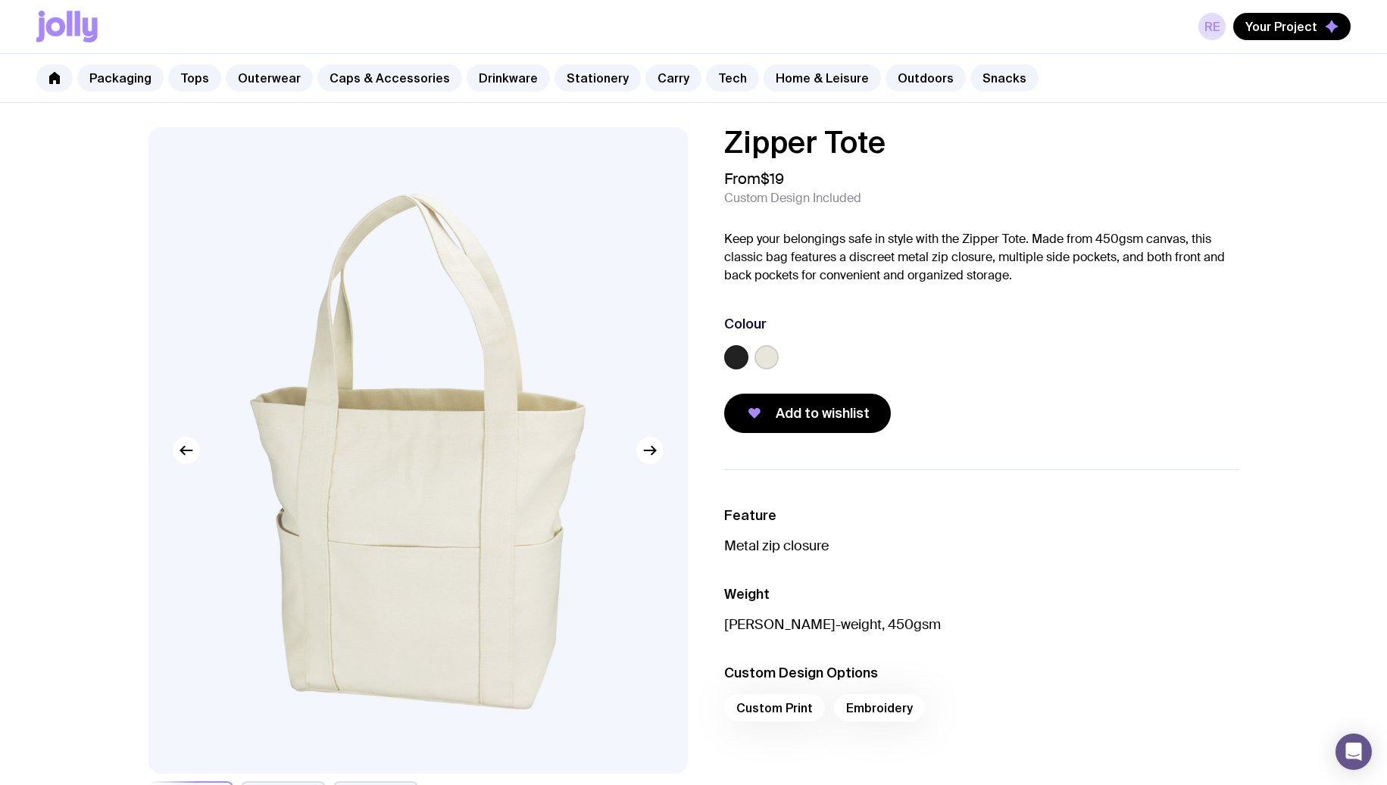
drag, startPoint x: 621, startPoint y: 449, endPoint x: 632, endPoint y: 450, distance: 10.6
click at [623, 450] on img at bounding box center [417, 450] width 539 height 647
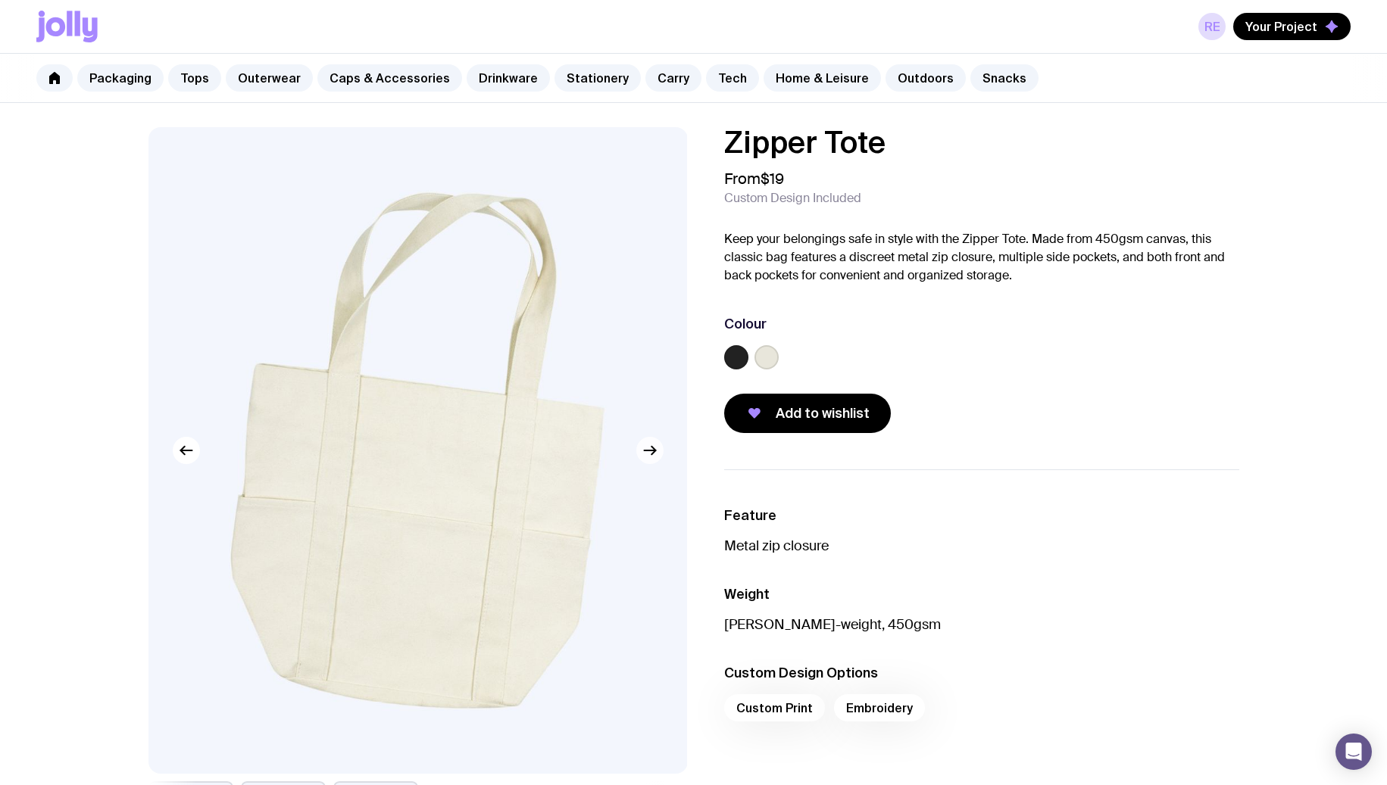
click at [649, 450] on icon "button" at bounding box center [650, 451] width 18 height 18
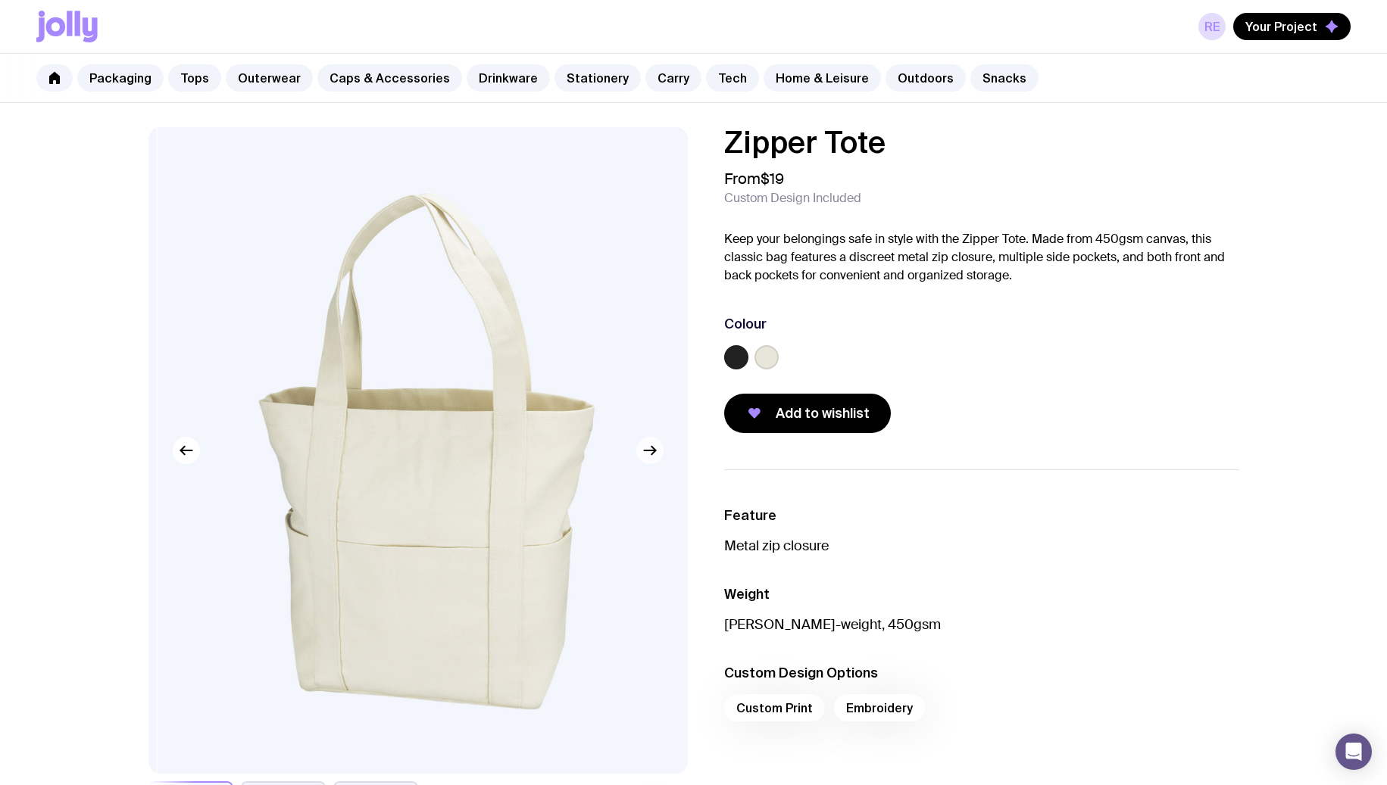
click at [649, 450] on icon "button" at bounding box center [650, 451] width 18 height 18
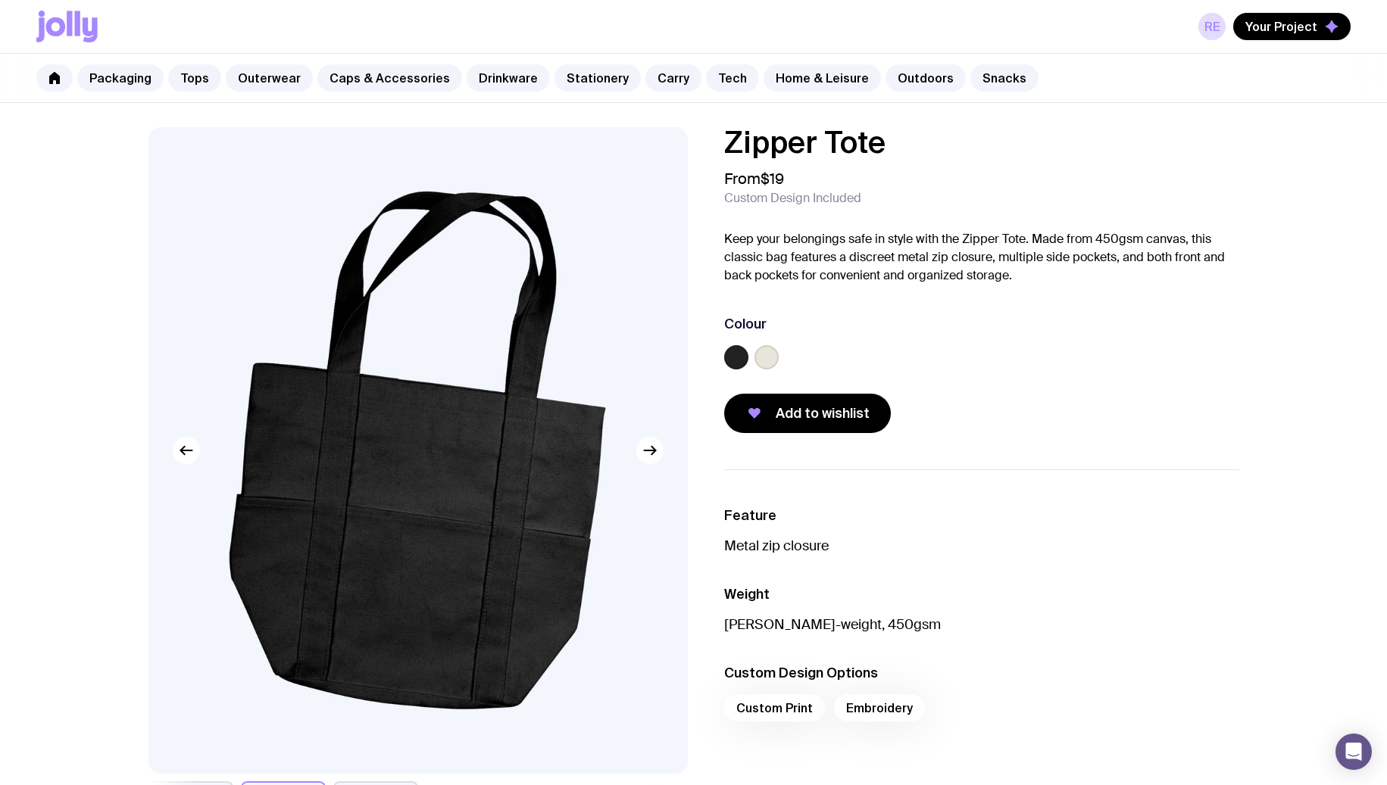
click at [754, 358] on label at bounding box center [766, 357] width 24 height 24
click at [0, 0] on input "radio" at bounding box center [0, 0] width 0 height 0
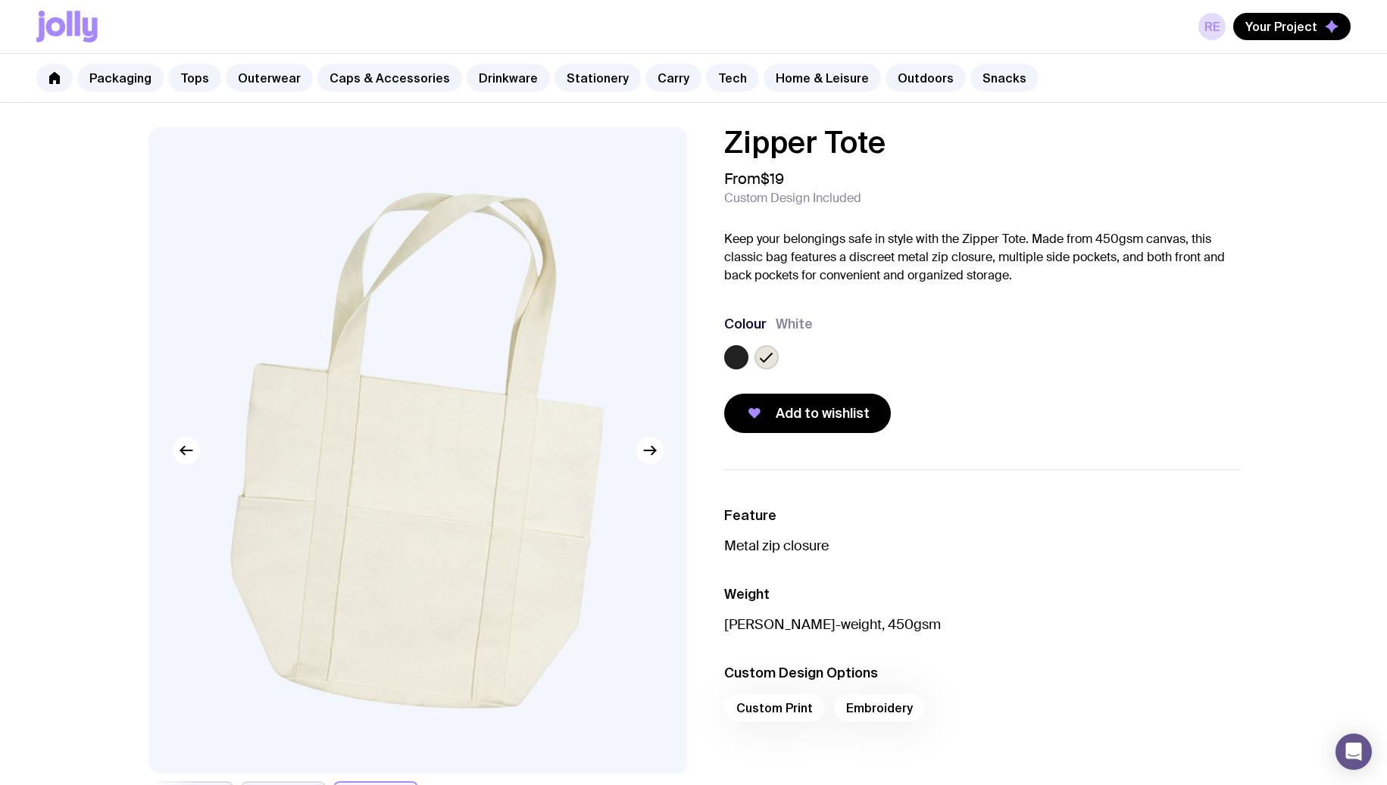
click at [742, 360] on label at bounding box center [736, 357] width 24 height 24
click at [0, 0] on input "radio" at bounding box center [0, 0] width 0 height 0
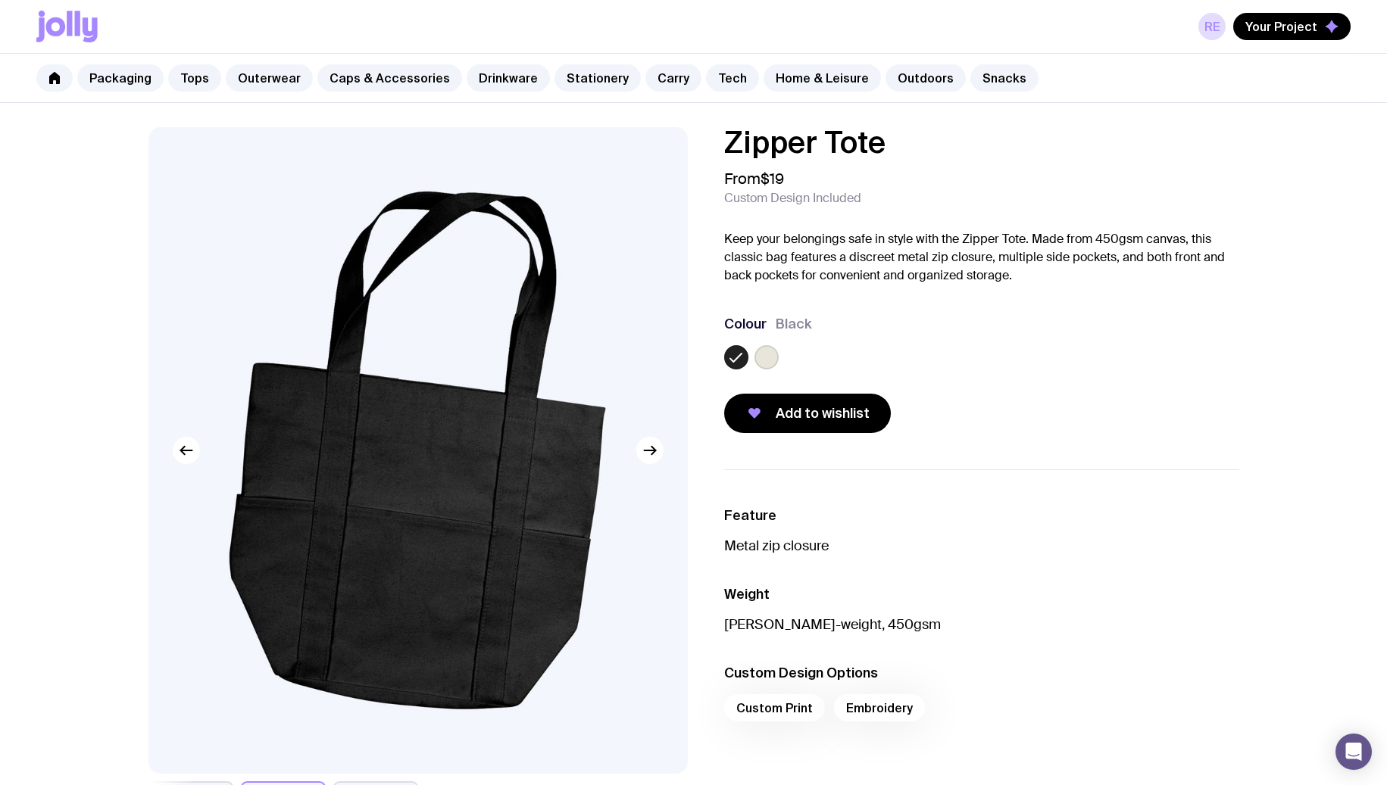
drag, startPoint x: 445, startPoint y: 567, endPoint x: 653, endPoint y: 513, distance: 214.5
click at [448, 566] on img at bounding box center [417, 450] width 539 height 647
click at [661, 459] on img at bounding box center [417, 450] width 539 height 647
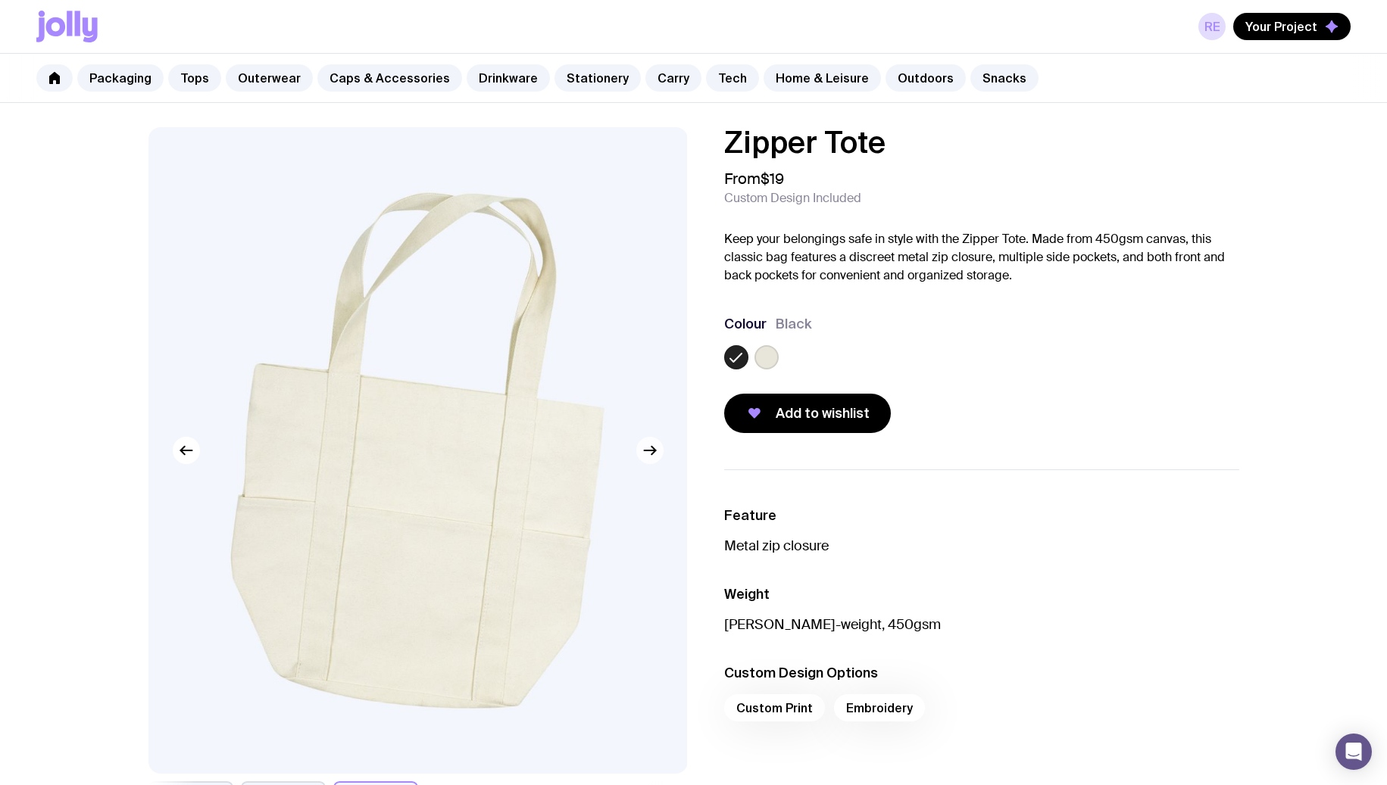
click at [657, 457] on icon "button" at bounding box center [650, 451] width 18 height 18
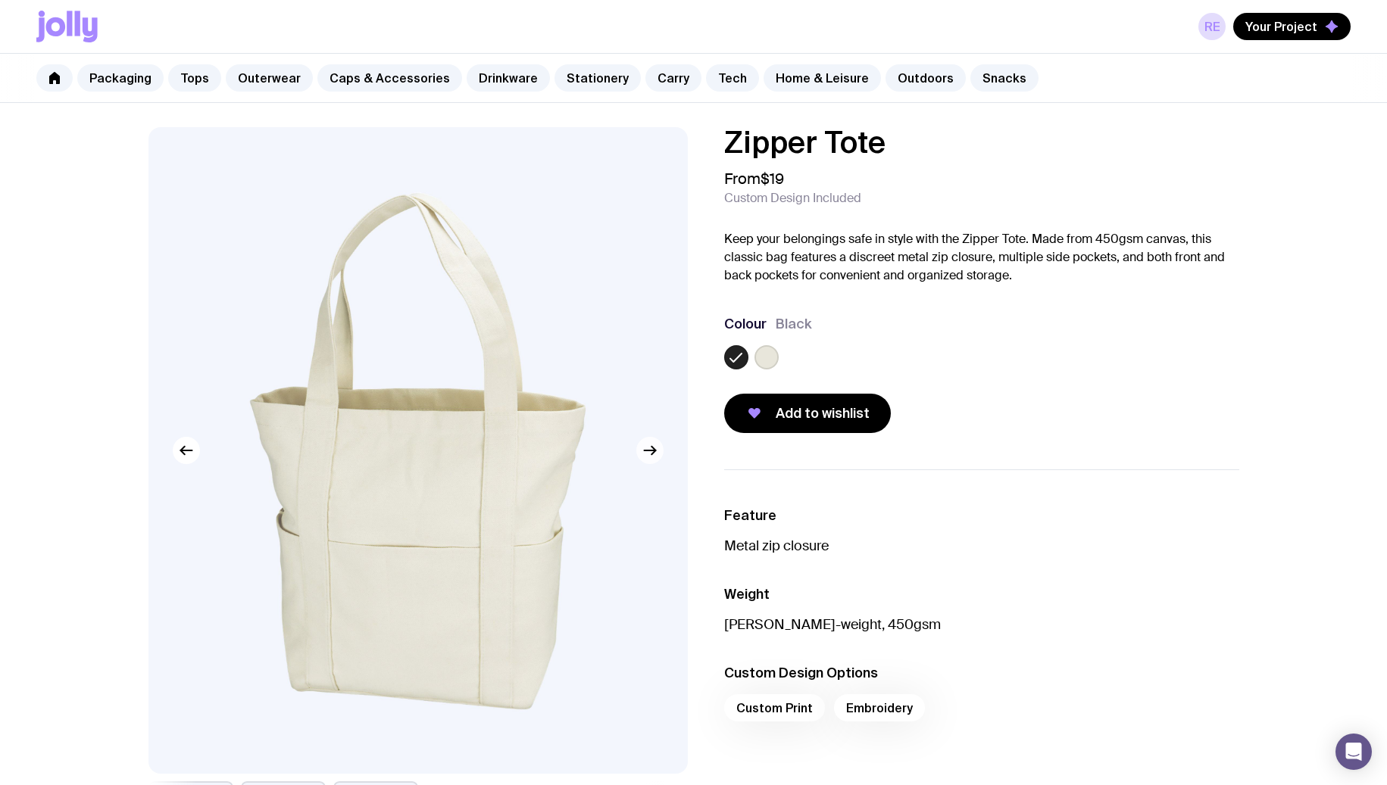
click at [657, 457] on icon "button" at bounding box center [650, 451] width 18 height 18
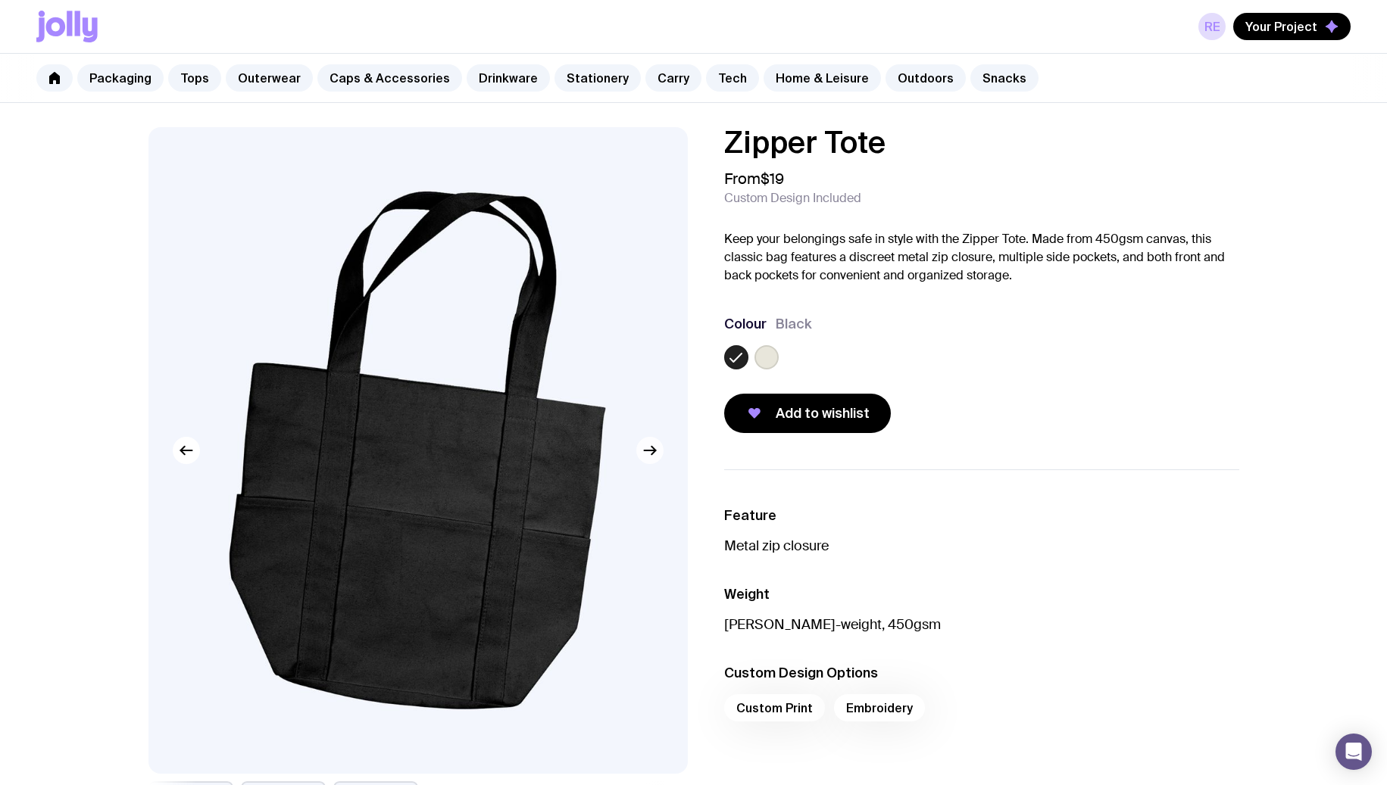
click at [658, 458] on icon "button" at bounding box center [650, 451] width 18 height 18
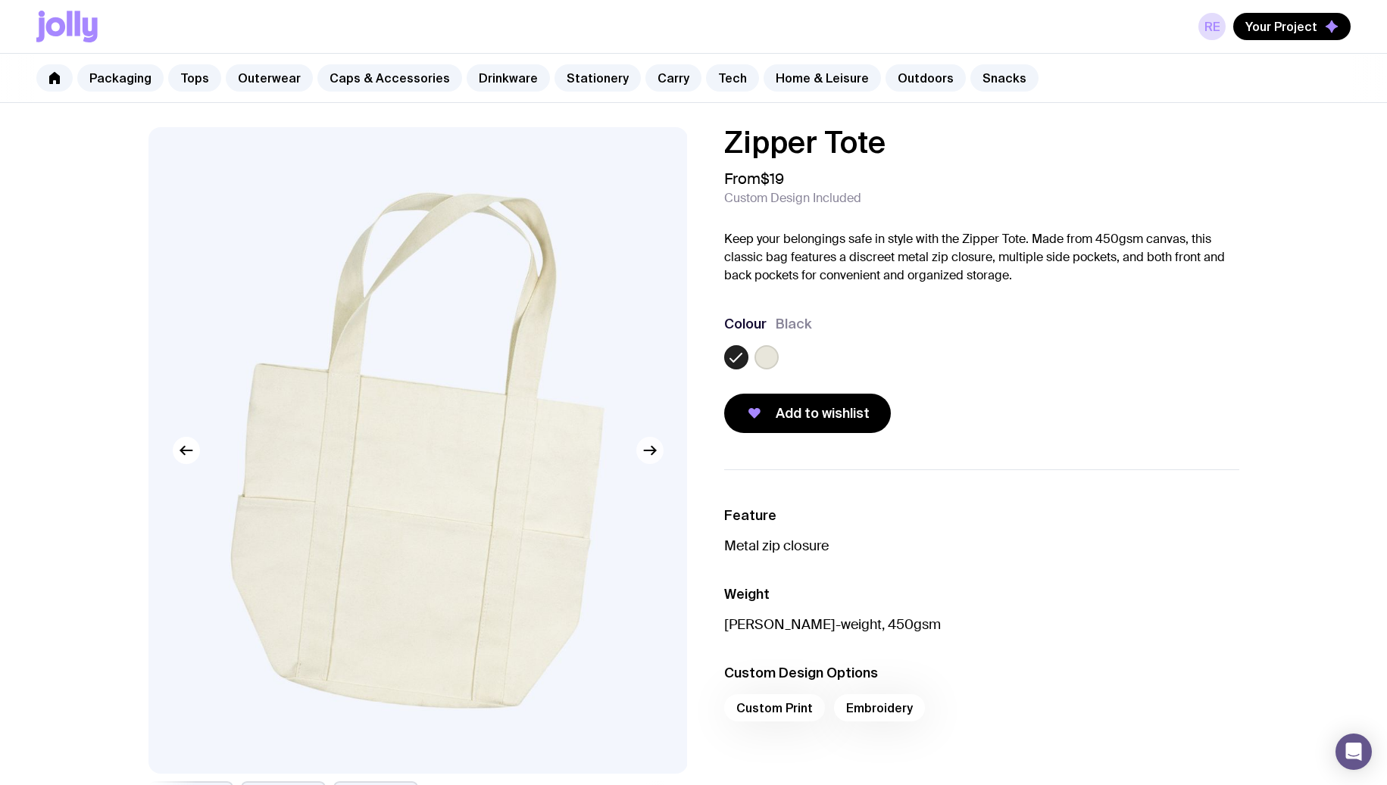
click at [658, 458] on icon "button" at bounding box center [650, 451] width 18 height 18
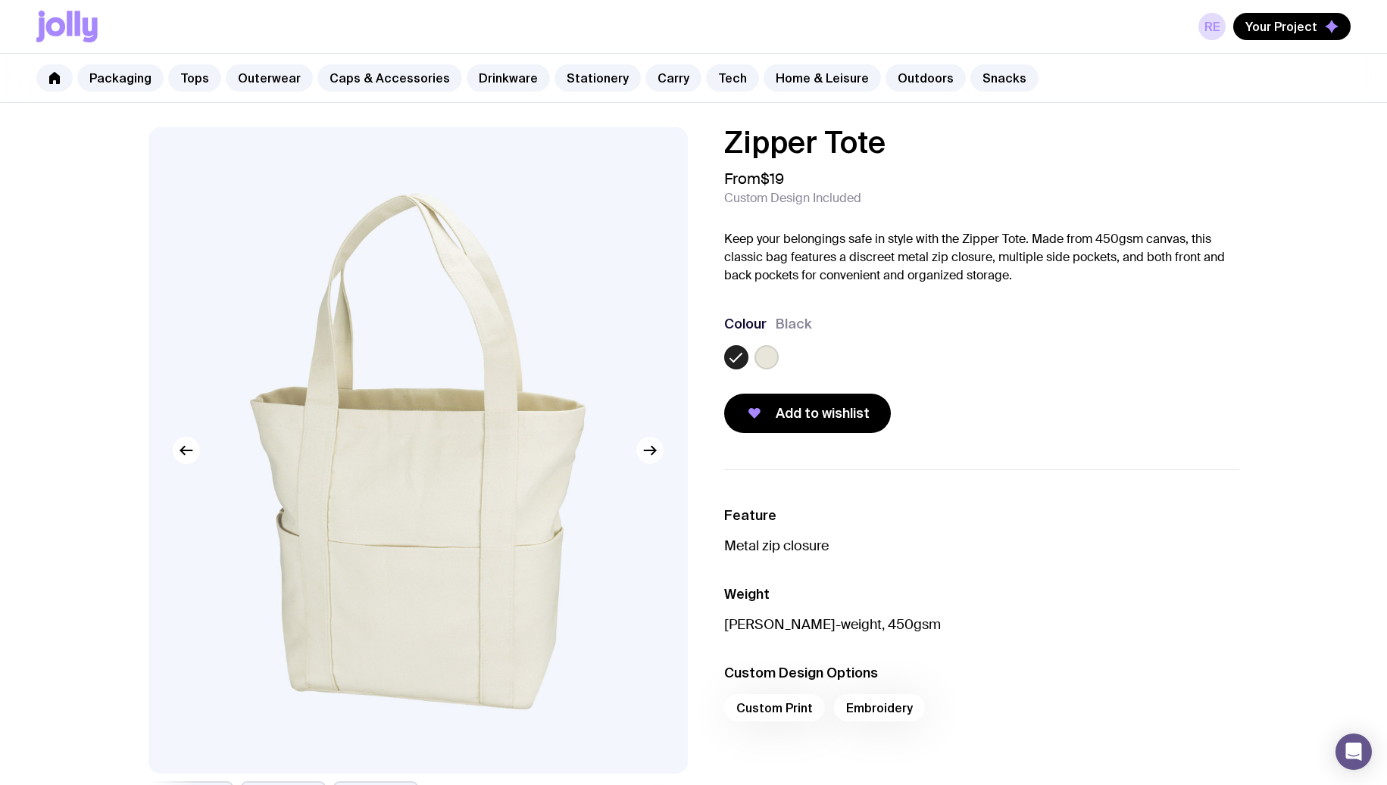
click at [658, 458] on icon "button" at bounding box center [650, 451] width 18 height 18
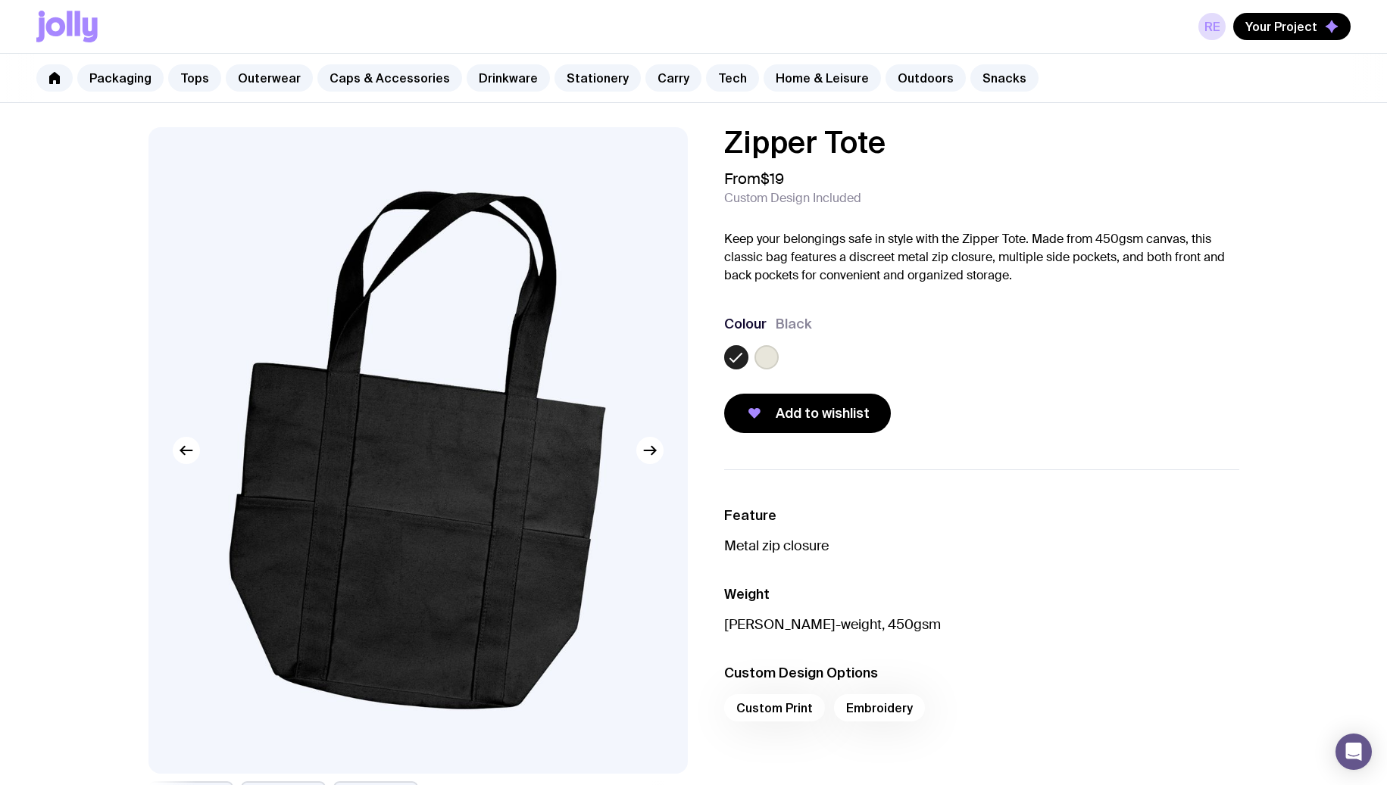
click at [769, 369] on label at bounding box center [766, 357] width 24 height 24
click at [0, 0] on input "radio" at bounding box center [0, 0] width 0 height 0
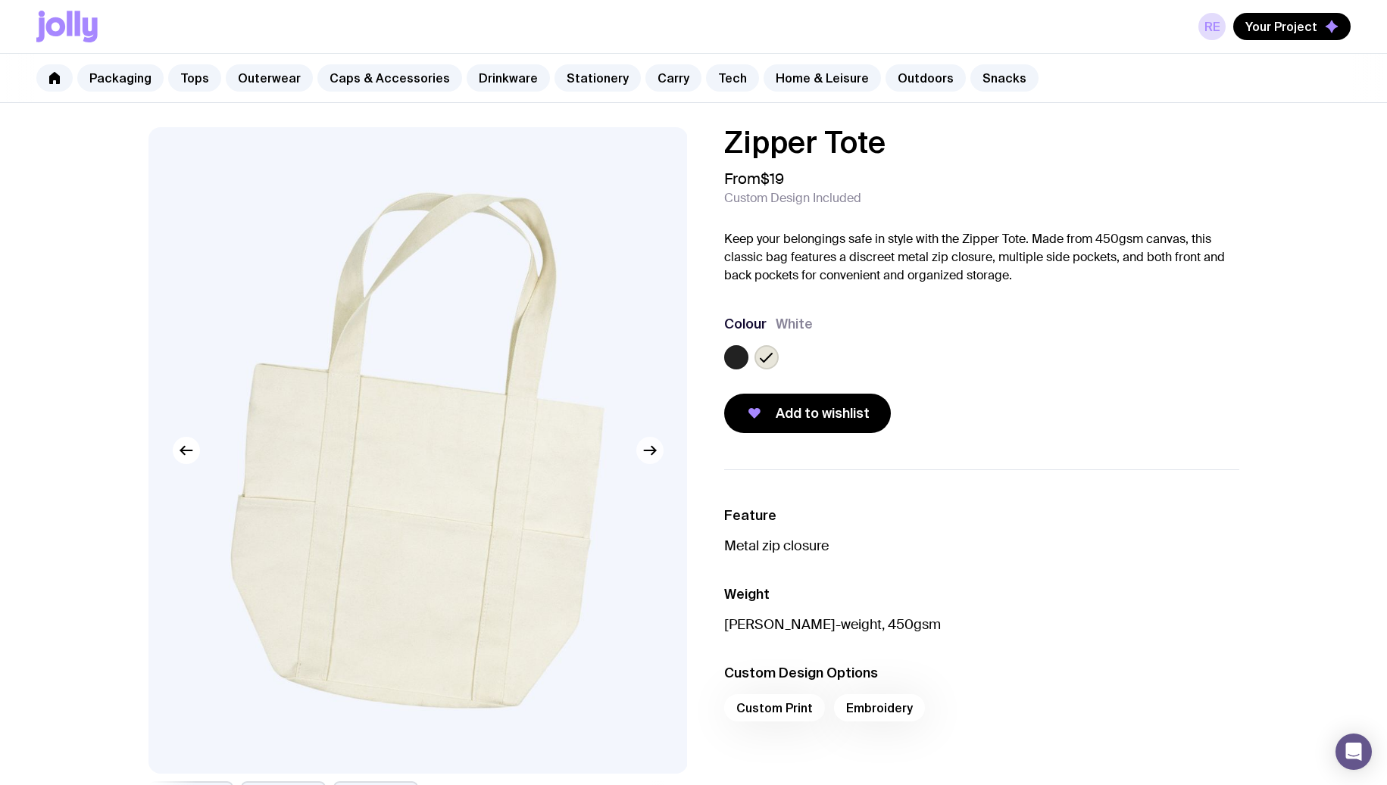
click at [658, 452] on icon "button" at bounding box center [650, 451] width 18 height 18
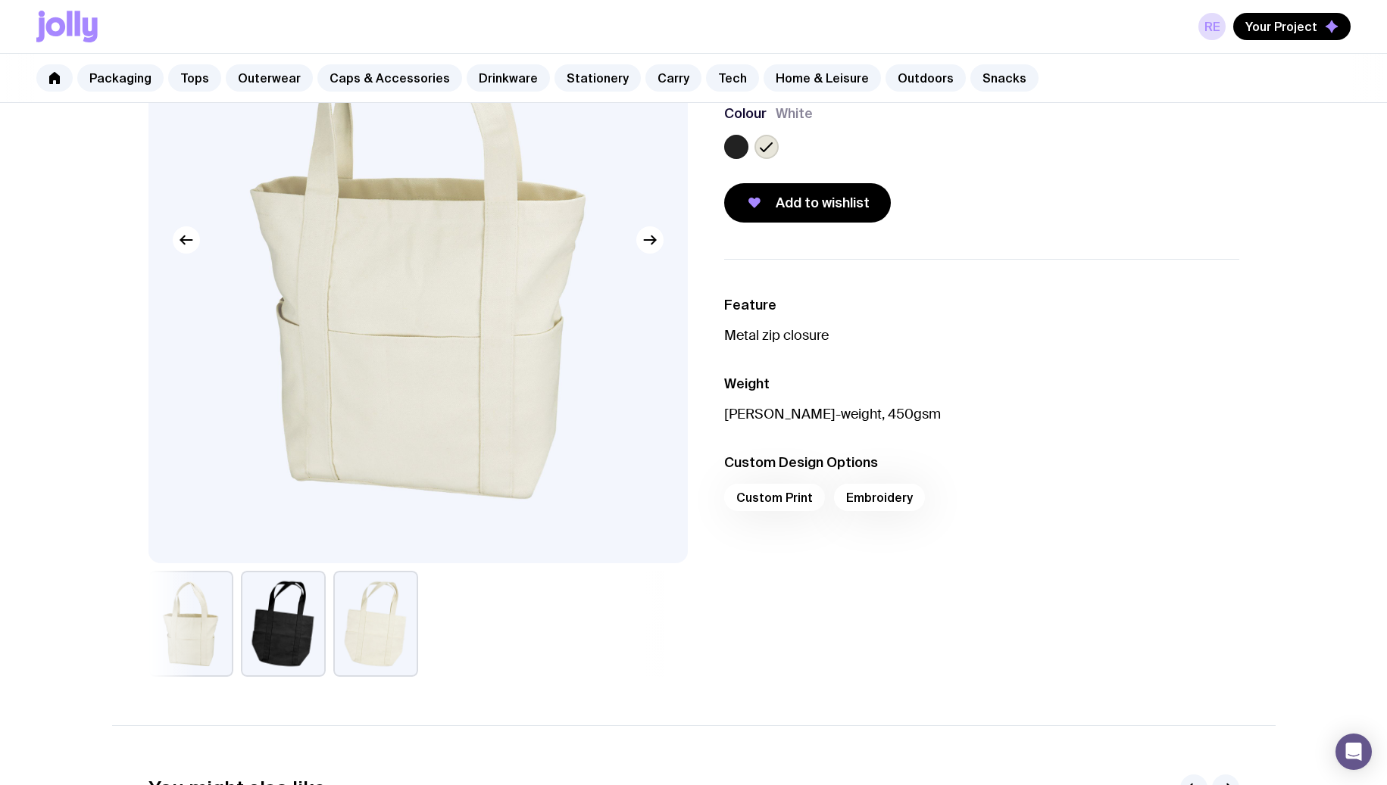
scroll to position [211, 0]
click at [354, 632] on button "button" at bounding box center [375, 623] width 85 height 106
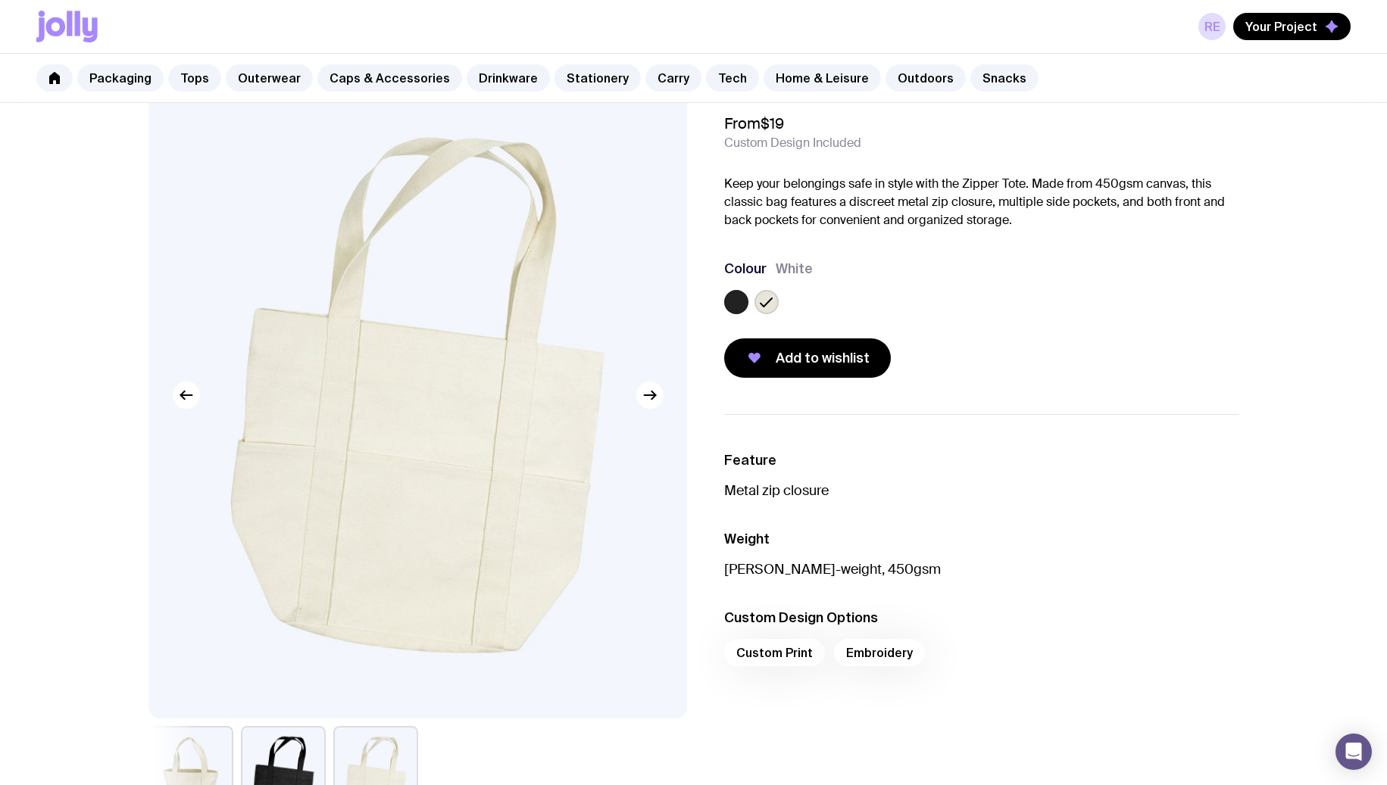
scroll to position [55, 0]
click at [651, 407] on button "button" at bounding box center [649, 395] width 27 height 27
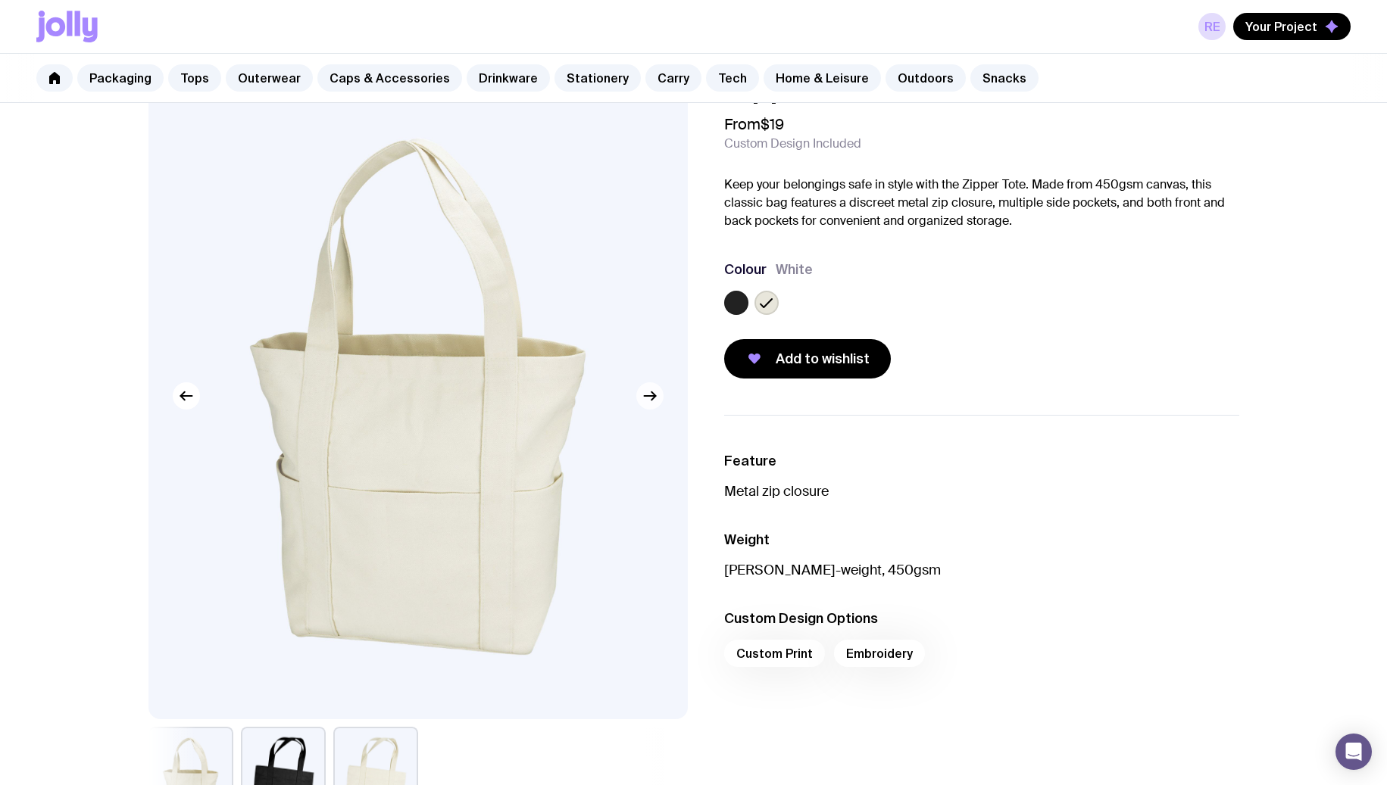
click at [651, 407] on button "button" at bounding box center [649, 395] width 27 height 27
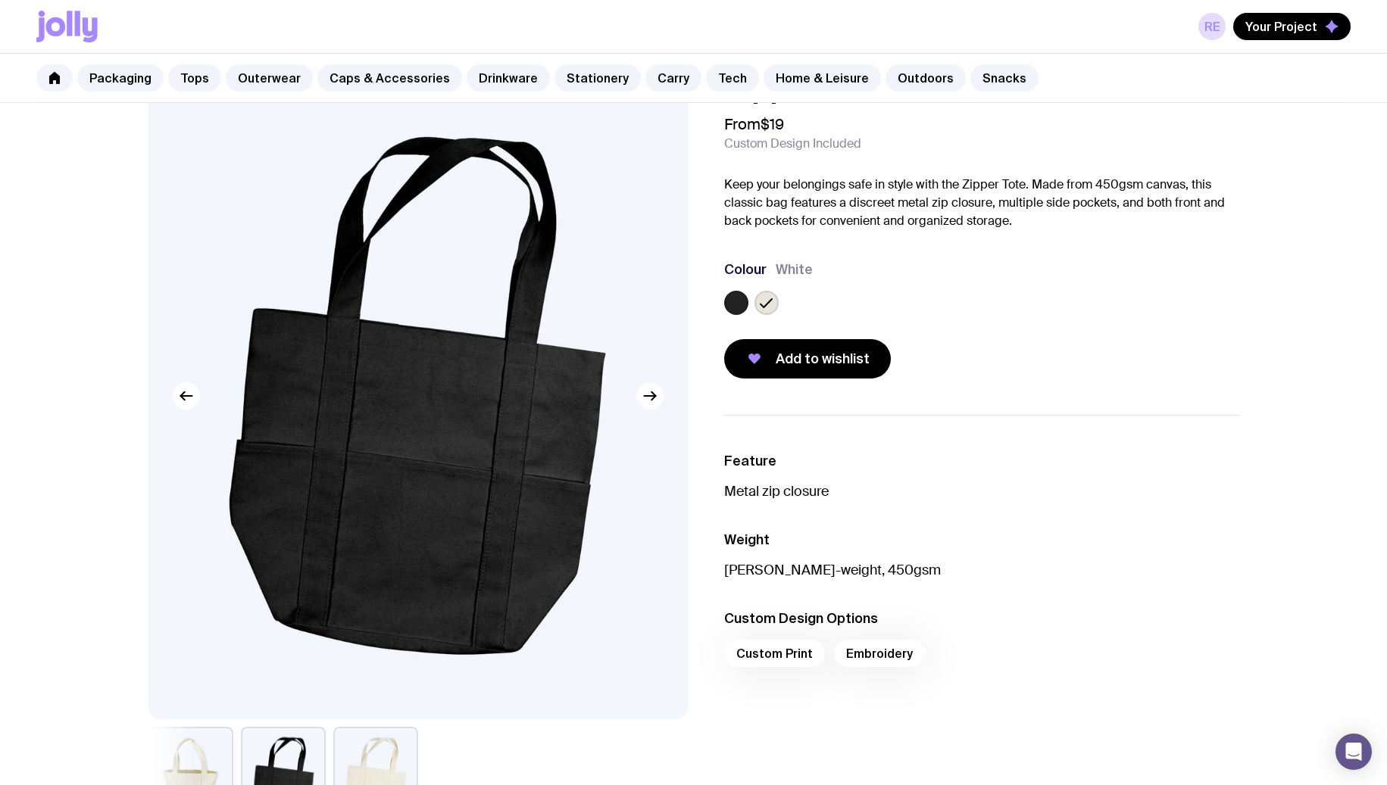
click at [639, 393] on button "button" at bounding box center [649, 395] width 27 height 27
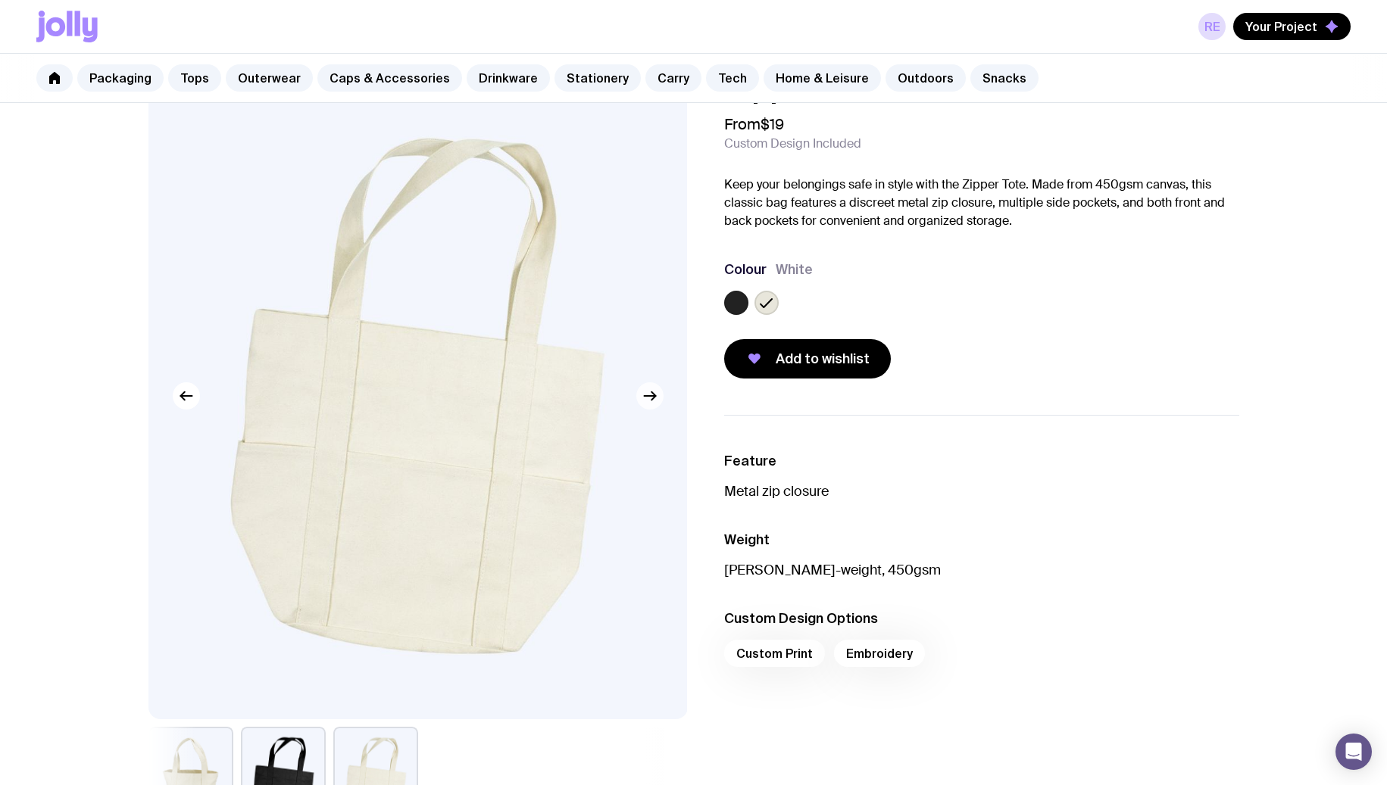
click at [639, 393] on button "button" at bounding box center [649, 395] width 27 height 27
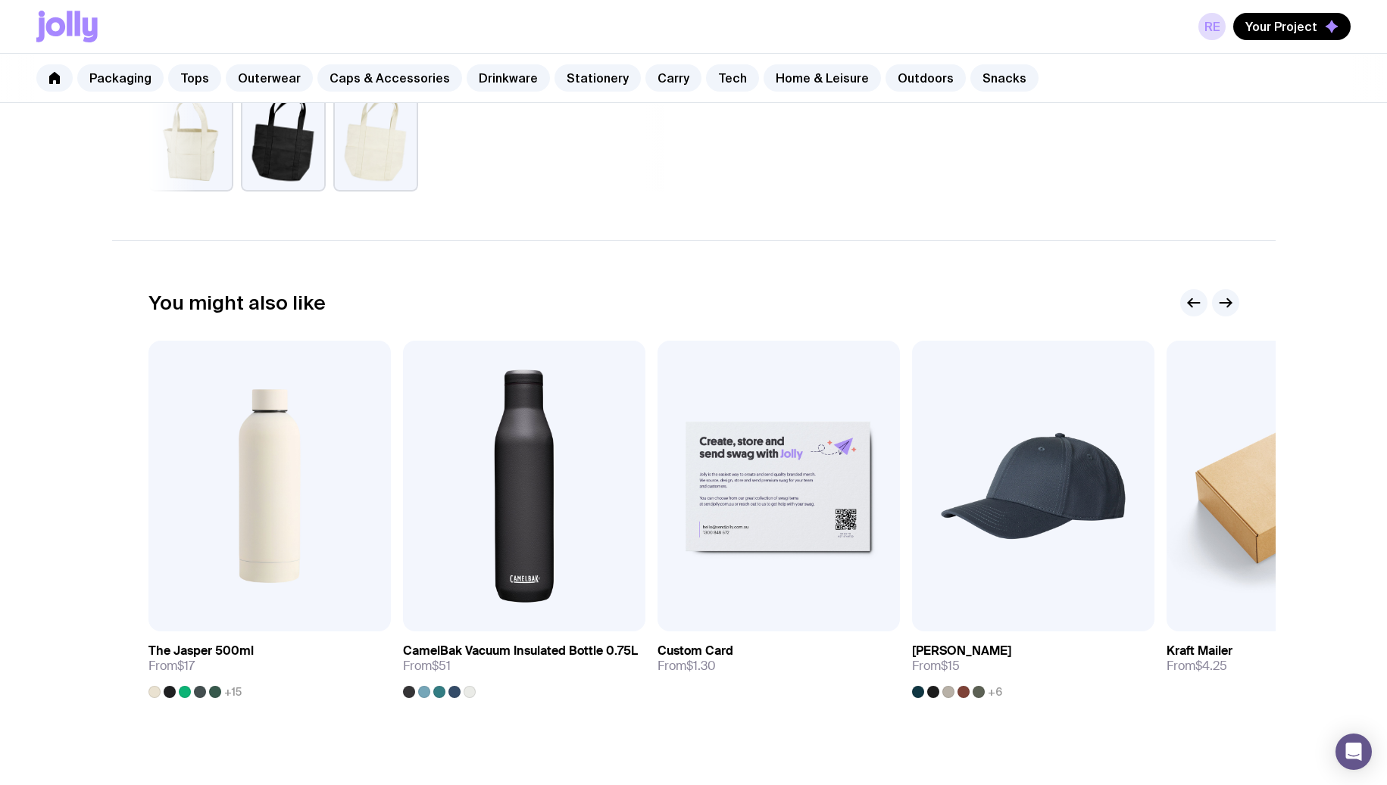
scroll to position [696, 0]
click at [301, 506] on img at bounding box center [269, 486] width 242 height 291
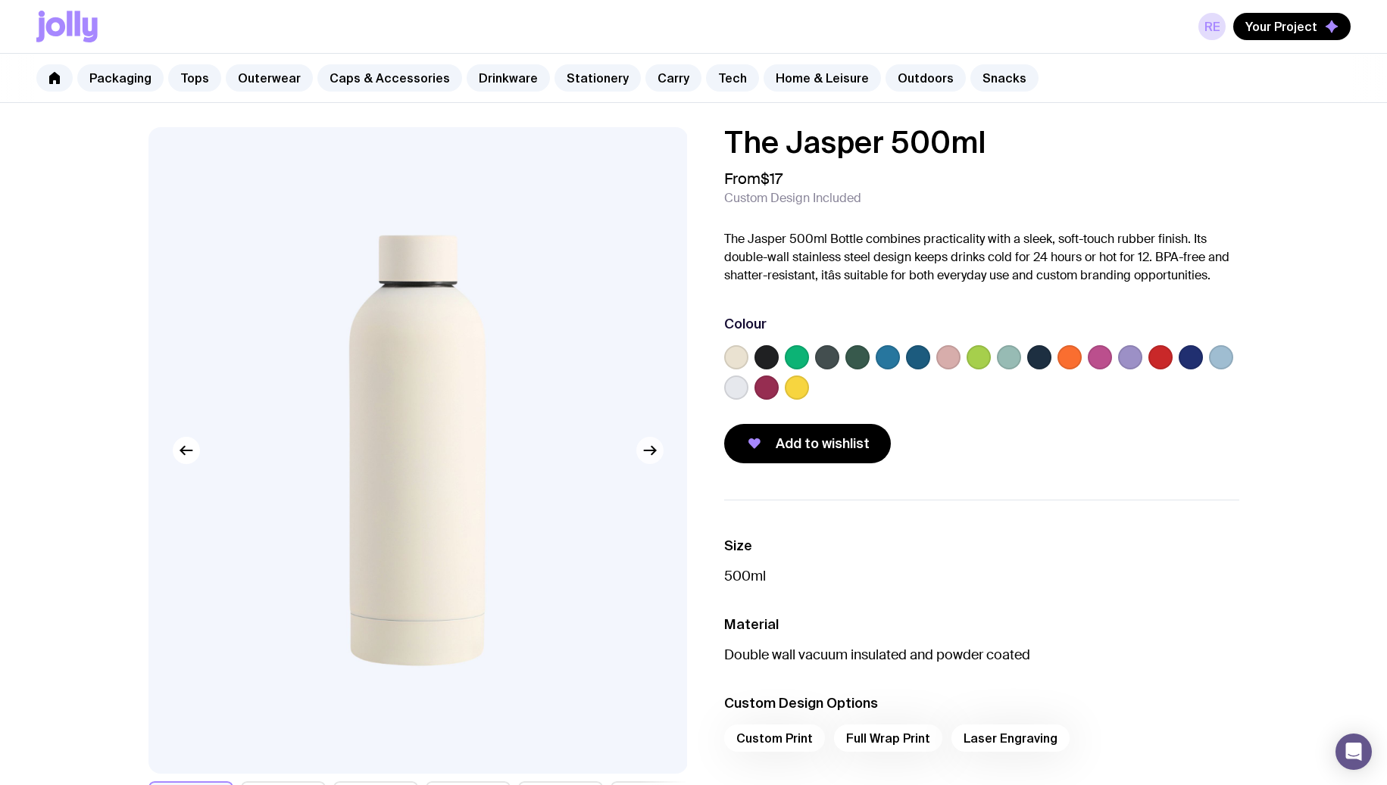
click at [652, 445] on icon "button" at bounding box center [650, 451] width 18 height 18
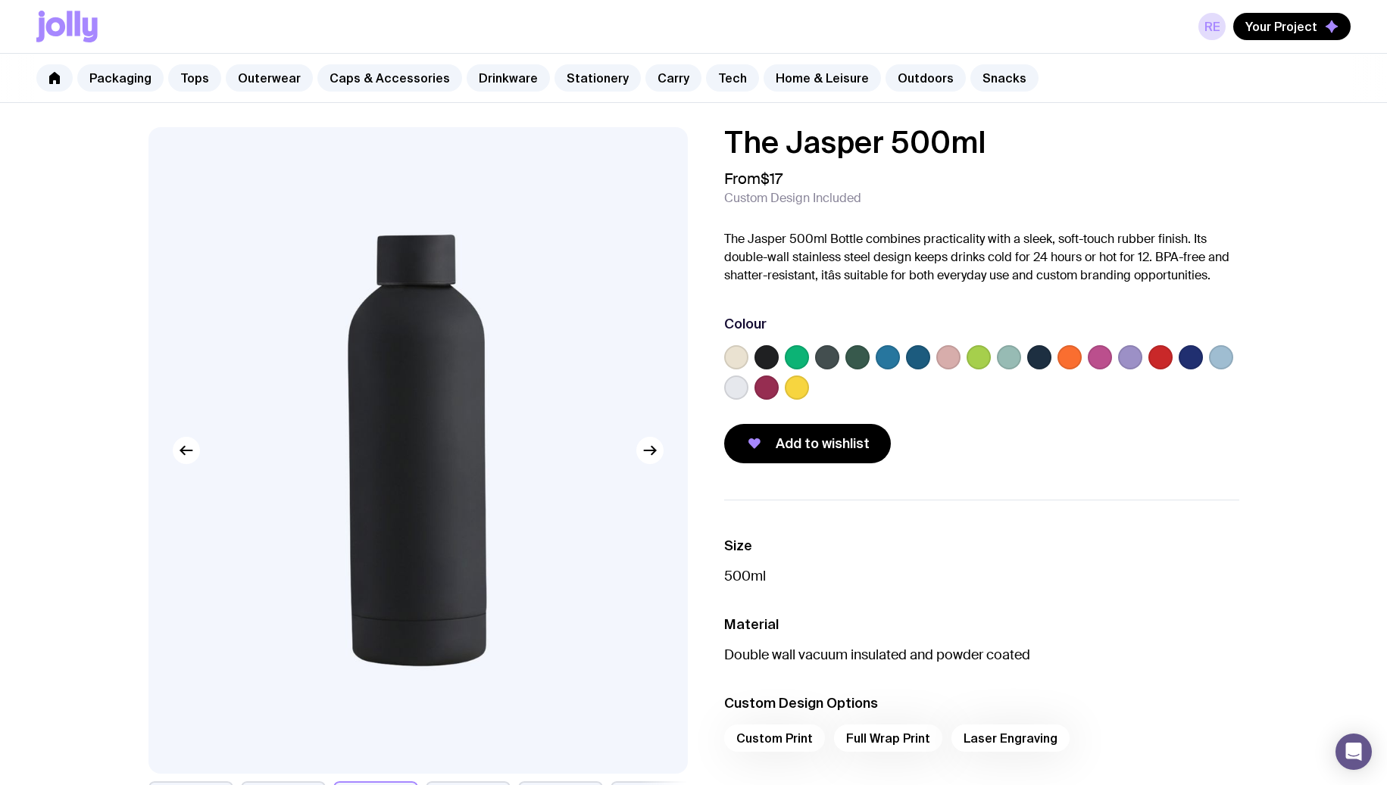
click at [1100, 357] on label at bounding box center [1099, 357] width 24 height 24
click at [0, 0] on input "radio" at bounding box center [0, 0] width 0 height 0
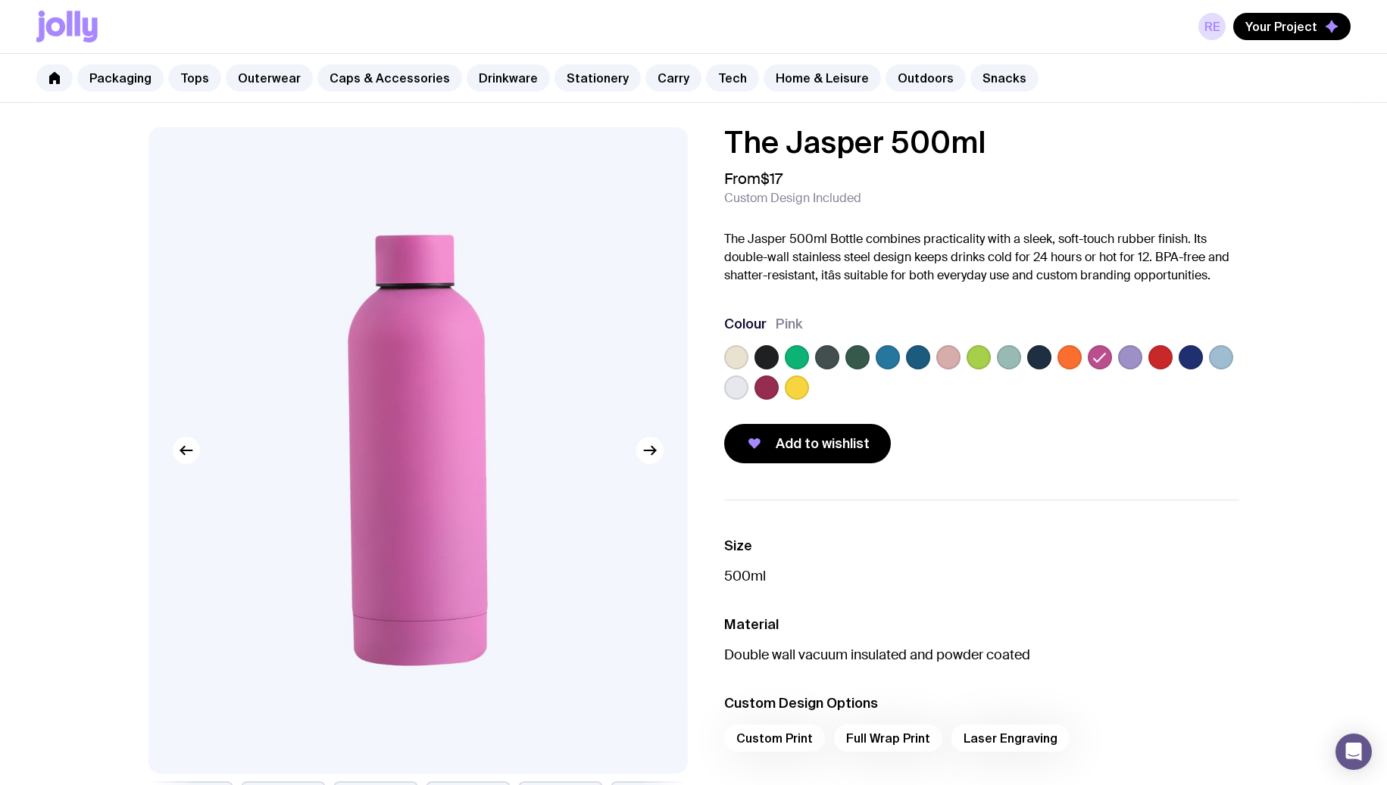
click at [1181, 362] on label at bounding box center [1190, 357] width 24 height 24
click at [0, 0] on input "radio" at bounding box center [0, 0] width 0 height 0
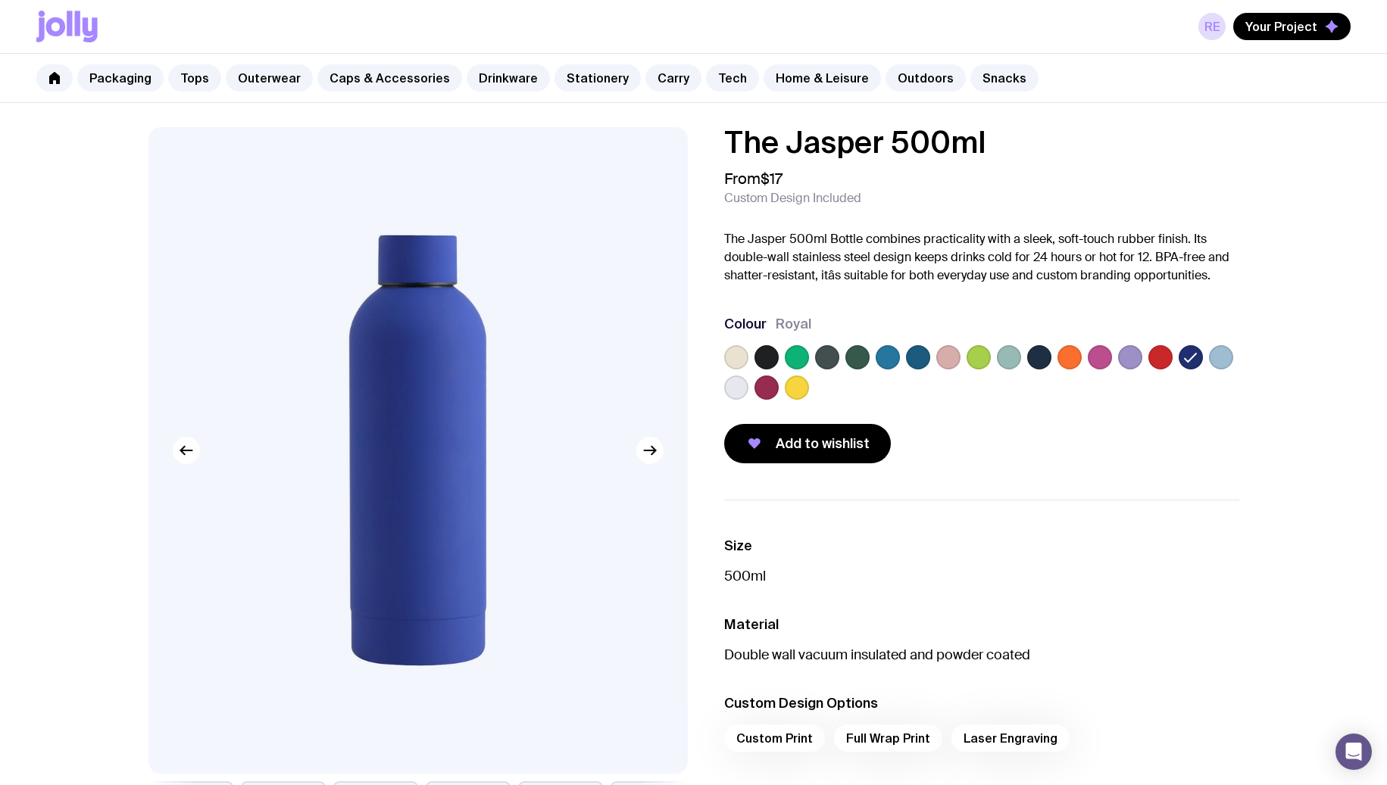
drag, startPoint x: 743, startPoint y: 362, endPoint x: 791, endPoint y: 364, distance: 47.7
click at [743, 362] on label at bounding box center [736, 357] width 24 height 24
click at [0, 0] on input "radio" at bounding box center [0, 0] width 0 height 0
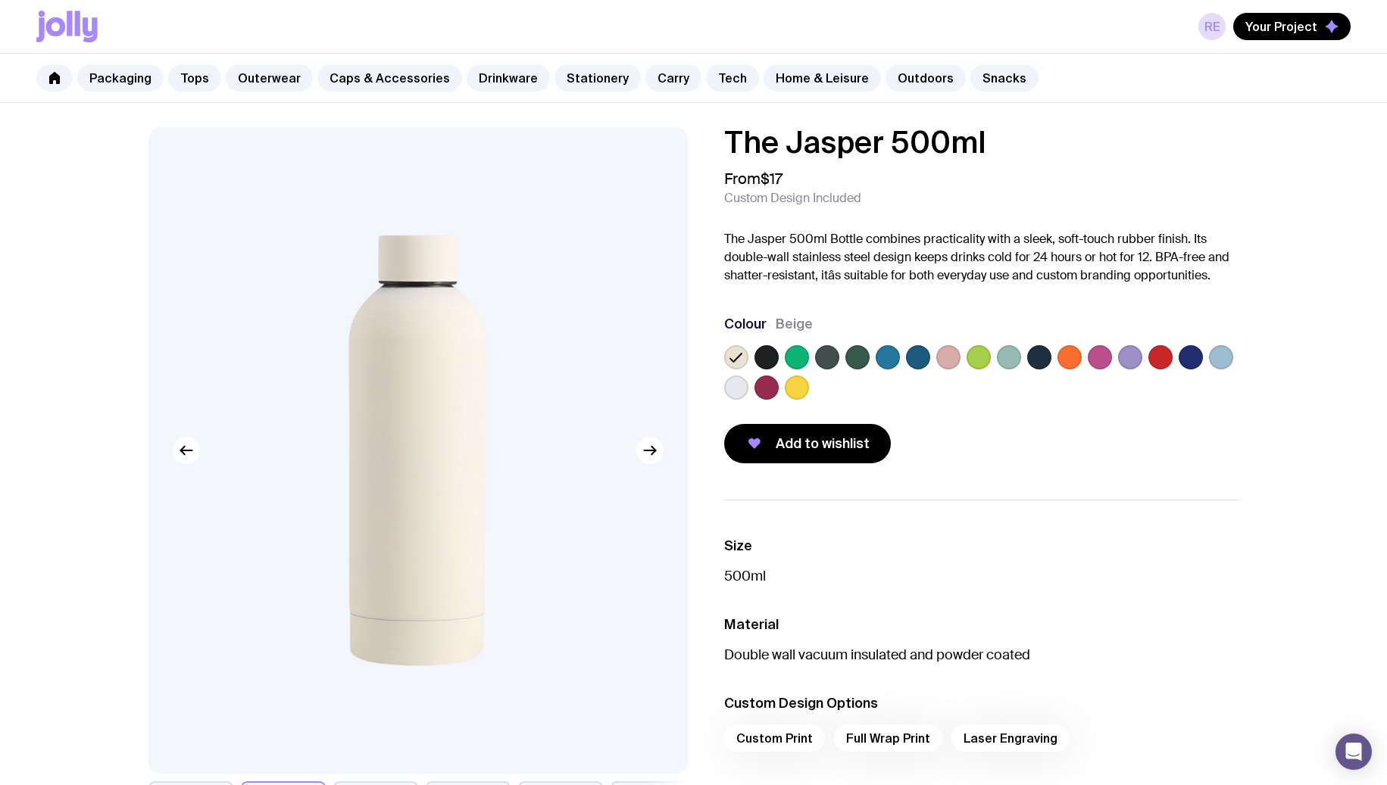
click at [1095, 357] on label at bounding box center [1099, 357] width 24 height 24
click at [0, 0] on input "radio" at bounding box center [0, 0] width 0 height 0
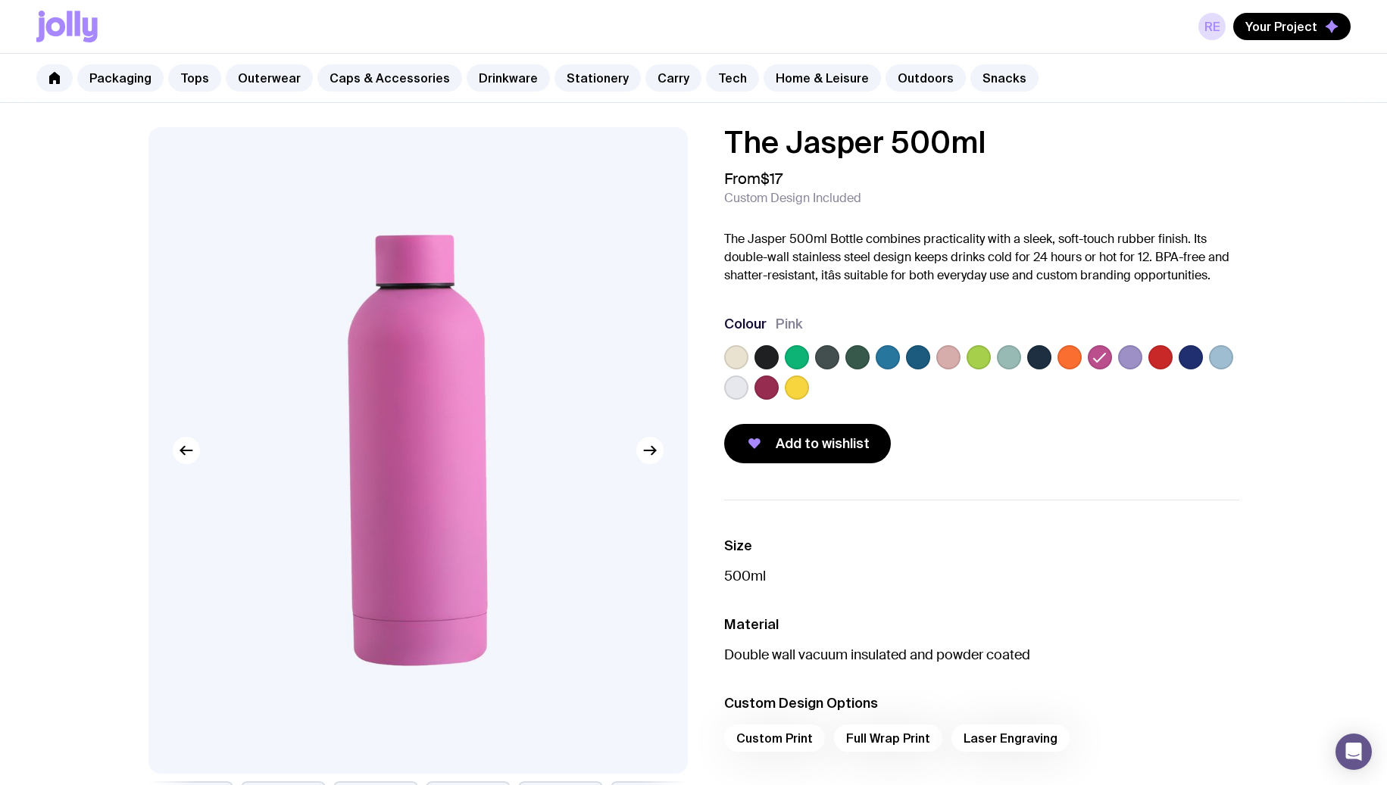
click at [1136, 357] on label at bounding box center [1130, 357] width 24 height 24
click at [0, 0] on input "radio" at bounding box center [0, 0] width 0 height 0
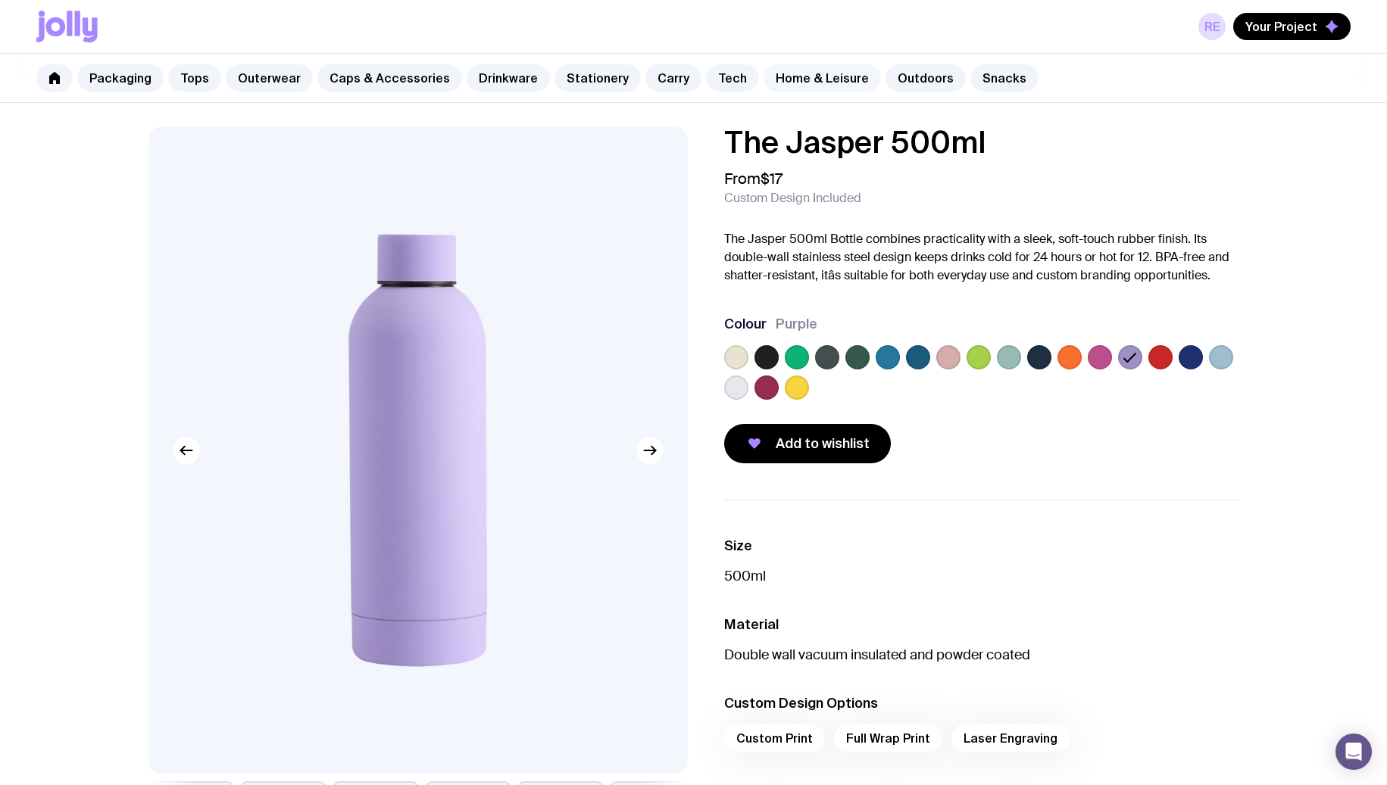
click at [797, 76] on link "Home & Leisure" at bounding box center [821, 77] width 117 height 27
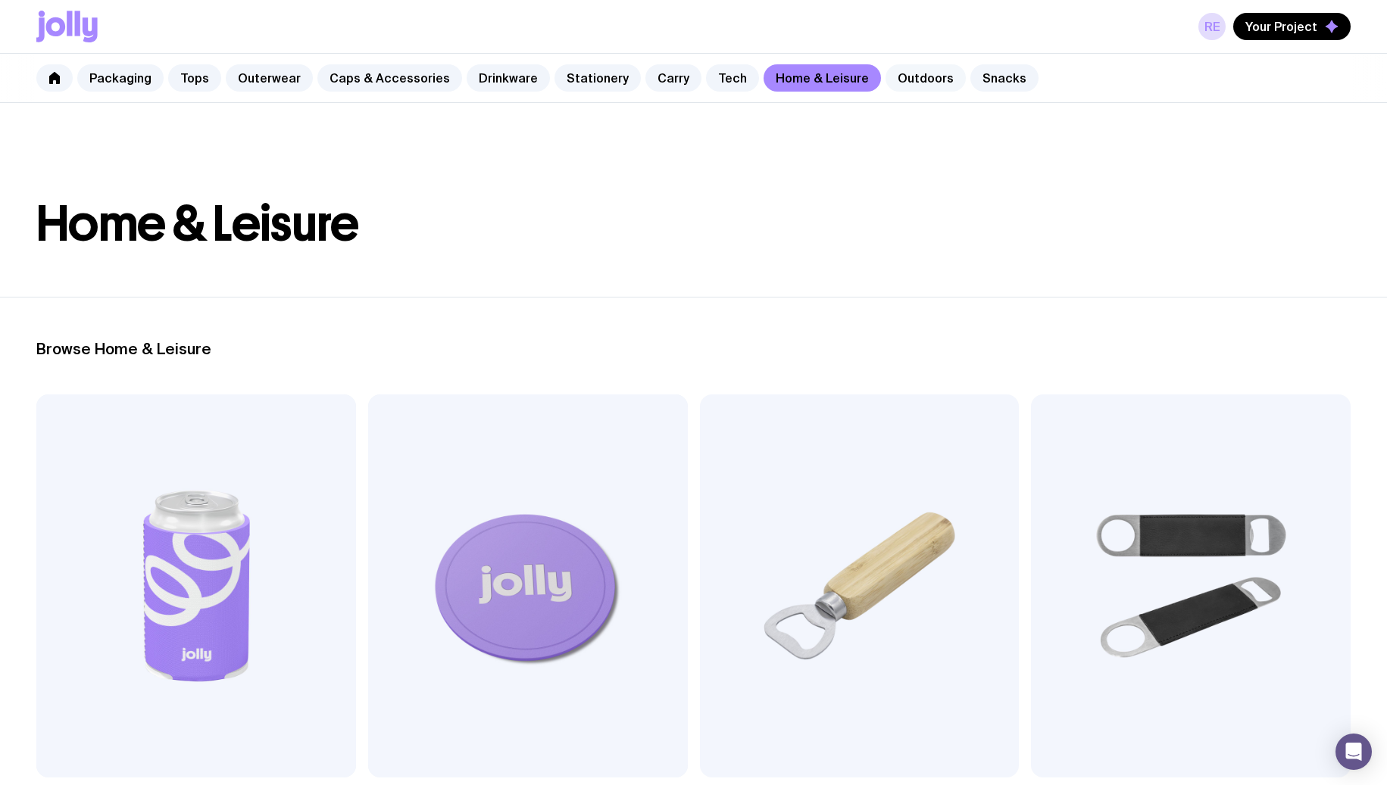
click at [885, 80] on link "Outdoors" at bounding box center [925, 77] width 80 height 27
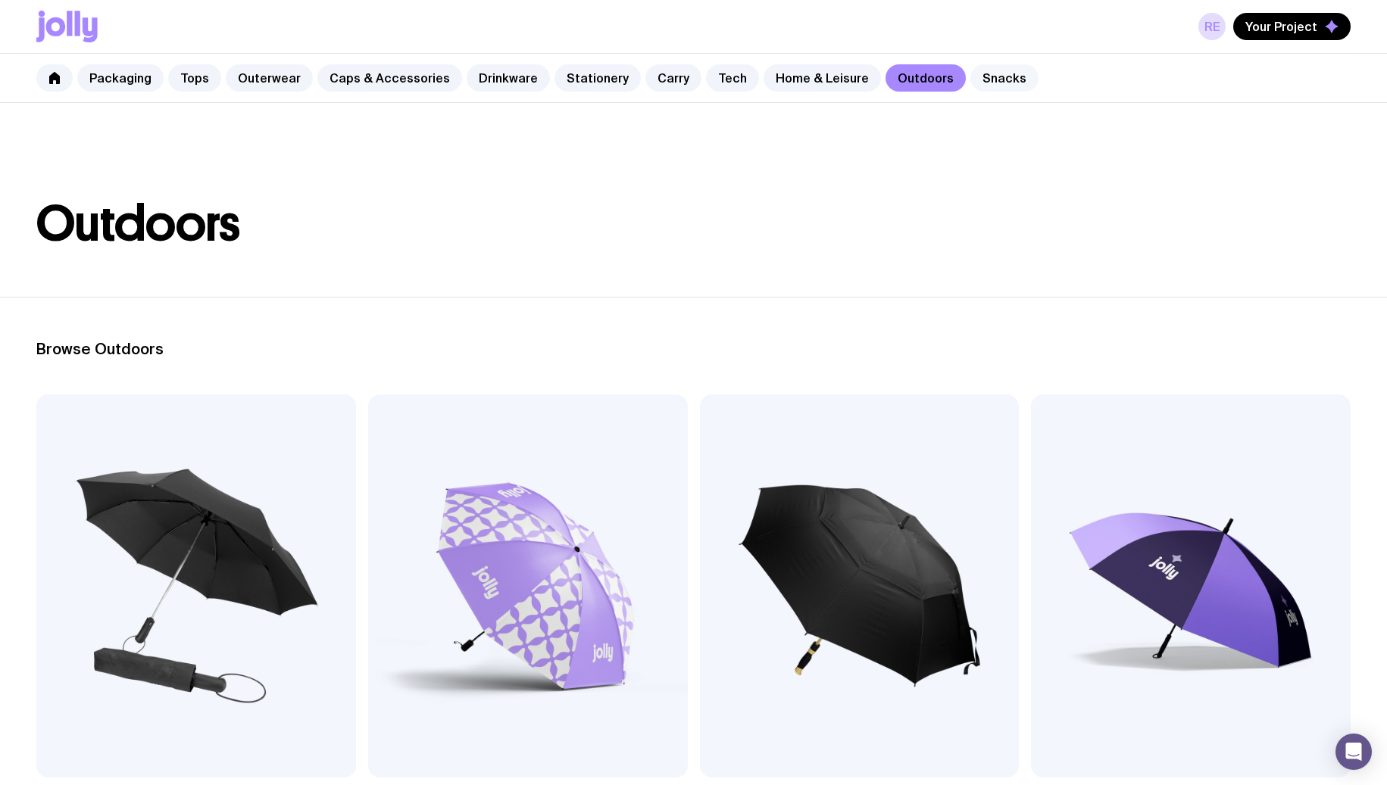
click at [974, 75] on link "Snacks" at bounding box center [1004, 77] width 68 height 27
